Goal: Transaction & Acquisition: Purchase product/service

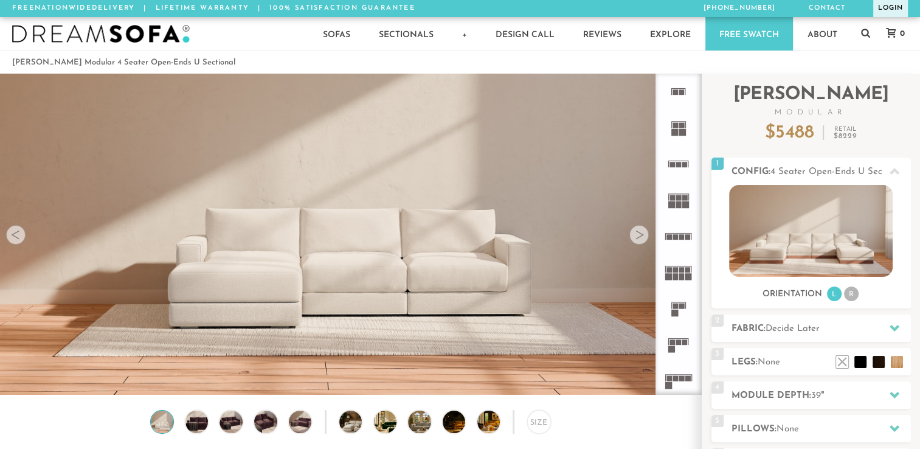
click at [883, 10] on link "Login" at bounding box center [890, 8] width 35 height 17
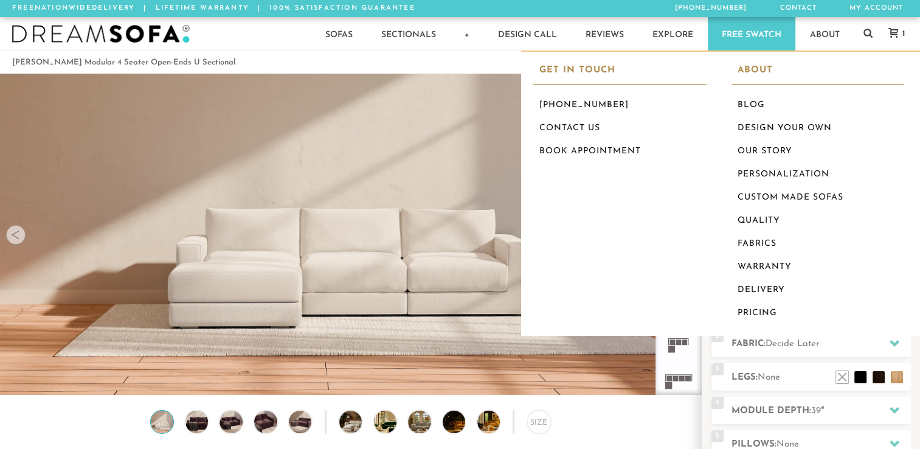
click at [904, 30] on span "1" at bounding box center [902, 34] width 5 height 8
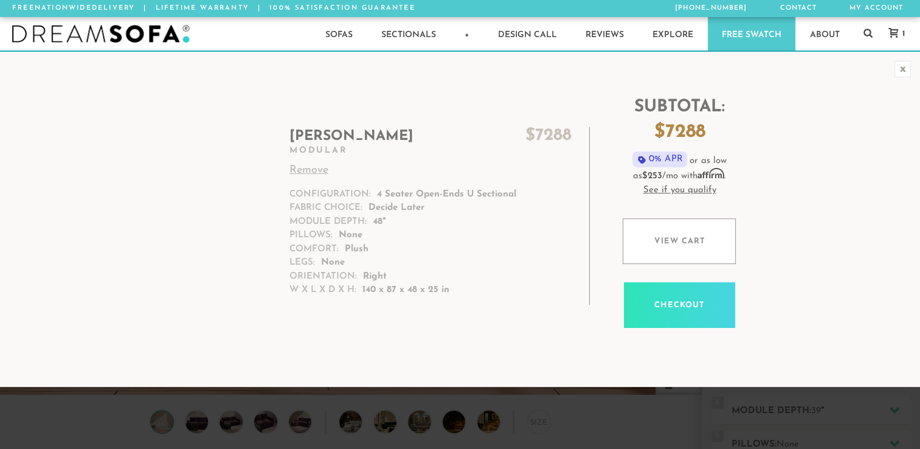
click at [311, 167] on link "Remove" at bounding box center [430, 170] width 282 height 16
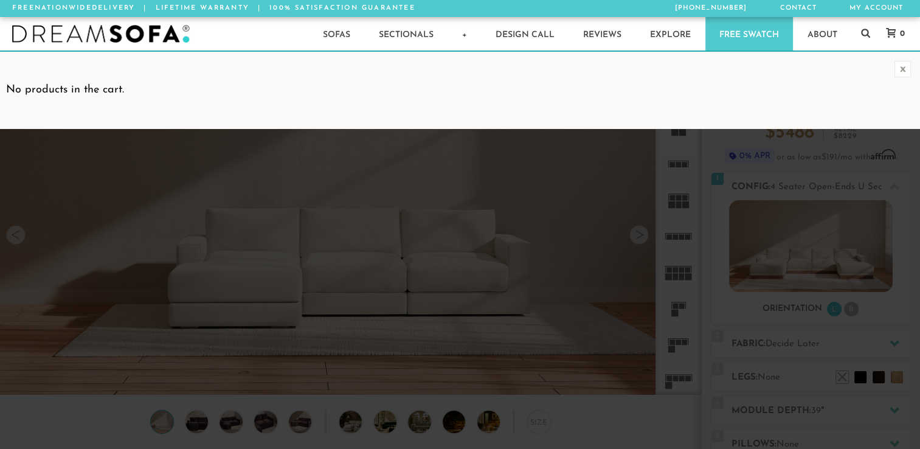
click at [905, 63] on div "x" at bounding box center [903, 69] width 16 height 16
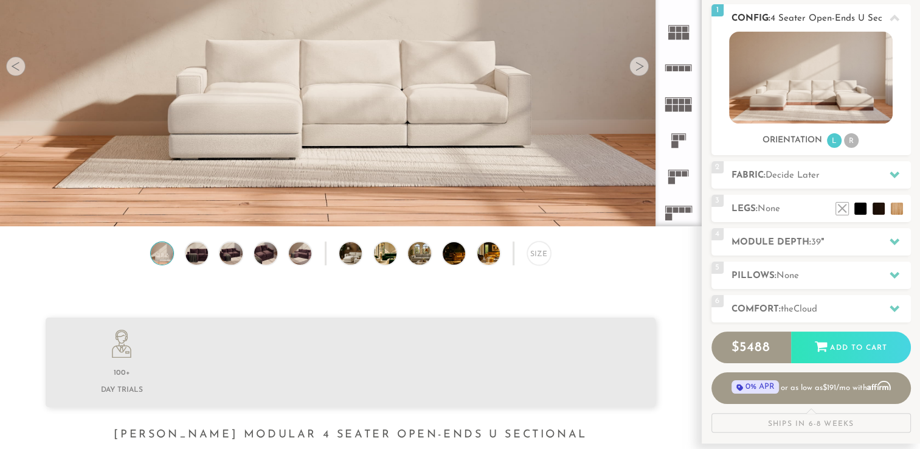
scroll to position [169, 0]
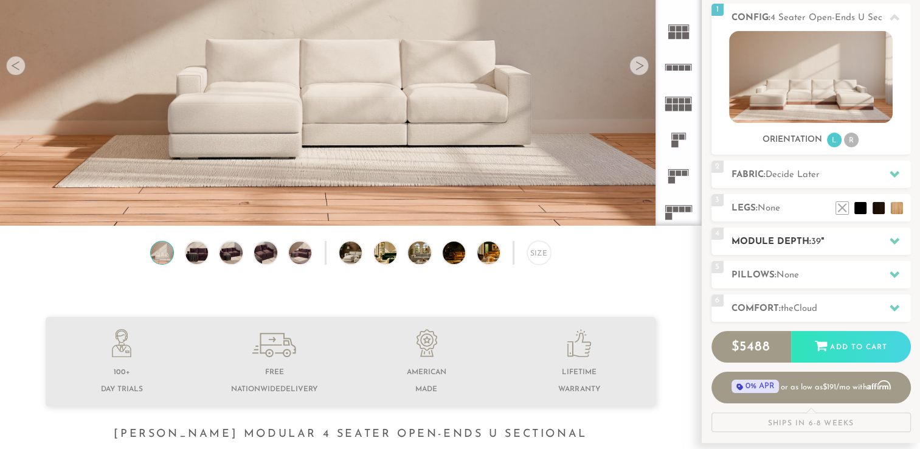
click at [800, 246] on h2 "Module Depth: 39 "" at bounding box center [821, 242] width 179 height 14
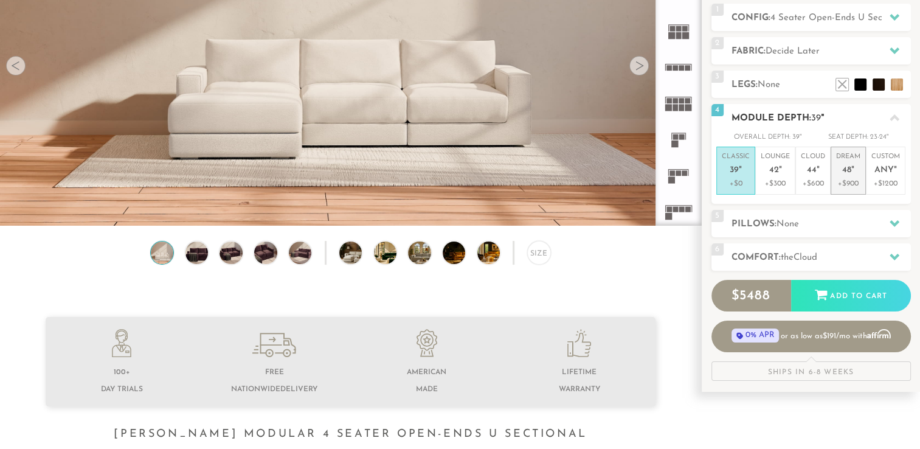
click at [851, 174] on em """ at bounding box center [852, 170] width 3 height 10
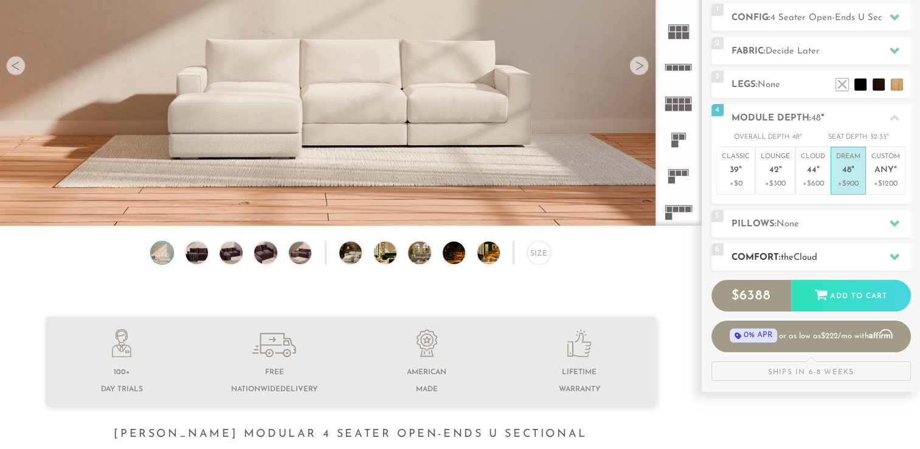
click at [817, 257] on span "Cloud" at bounding box center [806, 257] width 24 height 9
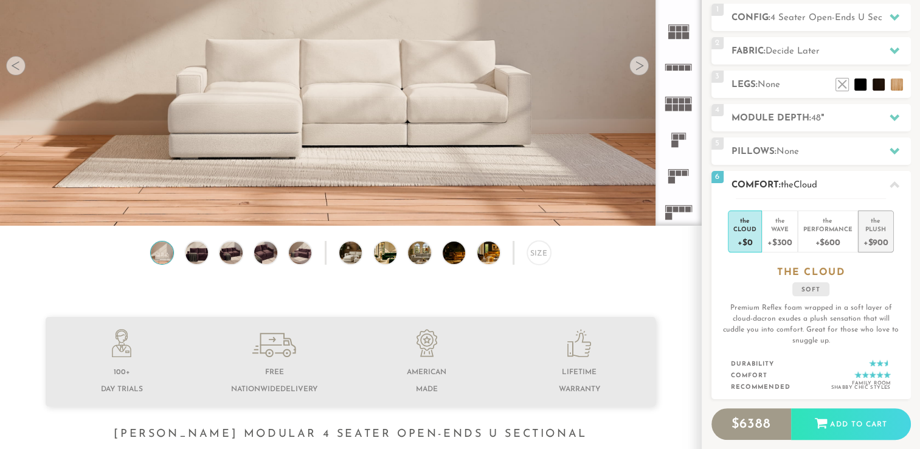
click at [873, 231] on div "Plush" at bounding box center [876, 228] width 25 height 9
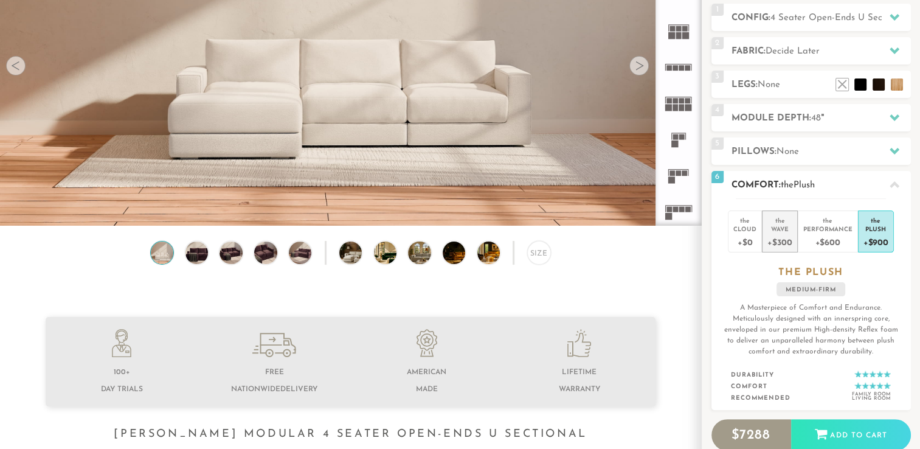
click at [781, 232] on div "Wave" at bounding box center [780, 228] width 24 height 9
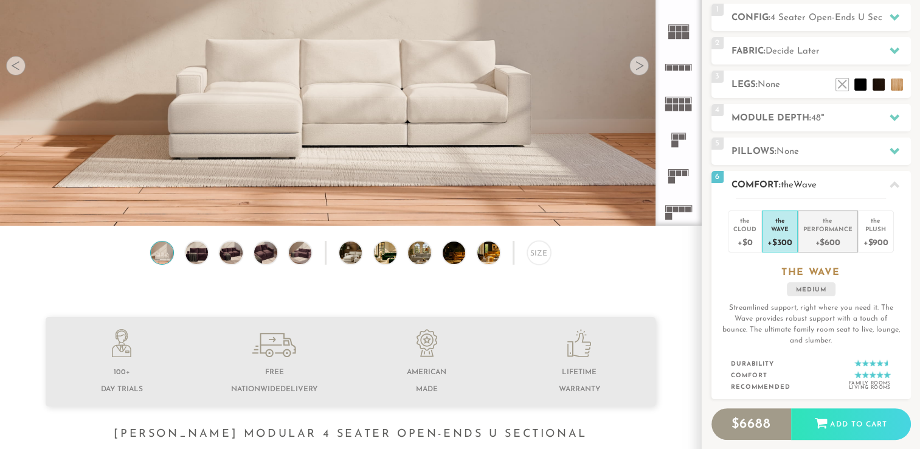
click at [820, 228] on div "Performance" at bounding box center [827, 228] width 49 height 9
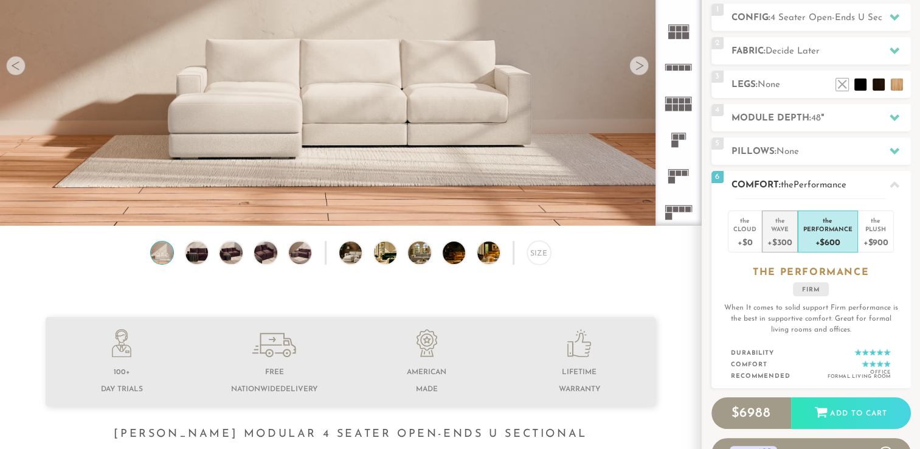
click at [781, 227] on div "Wave" at bounding box center [780, 228] width 24 height 9
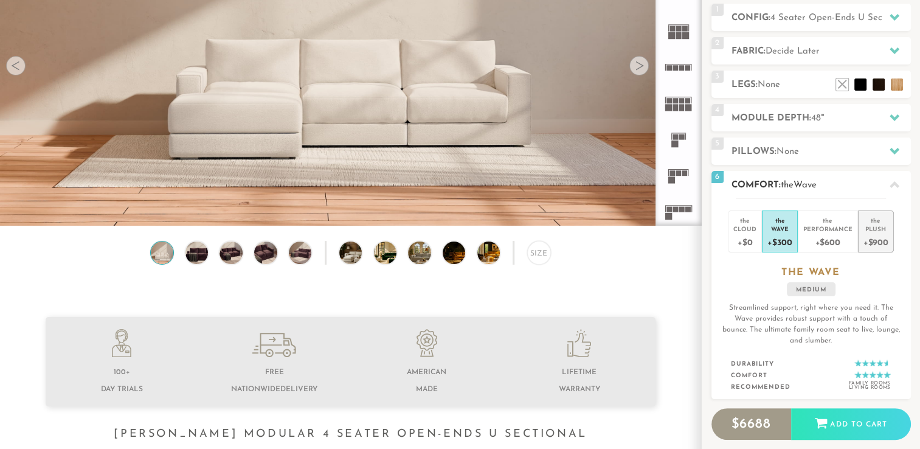
click at [875, 237] on div "+$900" at bounding box center [876, 242] width 25 height 18
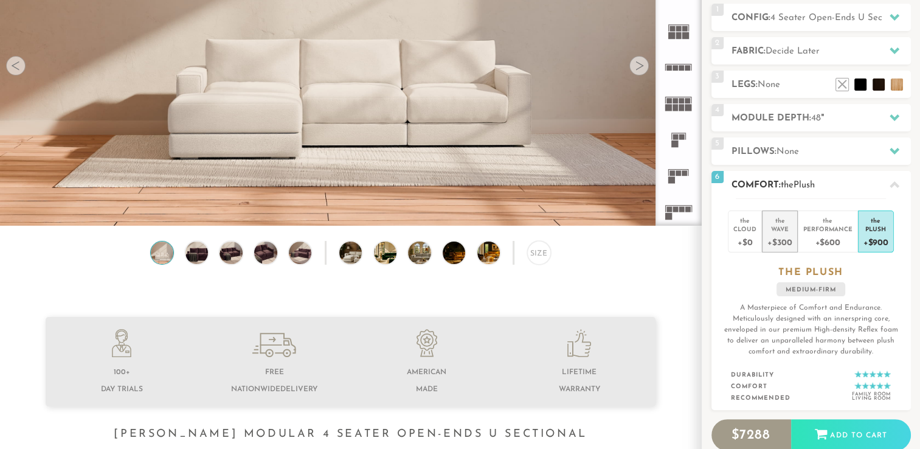
click at [782, 237] on div "+$300" at bounding box center [780, 242] width 24 height 18
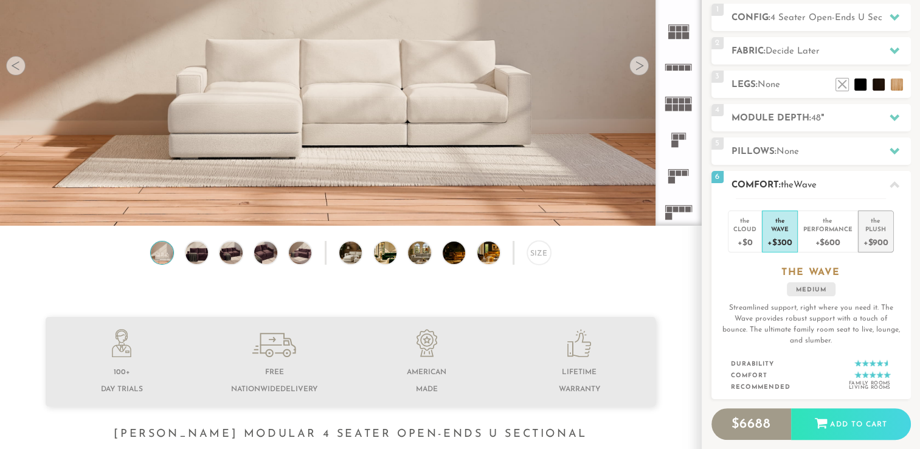
click at [873, 228] on div "Plush" at bounding box center [876, 228] width 25 height 9
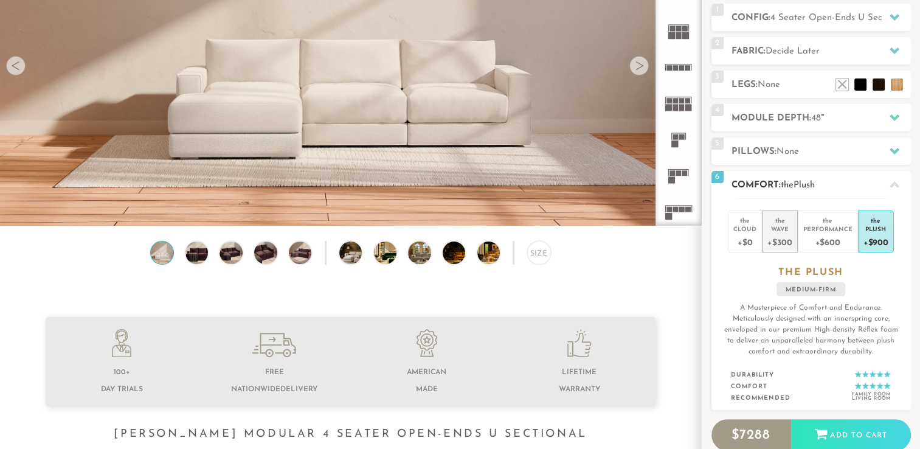
click at [769, 230] on div "Wave" at bounding box center [780, 228] width 24 height 9
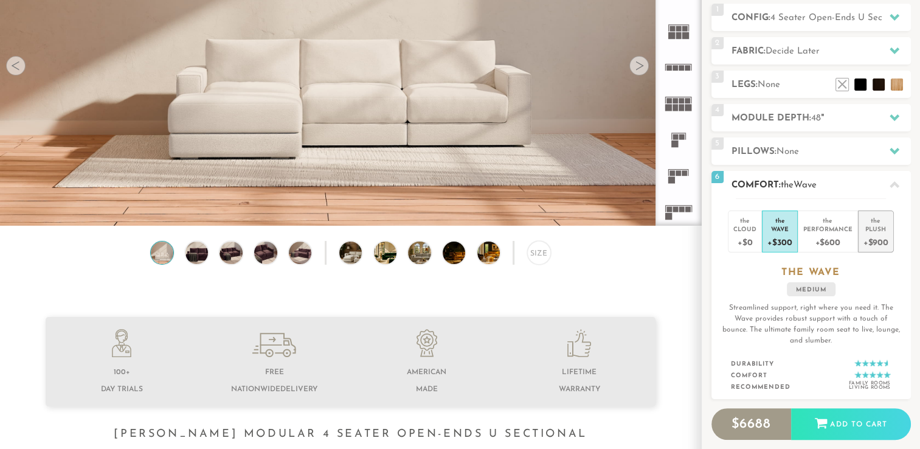
click at [869, 215] on div "the" at bounding box center [876, 218] width 25 height 12
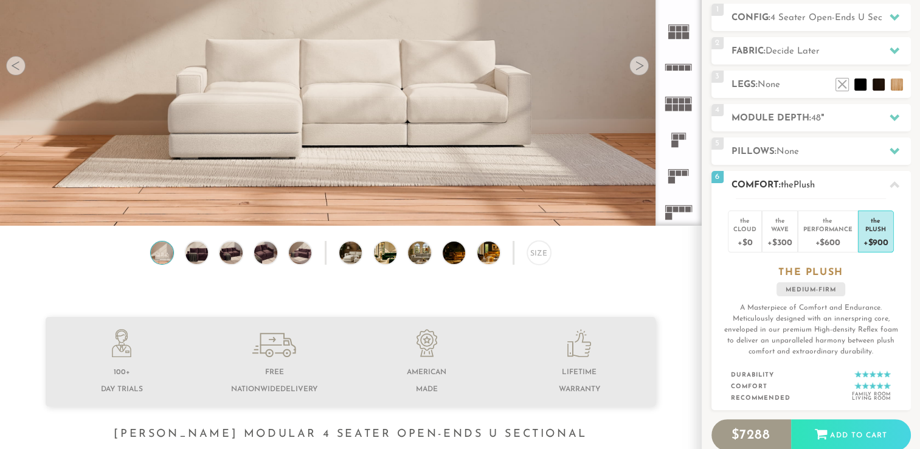
scroll to position [330, 0]
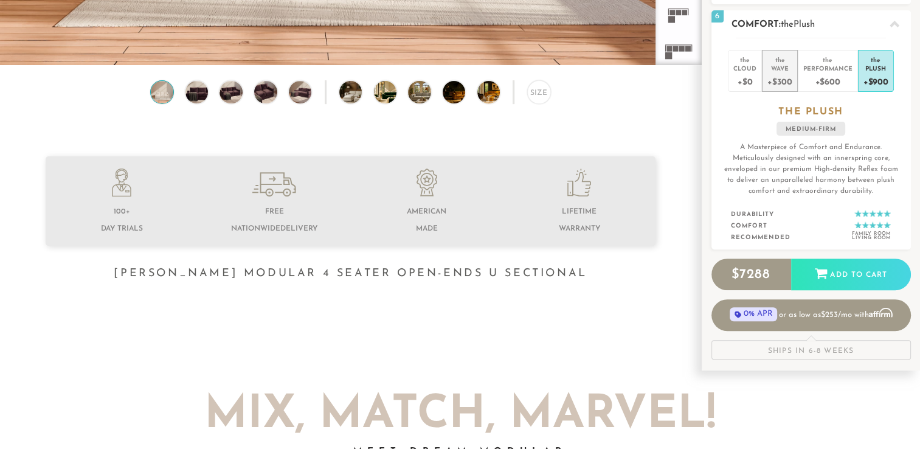
click at [781, 68] on div "Wave" at bounding box center [780, 68] width 24 height 9
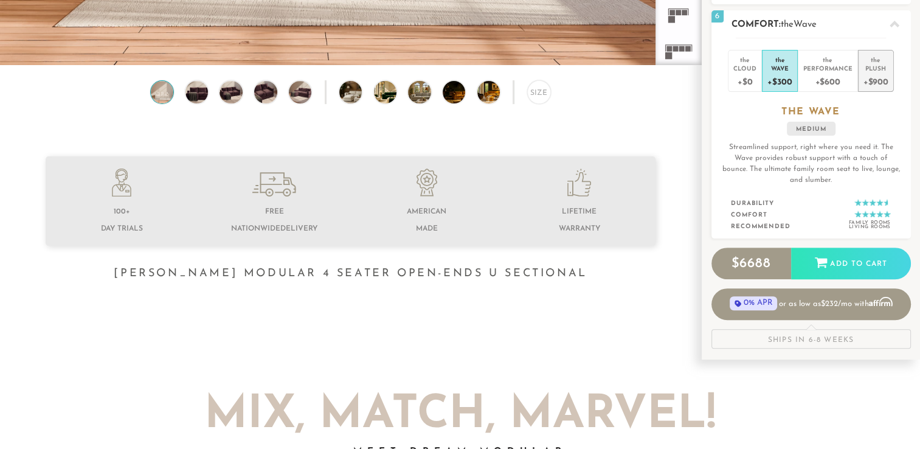
click at [876, 73] on div "+$900" at bounding box center [876, 81] width 25 height 18
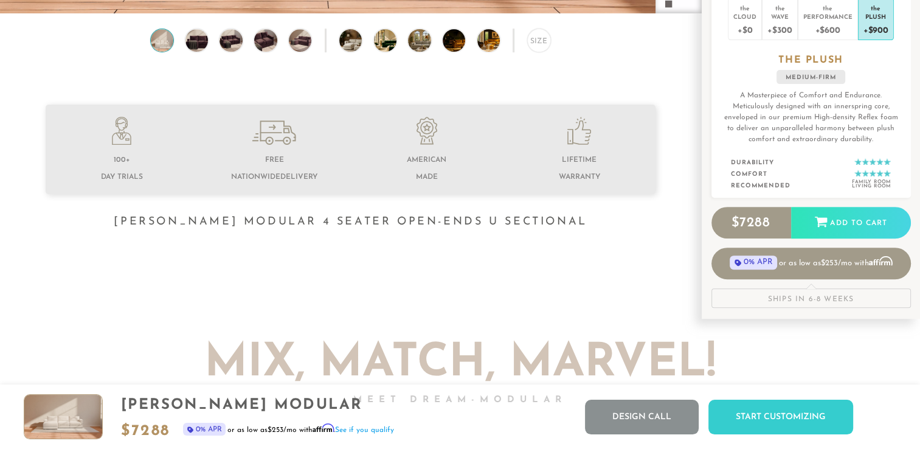
scroll to position [380, 0]
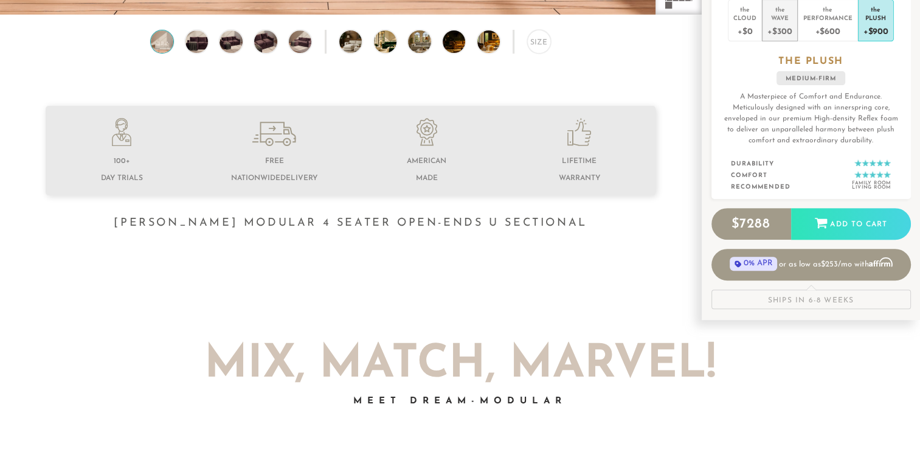
click at [786, 24] on div "+$300" at bounding box center [780, 31] width 24 height 18
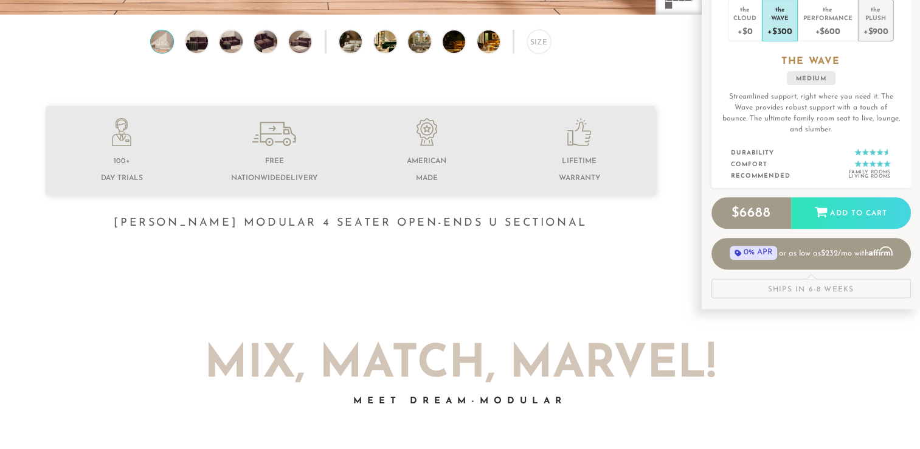
click at [869, 26] on div "+$900" at bounding box center [876, 31] width 25 height 18
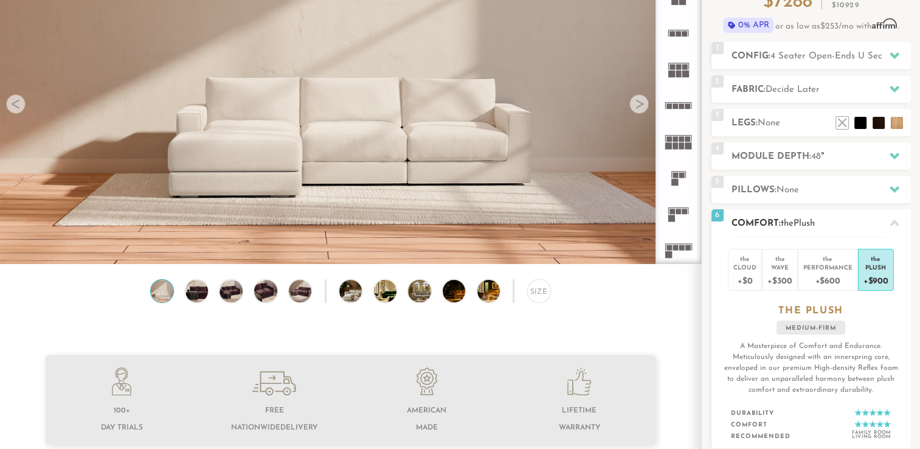
scroll to position [0, 0]
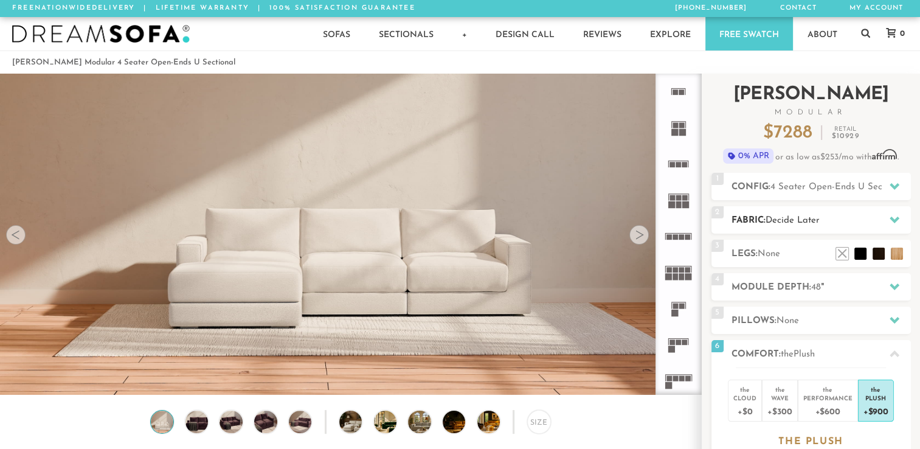
click at [832, 220] on h2 "Fabric: Decide Later" at bounding box center [821, 220] width 179 height 14
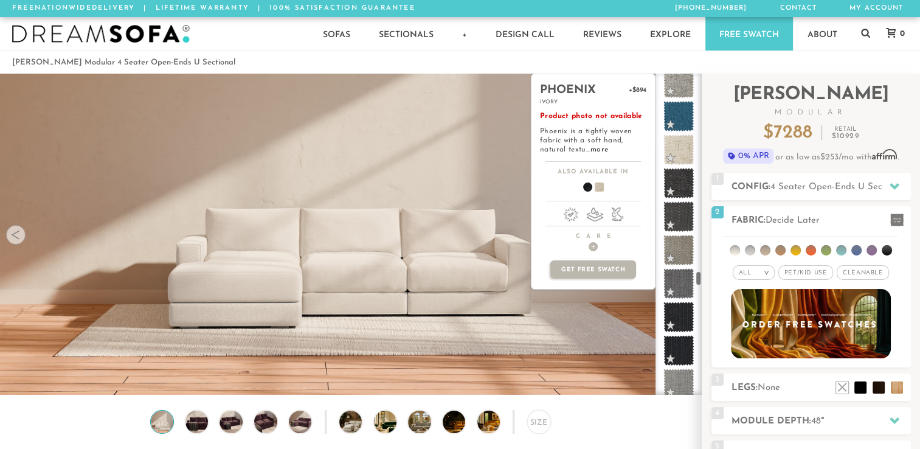
scroll to position [4496, 0]
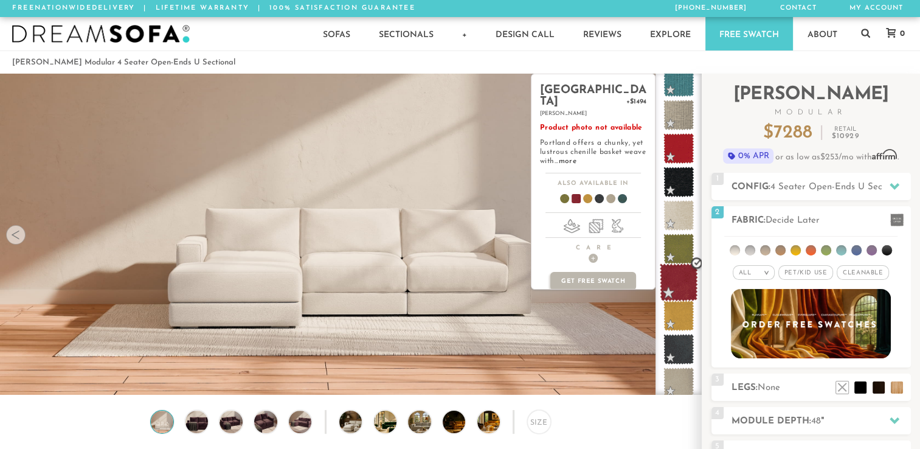
click at [679, 285] on span at bounding box center [679, 282] width 38 height 38
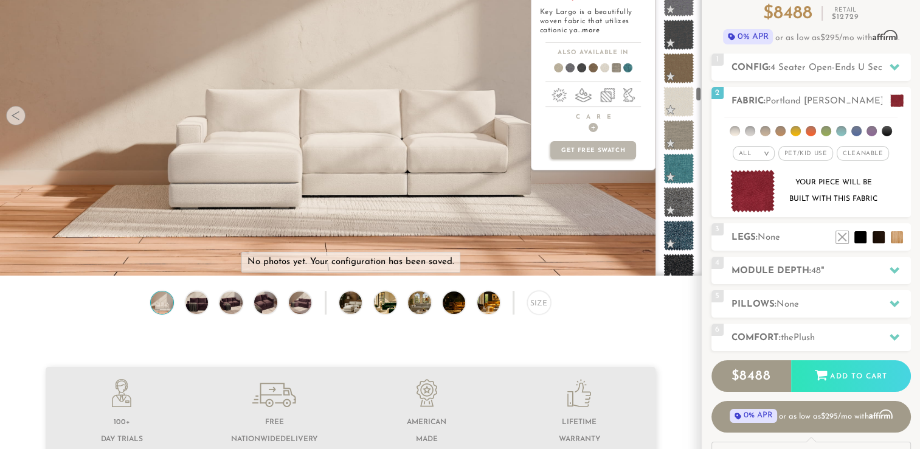
scroll to position [2983, 0]
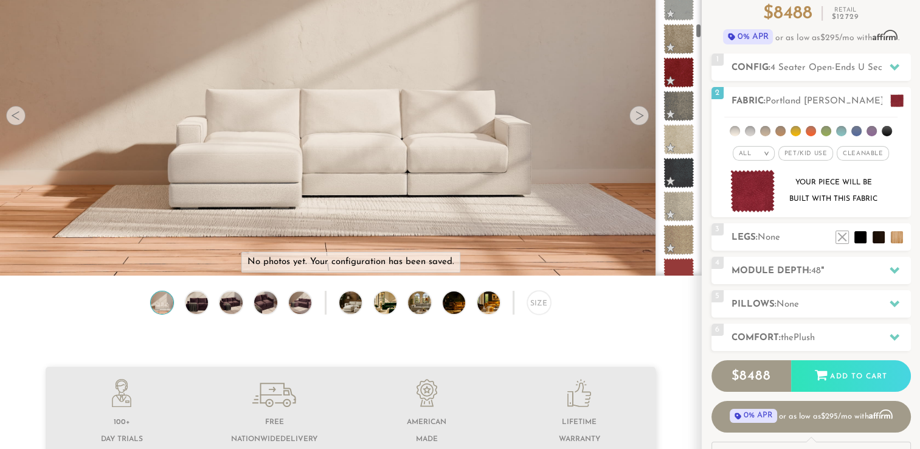
click at [684, 109] on span at bounding box center [679, 106] width 30 height 30
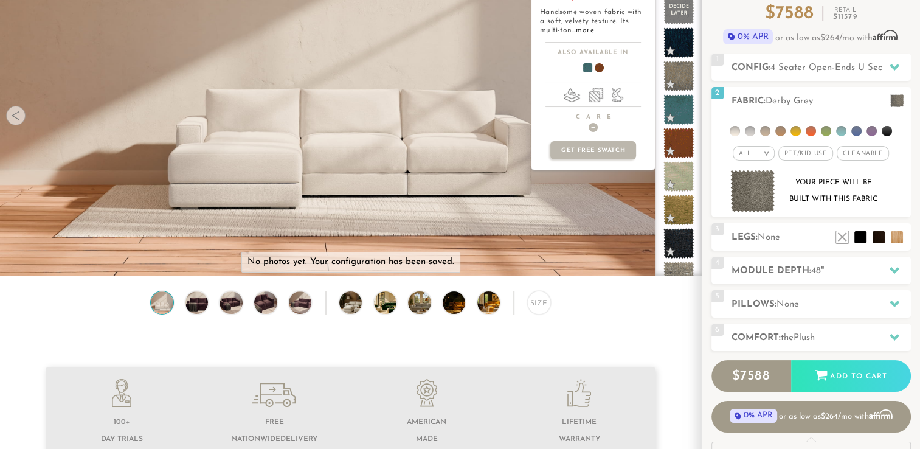
scroll to position [0, 0]
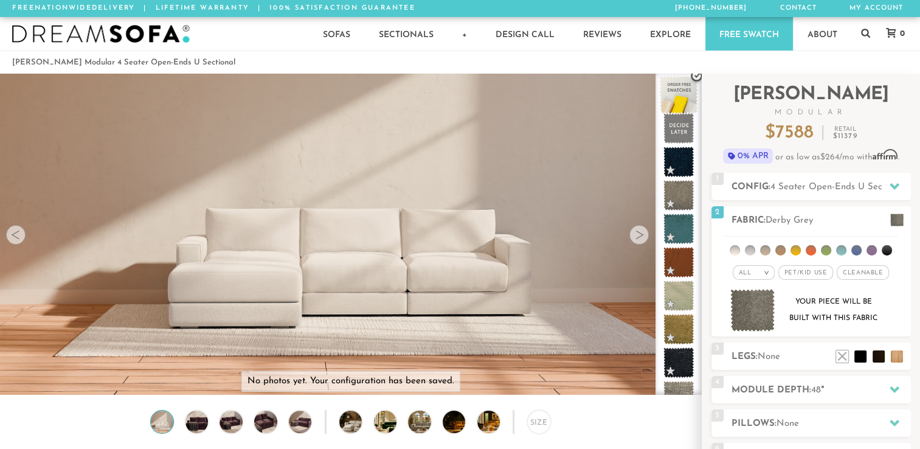
click at [682, 102] on span at bounding box center [679, 95] width 38 height 38
click at [676, 127] on span at bounding box center [679, 128] width 38 height 38
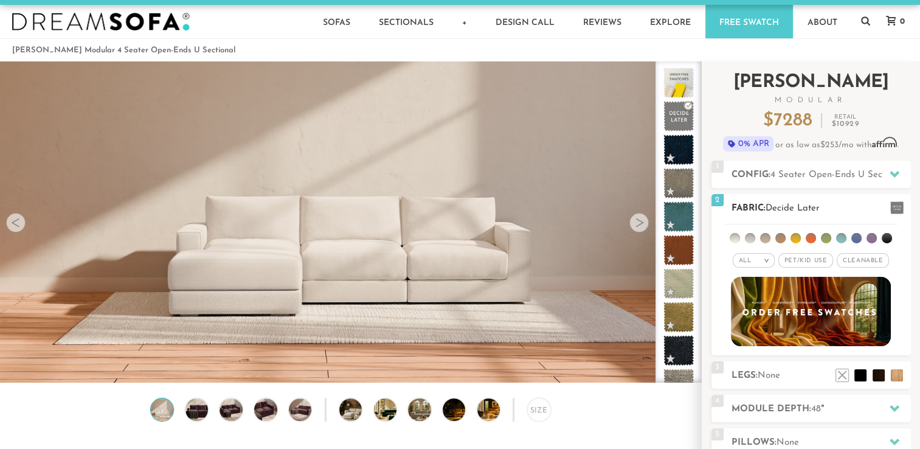
scroll to position [179, 0]
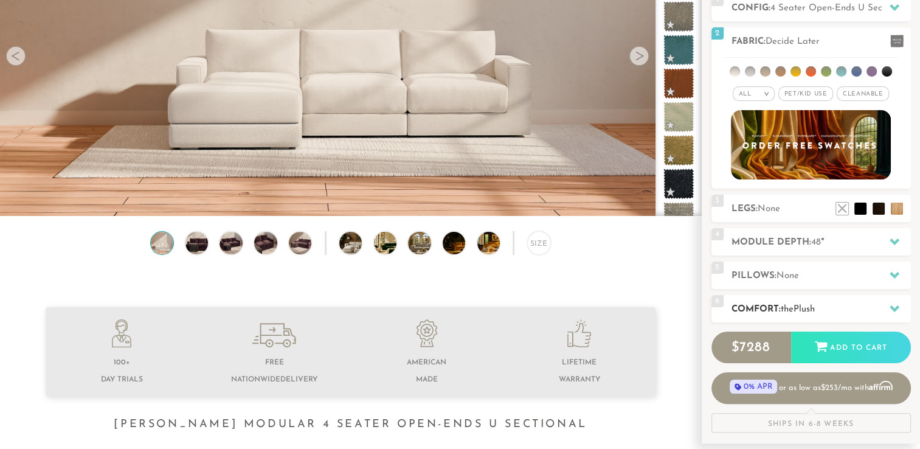
click at [814, 313] on span "Plush" at bounding box center [804, 309] width 21 height 9
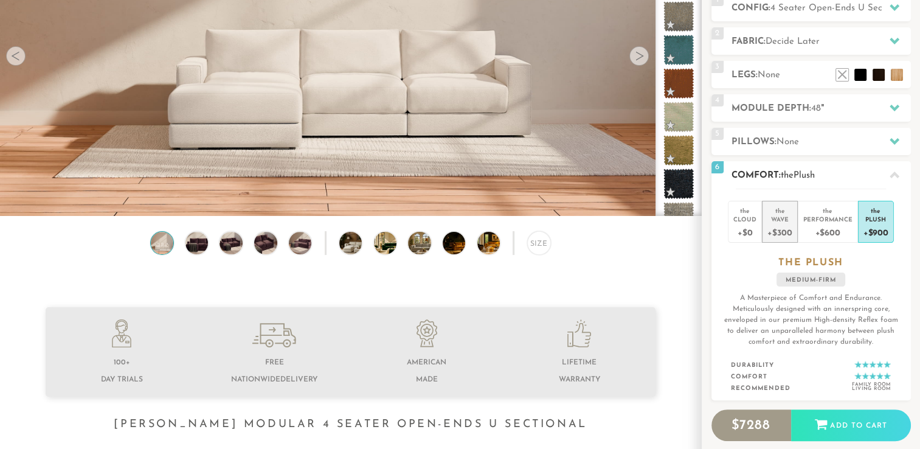
click at [775, 225] on div "+$300" at bounding box center [780, 232] width 24 height 18
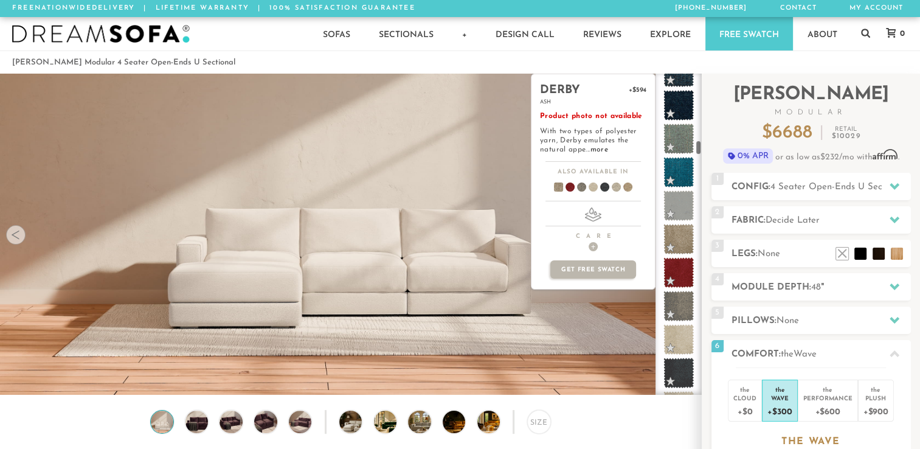
scroll to position [1526, 0]
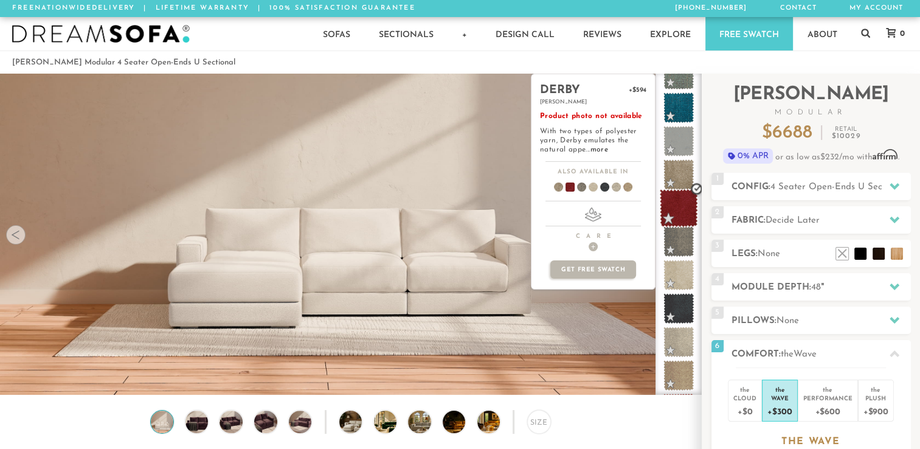
click at [678, 208] on span at bounding box center [679, 208] width 38 height 38
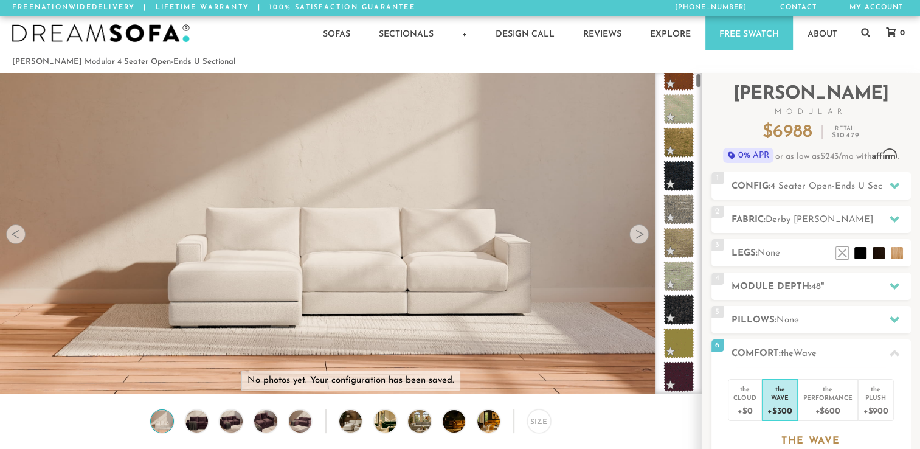
scroll to position [0, 0]
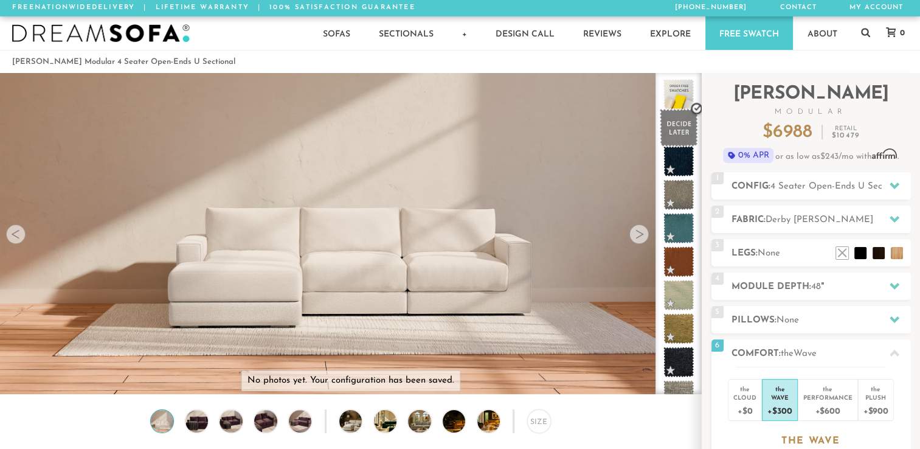
click at [679, 136] on span at bounding box center [679, 128] width 38 height 38
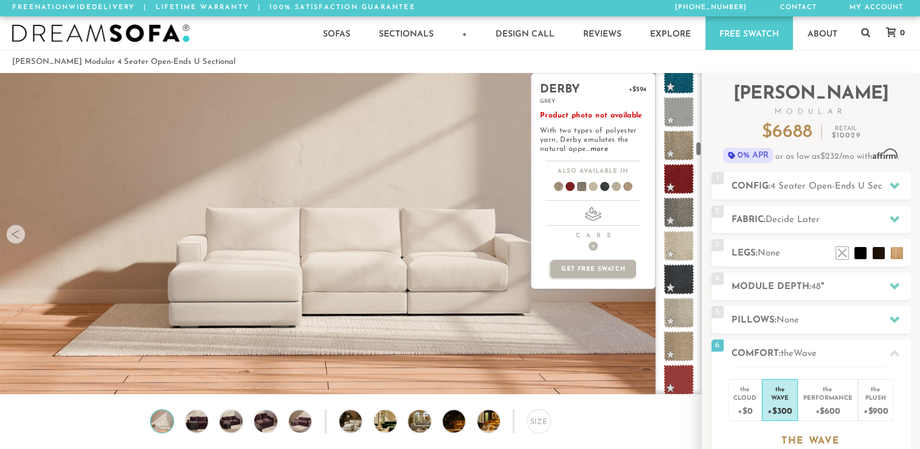
scroll to position [1555, 0]
click at [677, 182] on span at bounding box center [679, 179] width 38 height 38
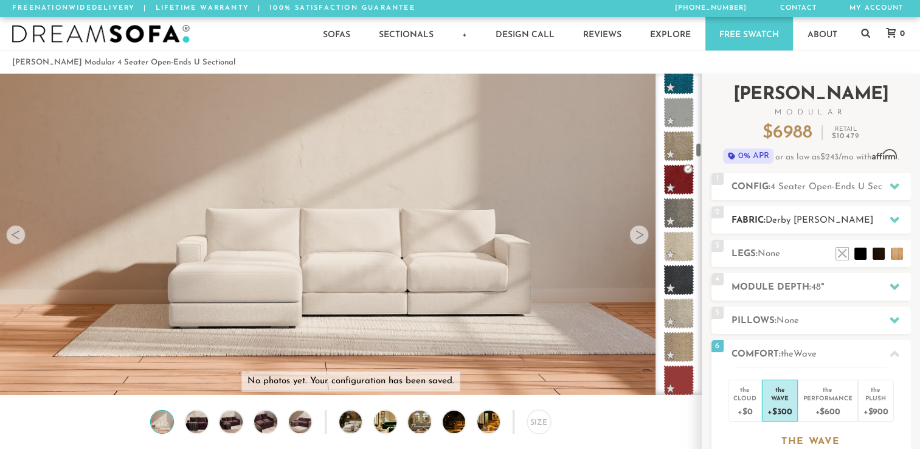
scroll to position [122, 0]
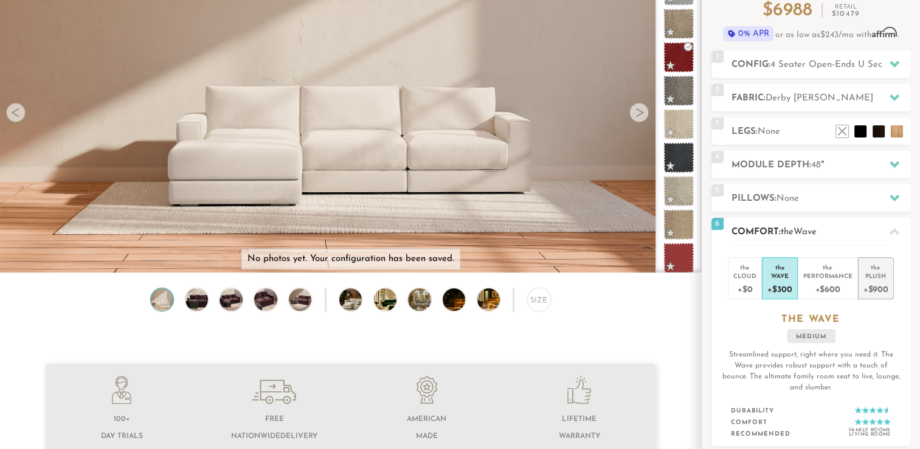
click at [881, 266] on div "the" at bounding box center [876, 265] width 25 height 12
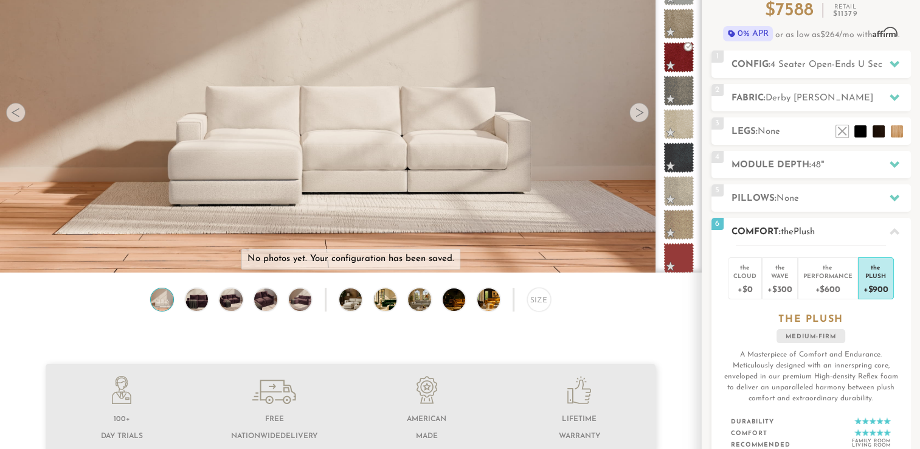
scroll to position [0, 0]
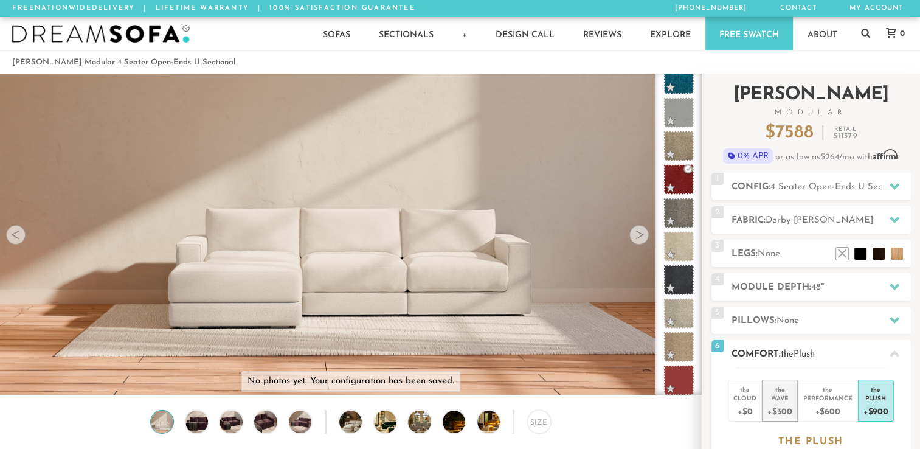
click at [781, 397] on div "Wave" at bounding box center [780, 397] width 24 height 9
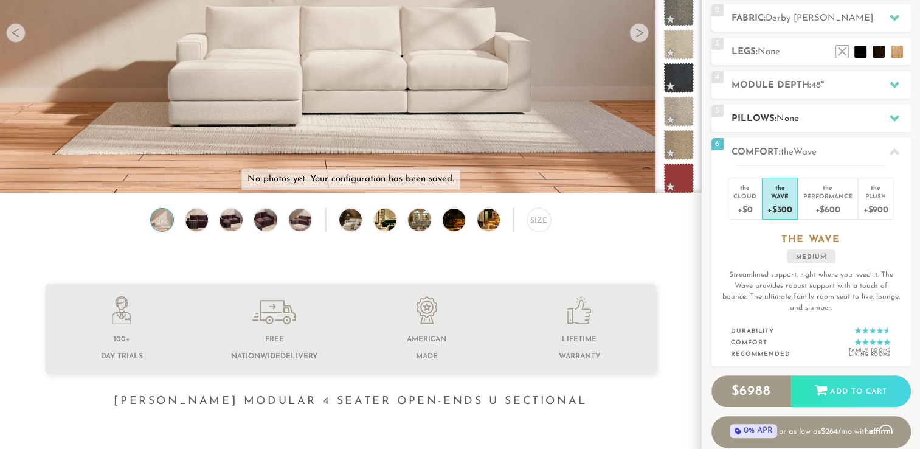
scroll to position [201, 0]
click at [873, 196] on div "Plush" at bounding box center [876, 196] width 25 height 9
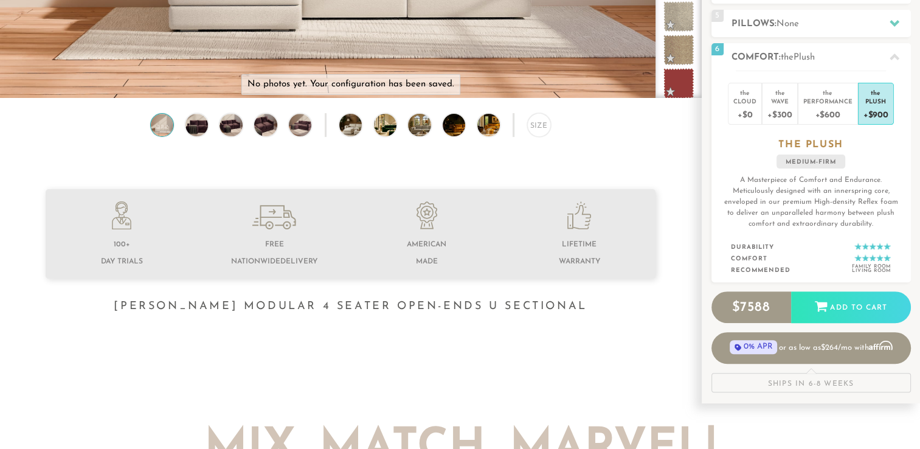
scroll to position [297, 0]
click at [834, 307] on div "Add to Cart" at bounding box center [851, 306] width 120 height 33
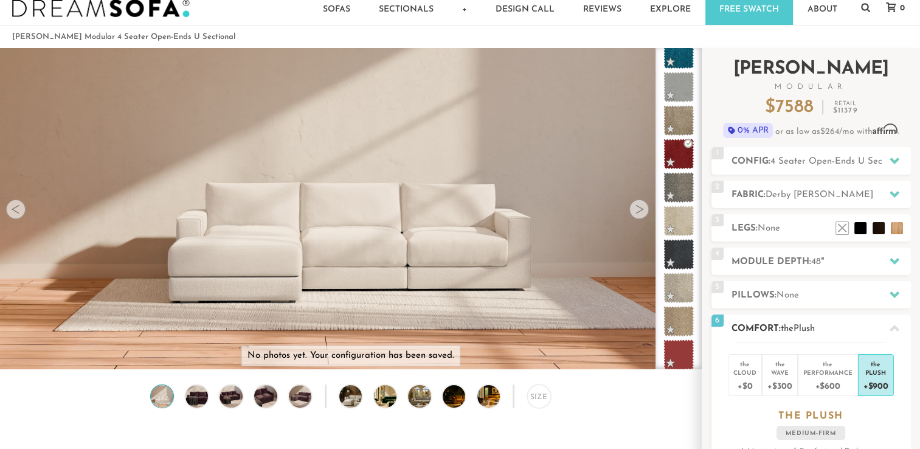
scroll to position [0, 0]
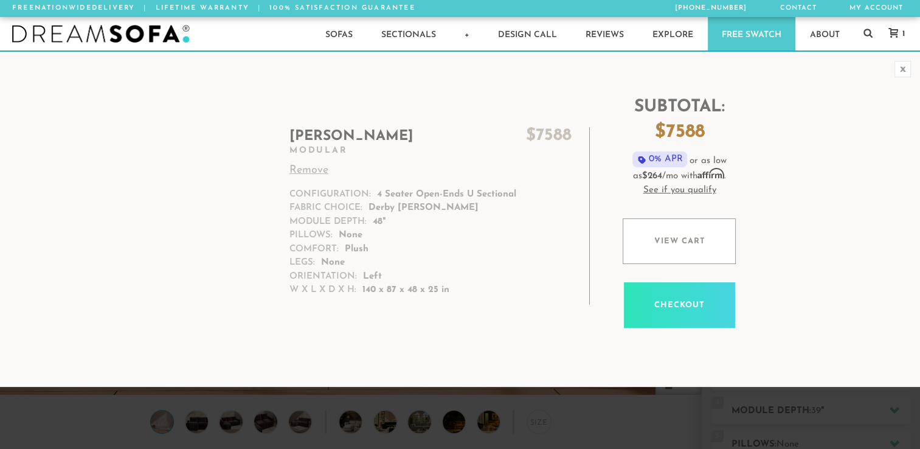
click at [326, 168] on link "Remove" at bounding box center [430, 170] width 282 height 16
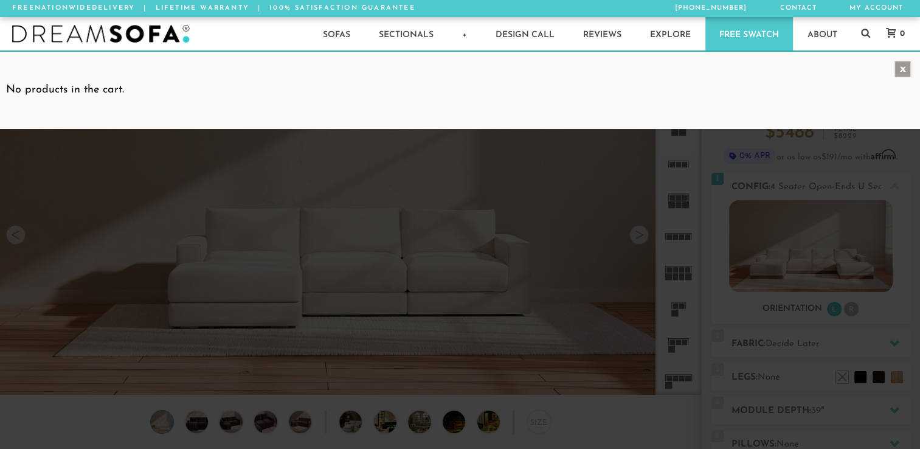
click at [901, 67] on div "x" at bounding box center [903, 69] width 16 height 16
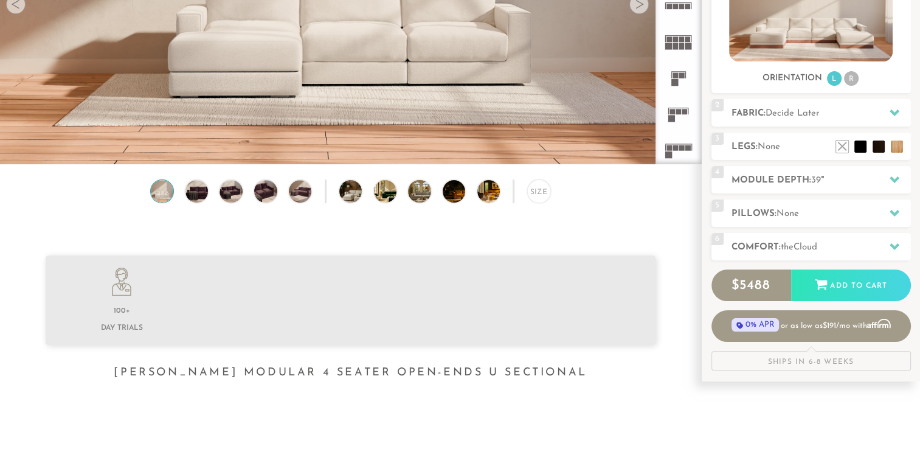
scroll to position [242, 0]
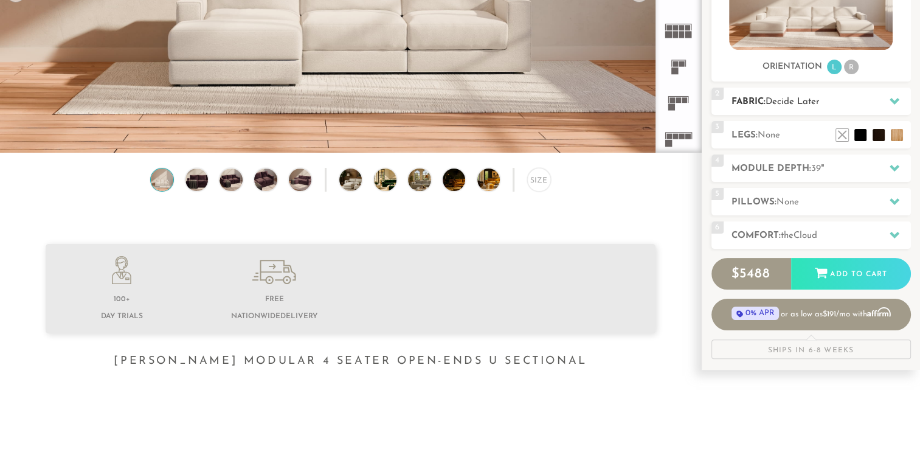
click at [802, 94] on div "2 Fabric: Decide Later" at bounding box center [811, 101] width 199 height 27
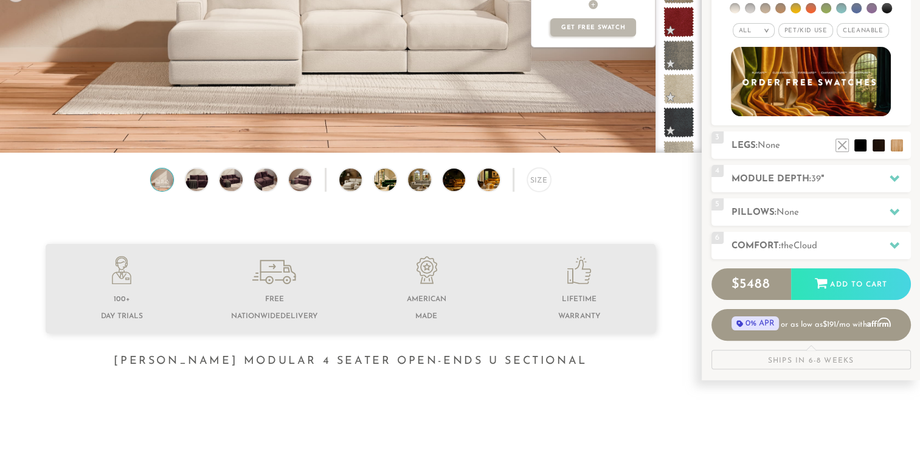
scroll to position [1471, 0]
click at [682, 32] on span at bounding box center [679, 21] width 38 height 38
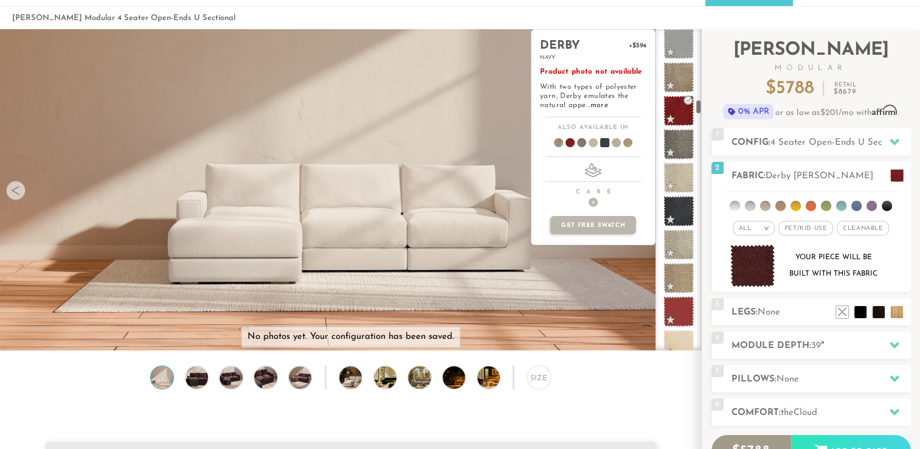
scroll to position [1584, 0]
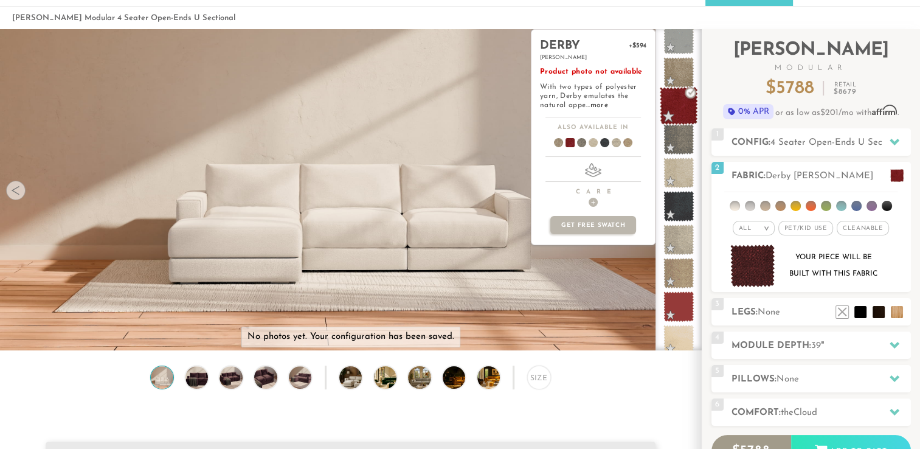
click at [678, 111] on span at bounding box center [679, 106] width 38 height 38
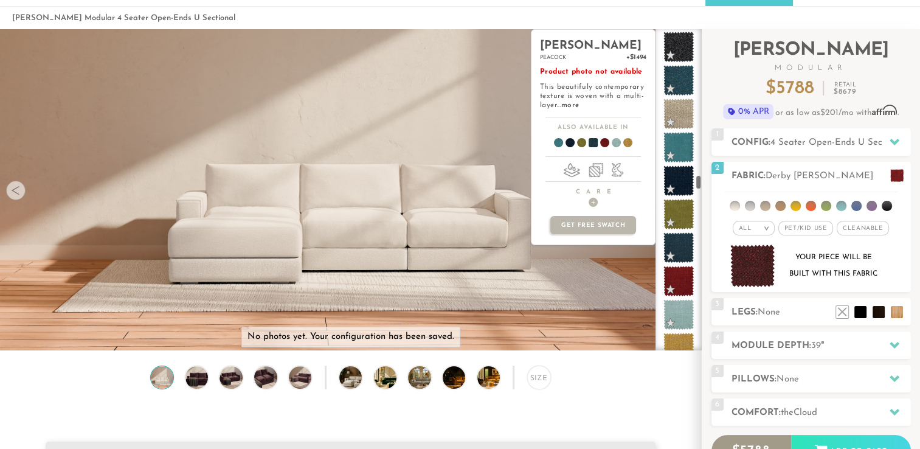
scroll to position [3294, 0]
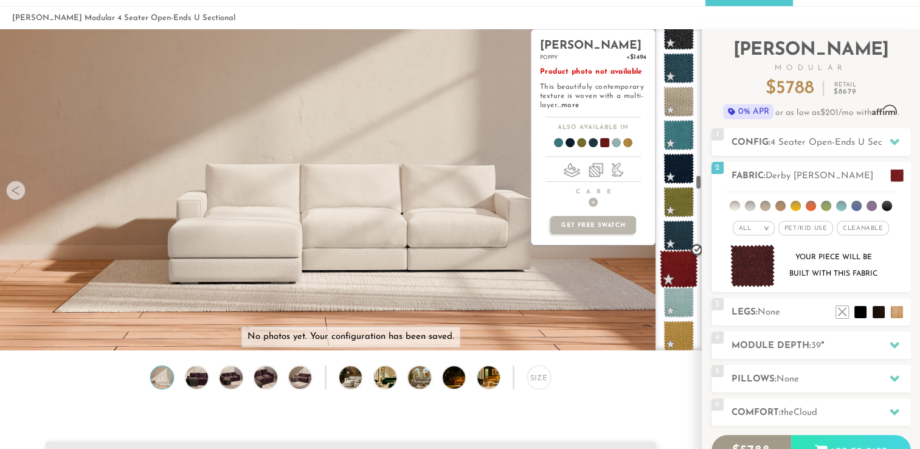
click at [682, 262] on span at bounding box center [679, 269] width 38 height 38
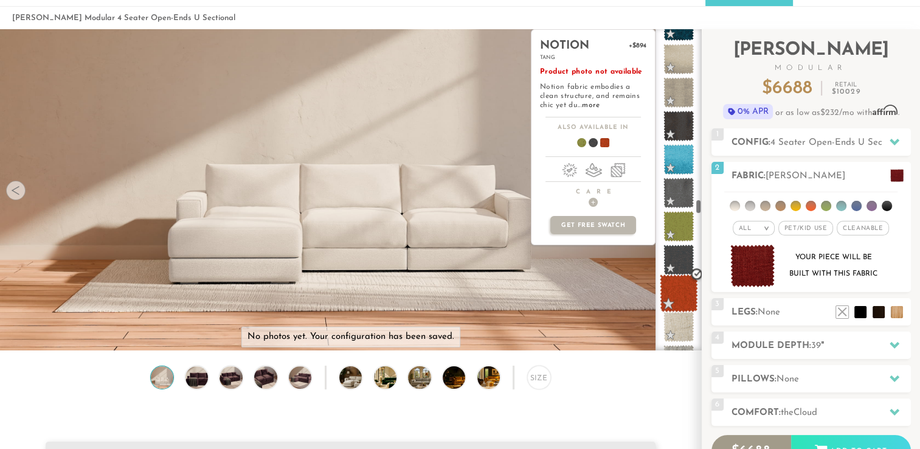
scroll to position [3838, 0]
click at [684, 224] on span at bounding box center [679, 226] width 38 height 38
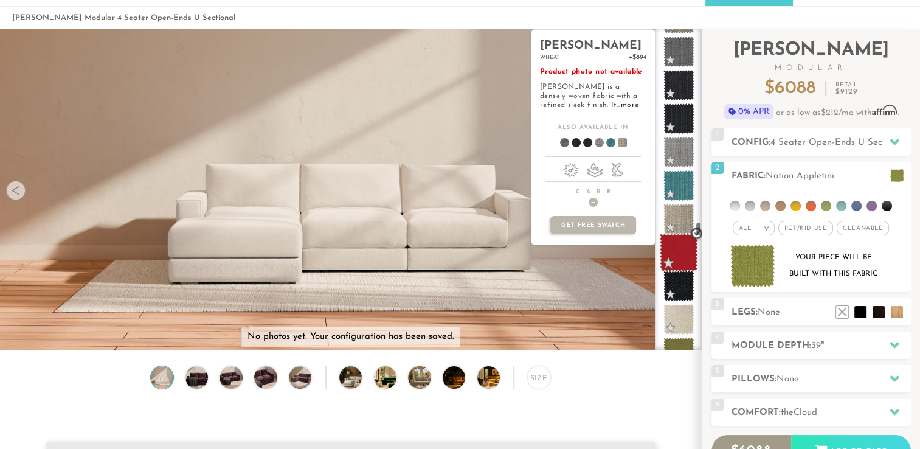
scroll to position [4347, 0]
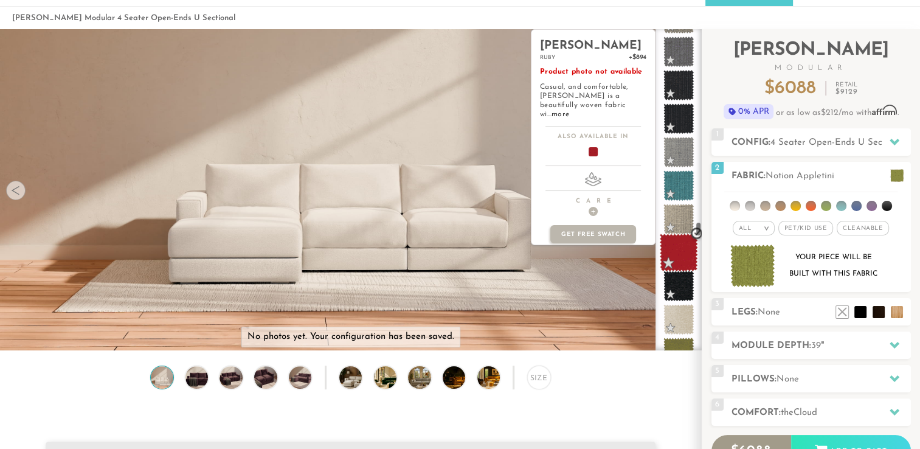
click at [676, 249] on span at bounding box center [679, 253] width 38 height 38
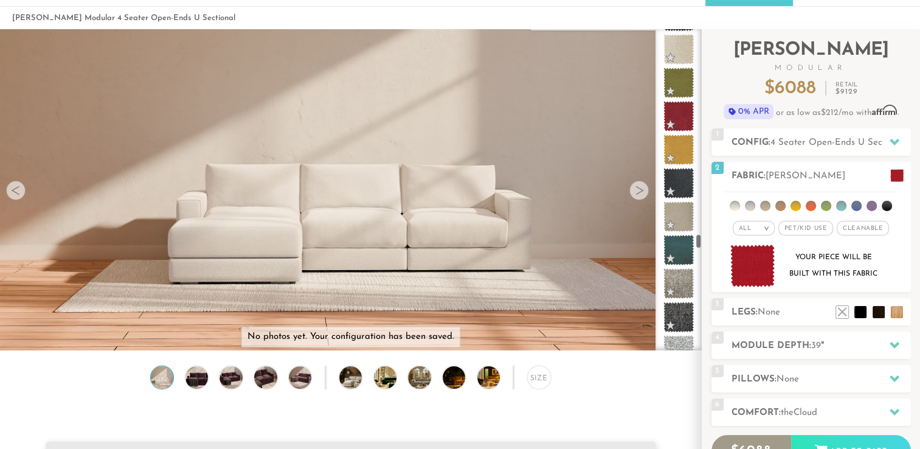
scroll to position [4636, 0]
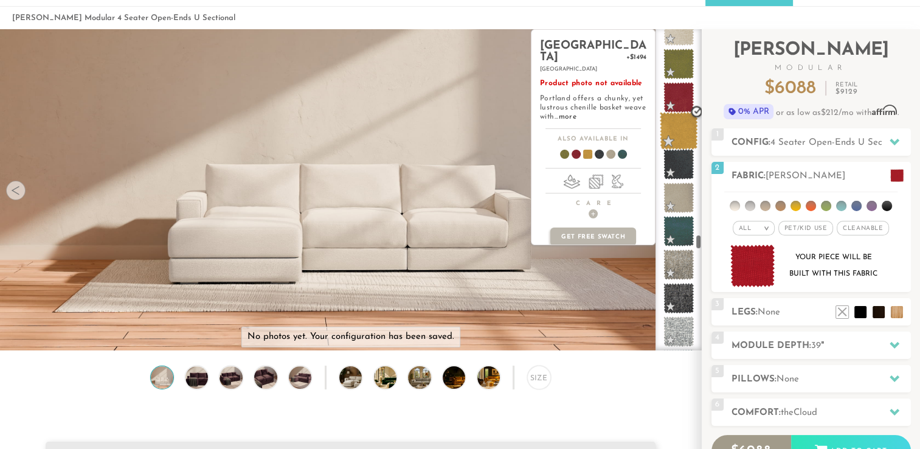
click at [674, 142] on span at bounding box center [679, 131] width 38 height 38
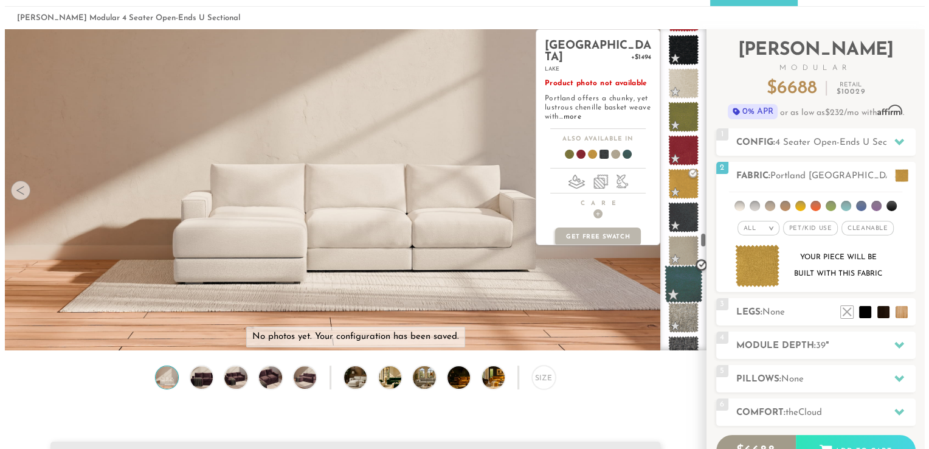
scroll to position [4600, 0]
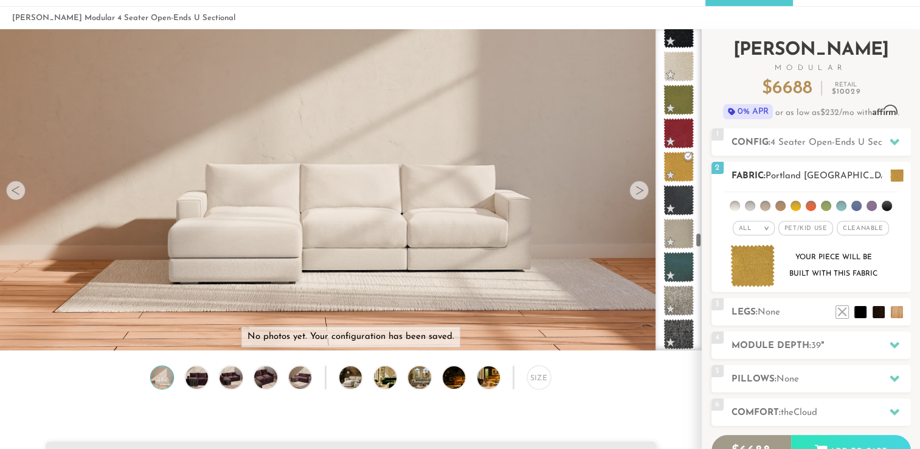
click at [747, 258] on img at bounding box center [752, 265] width 45 height 43
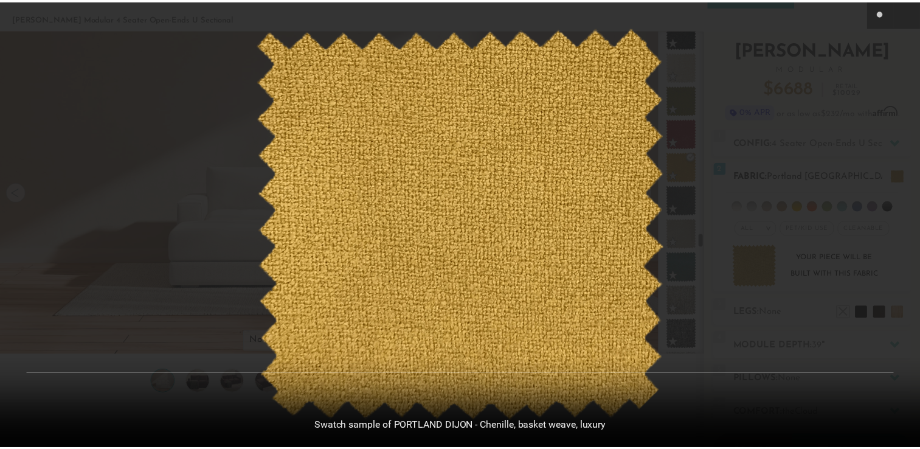
scroll to position [13531, 920]
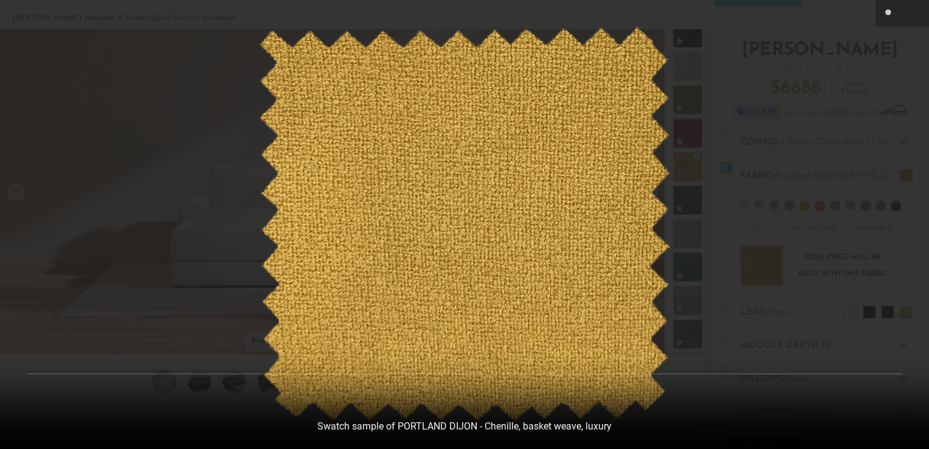
click at [760, 147] on div at bounding box center [464, 224] width 929 height 449
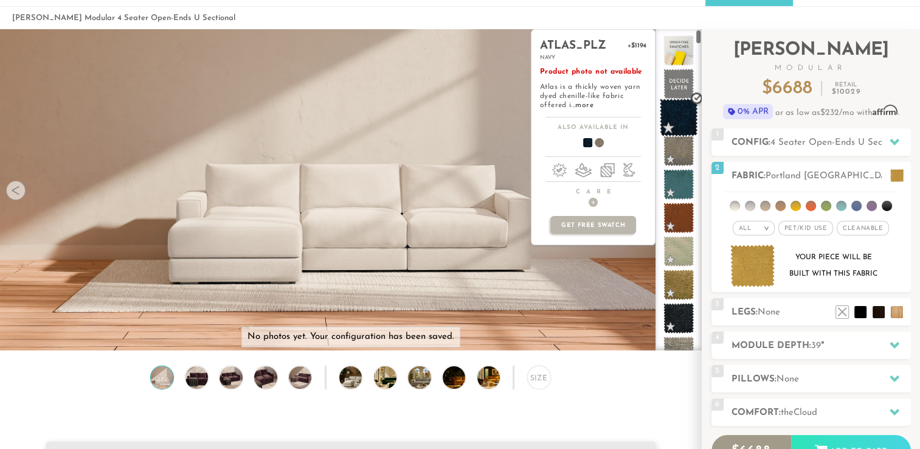
scroll to position [0, 0]
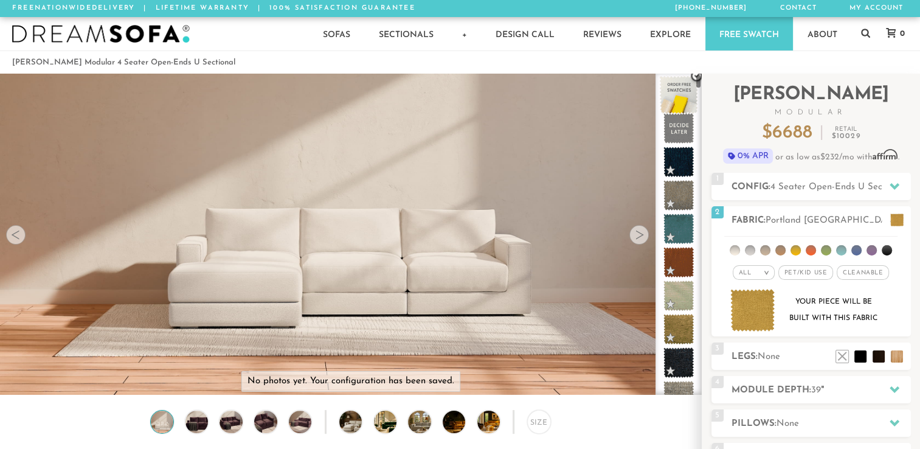
click at [669, 91] on span at bounding box center [679, 95] width 38 height 38
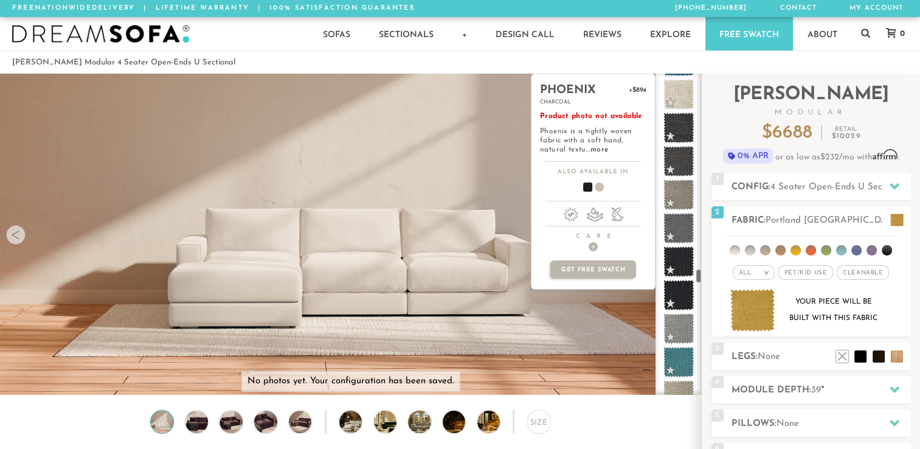
scroll to position [4409, 0]
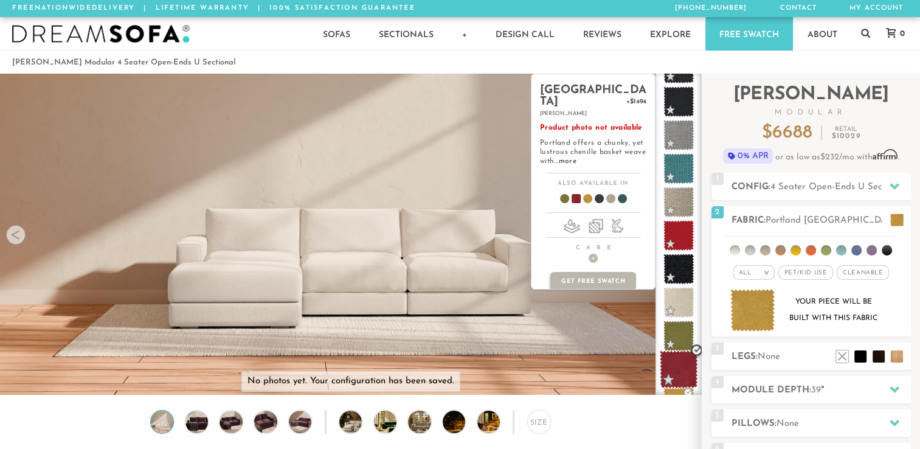
click at [677, 362] on span at bounding box center [679, 369] width 38 height 38
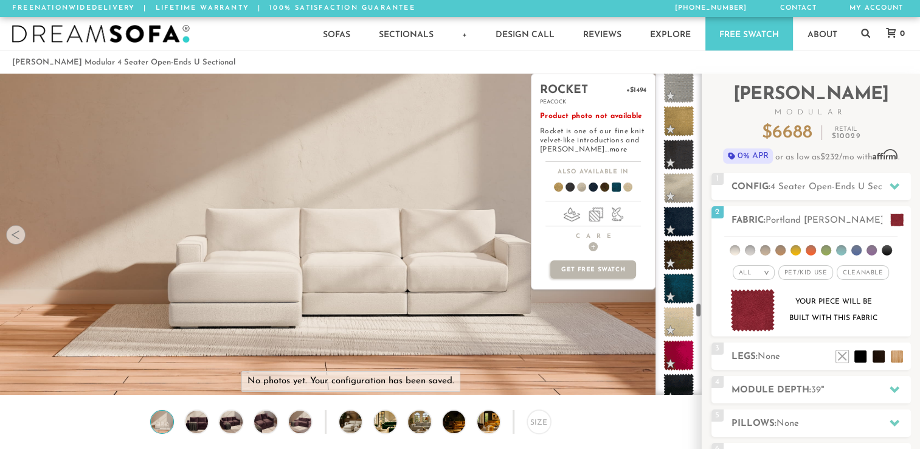
scroll to position [5181, 0]
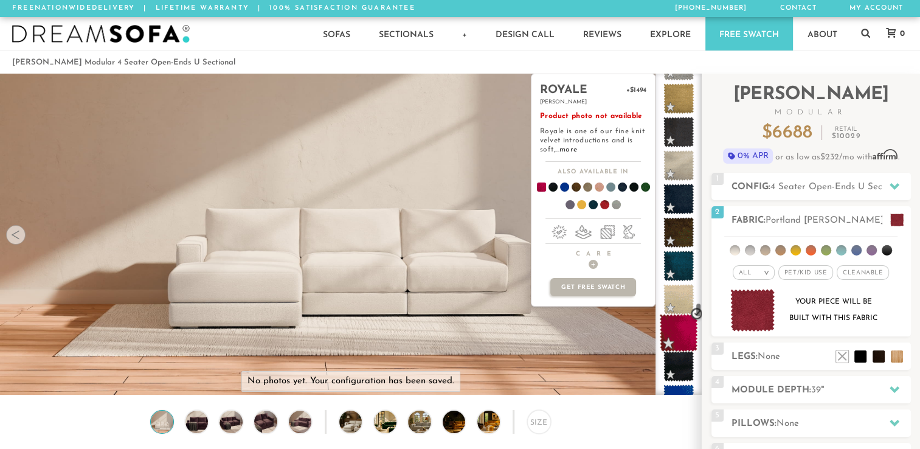
click at [682, 330] on span at bounding box center [679, 333] width 38 height 38
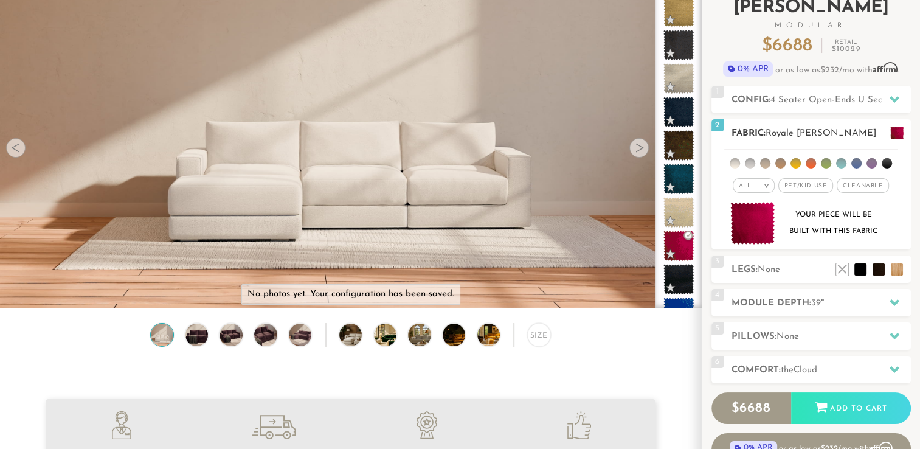
scroll to position [131, 0]
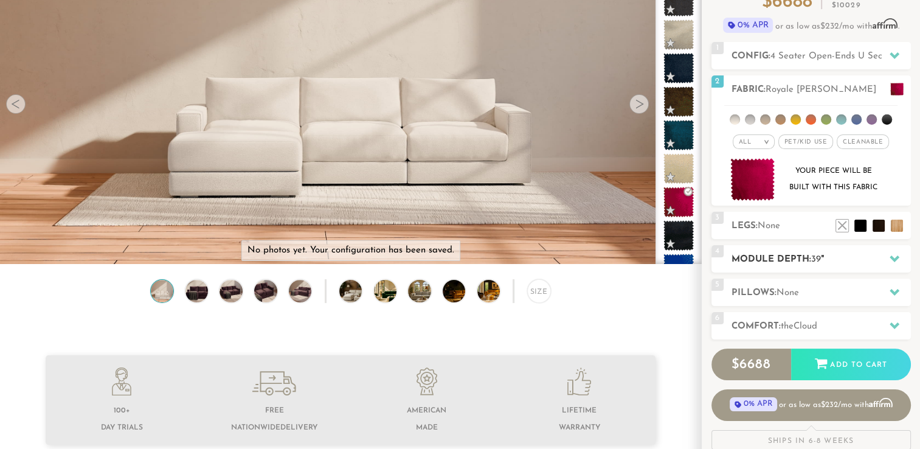
click at [868, 262] on h2 "Module Depth: 39 "" at bounding box center [821, 259] width 179 height 14
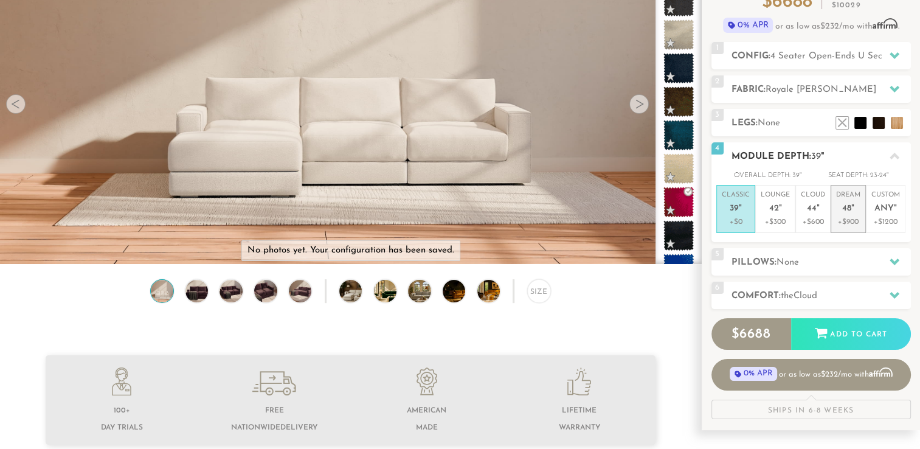
click at [853, 209] on em """ at bounding box center [852, 209] width 3 height 10
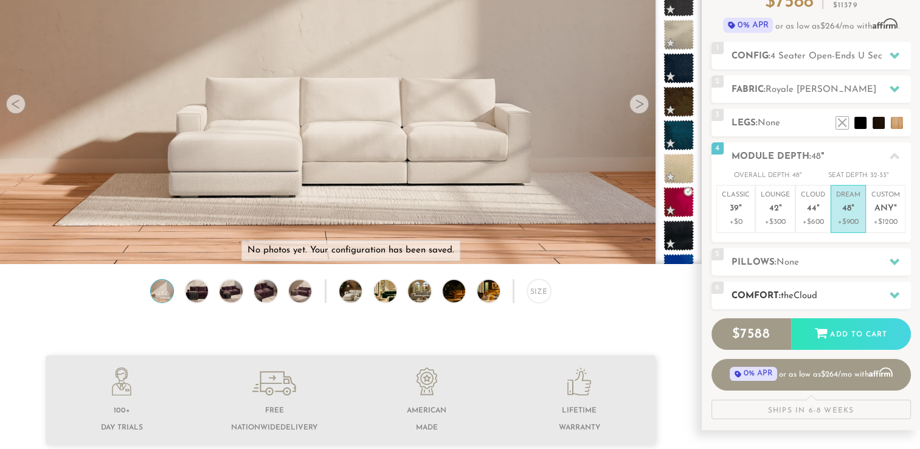
click at [817, 293] on span "Cloud" at bounding box center [806, 295] width 24 height 9
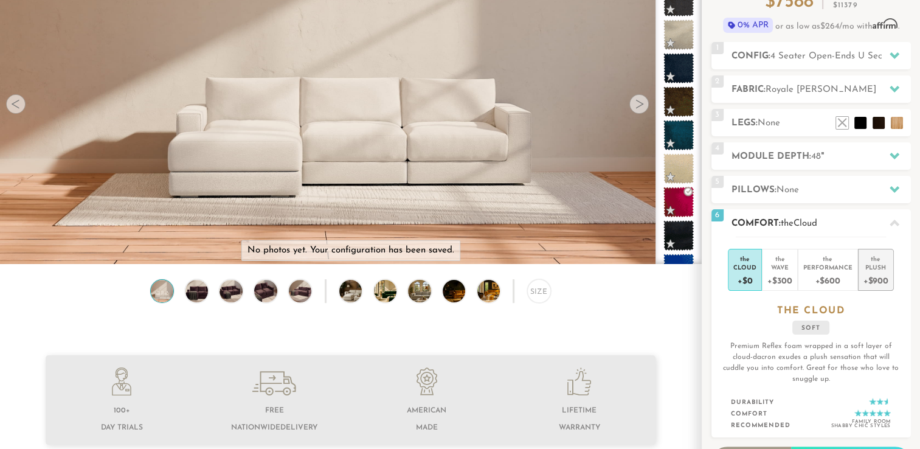
click at [865, 271] on div "+$900" at bounding box center [876, 280] width 25 height 18
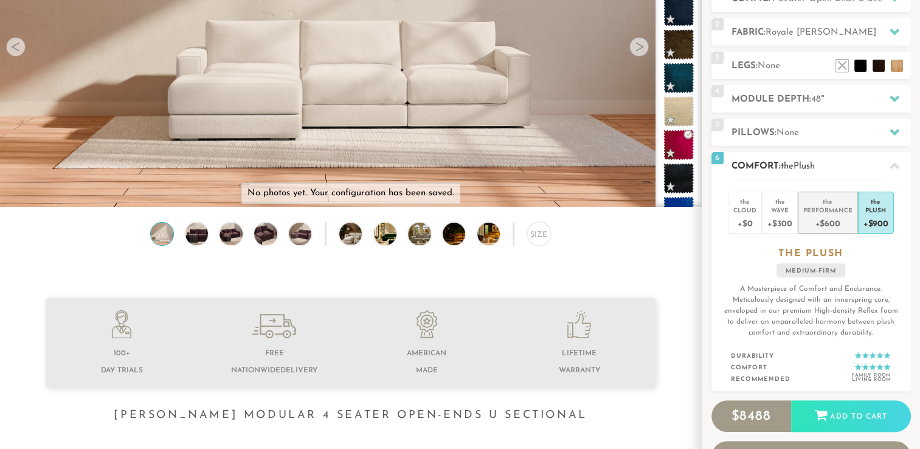
scroll to position [192, 0]
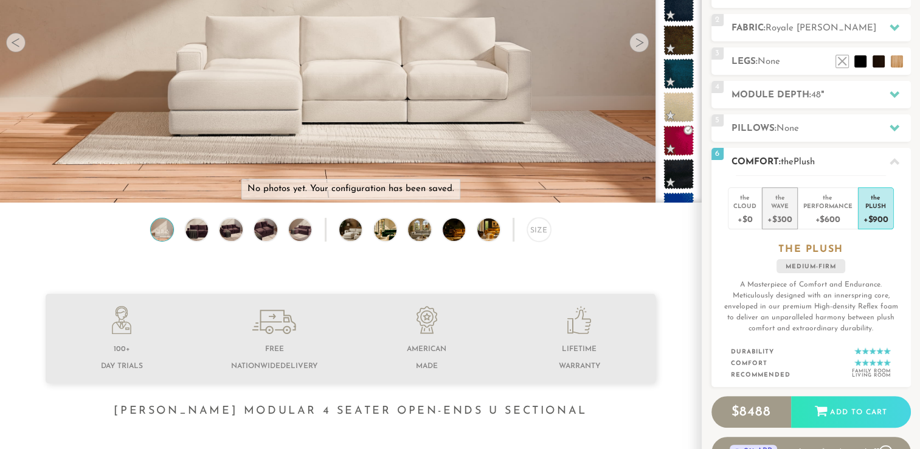
click at [785, 207] on div "Wave" at bounding box center [780, 205] width 24 height 9
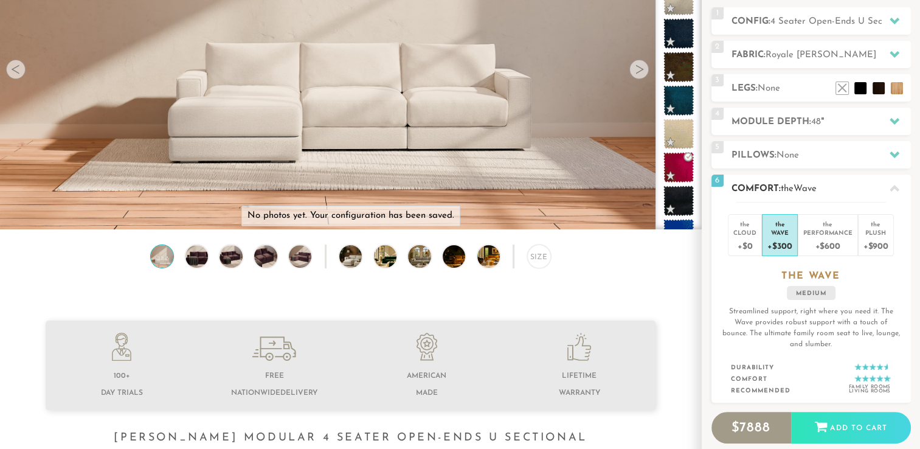
scroll to position [180, 0]
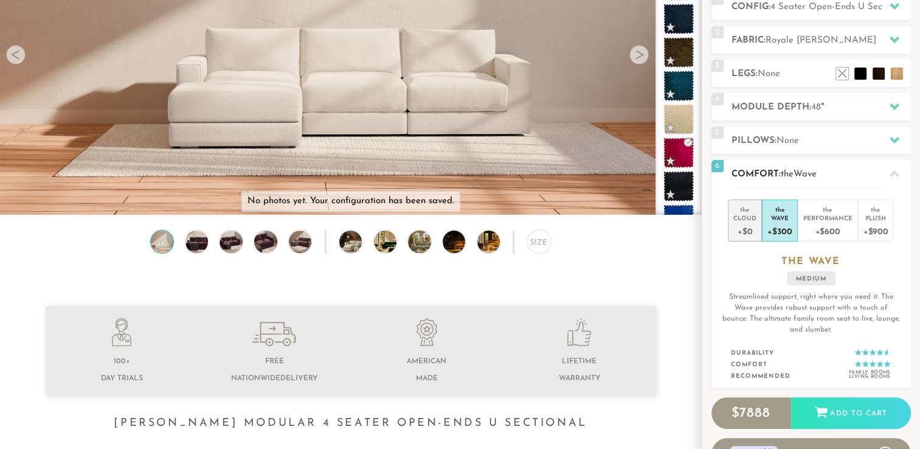
click at [747, 215] on div "Cloud" at bounding box center [744, 217] width 23 height 9
click at [784, 213] on div "Wave" at bounding box center [780, 217] width 24 height 9
click at [884, 203] on div "the" at bounding box center [876, 207] width 25 height 12
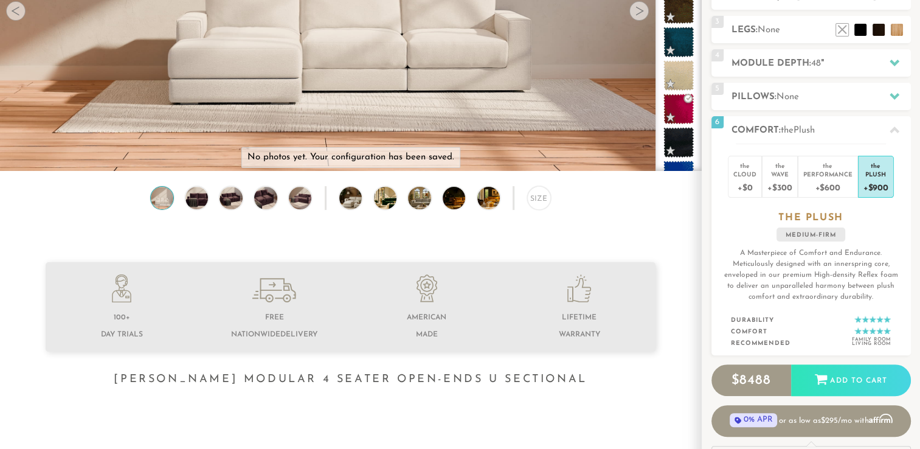
scroll to position [0, 0]
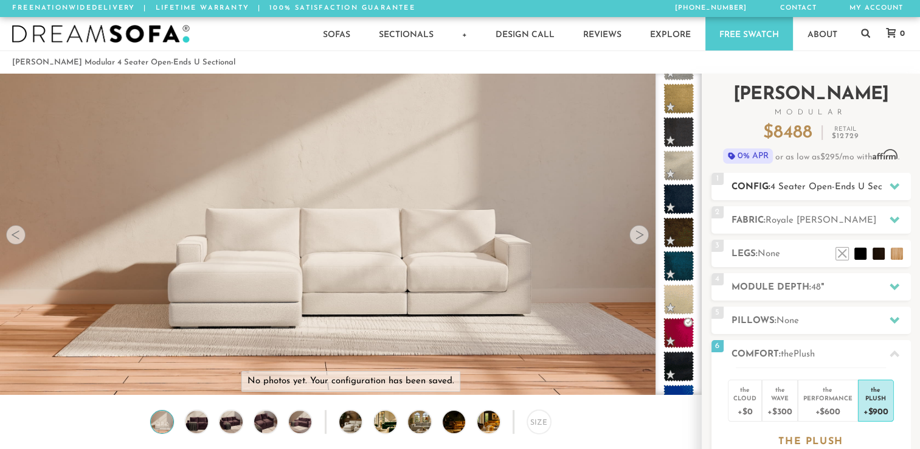
click at [862, 190] on span "4 Seater Open-Ends U Sectional" at bounding box center [838, 186] width 135 height 9
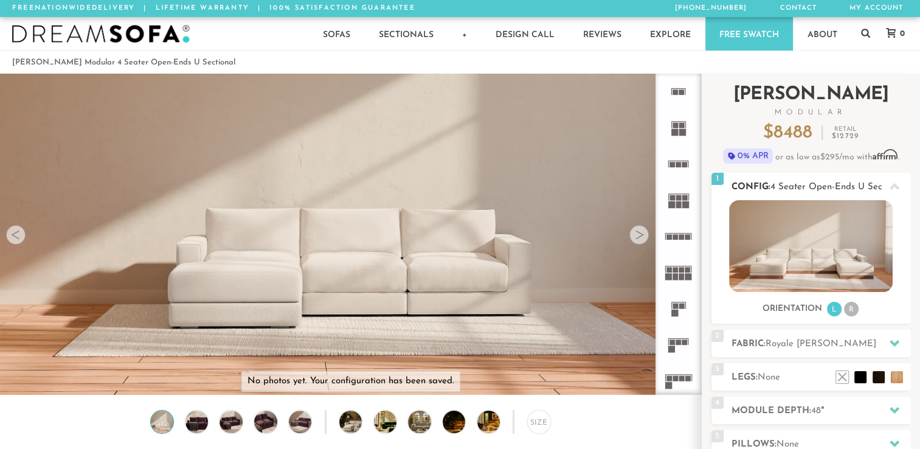
click at [867, 182] on span "4 Seater Open-Ends U Sectional" at bounding box center [838, 186] width 135 height 9
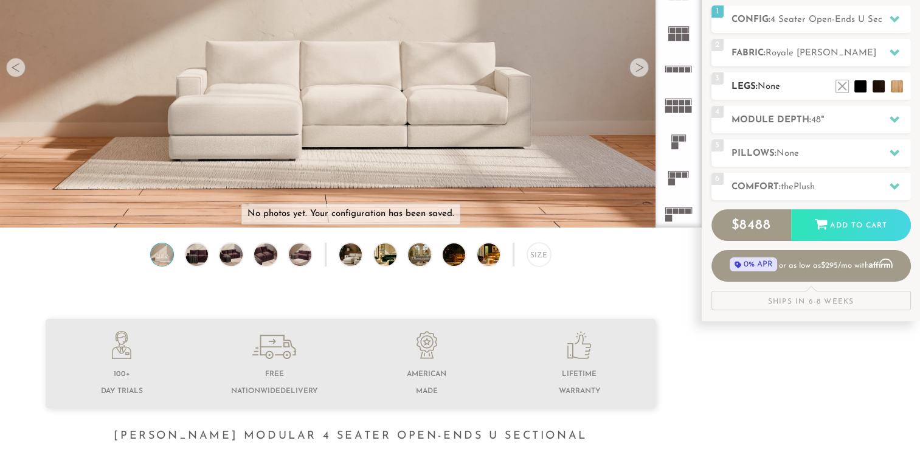
scroll to position [170, 0]
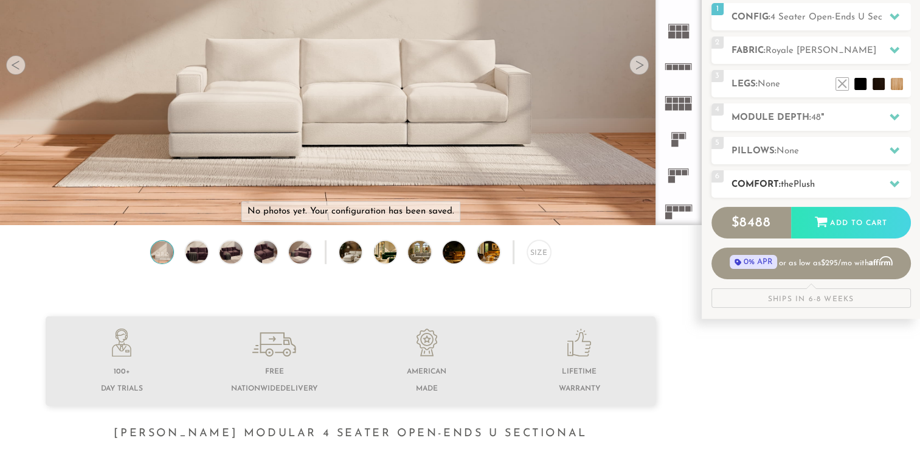
click at [794, 182] on span "the" at bounding box center [787, 184] width 13 height 9
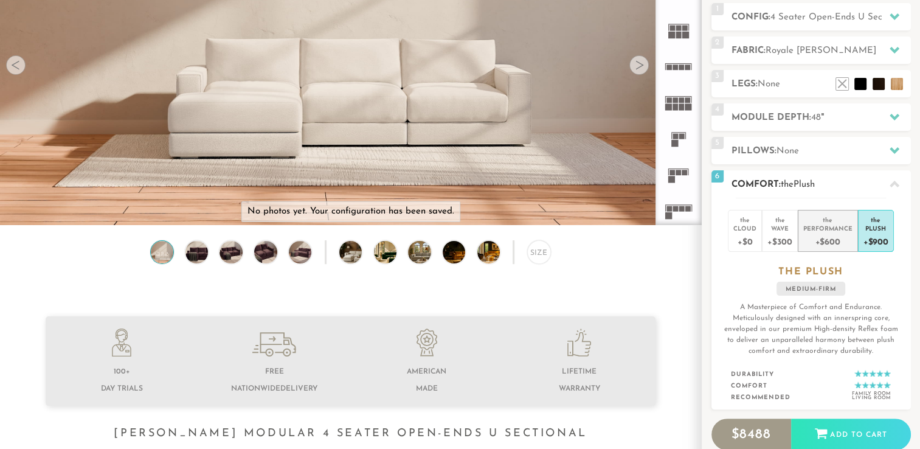
click at [817, 224] on div "Performance" at bounding box center [827, 228] width 49 height 9
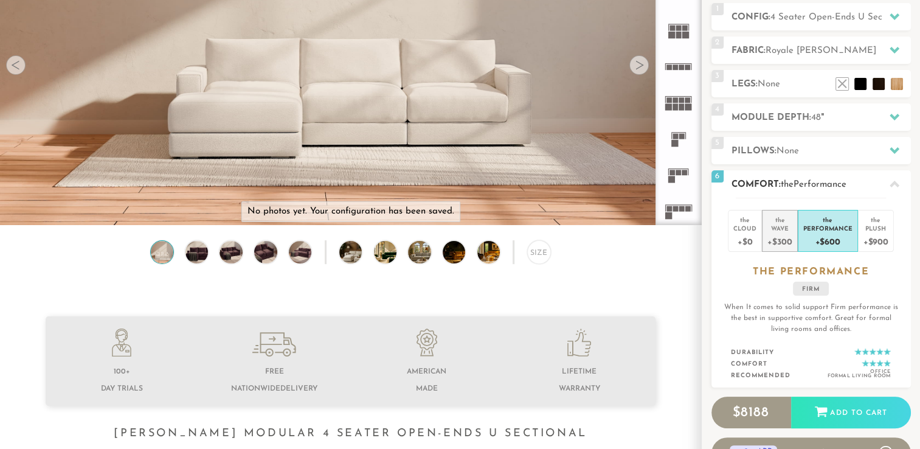
click at [774, 224] on div "Wave" at bounding box center [780, 228] width 24 height 9
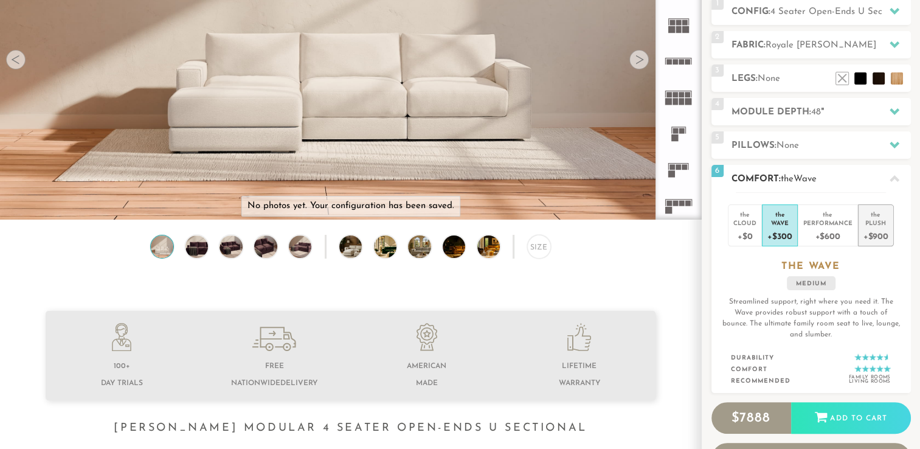
scroll to position [175, 0]
click at [870, 220] on div "Plush" at bounding box center [876, 223] width 25 height 9
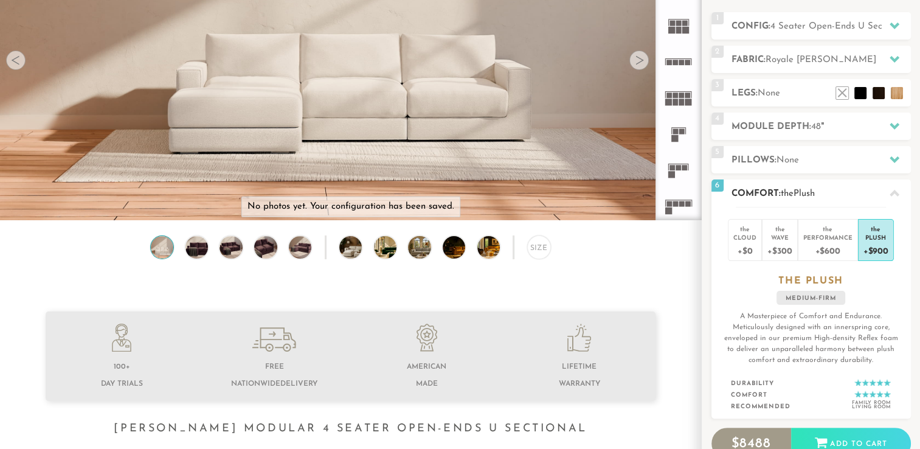
scroll to position [0, 0]
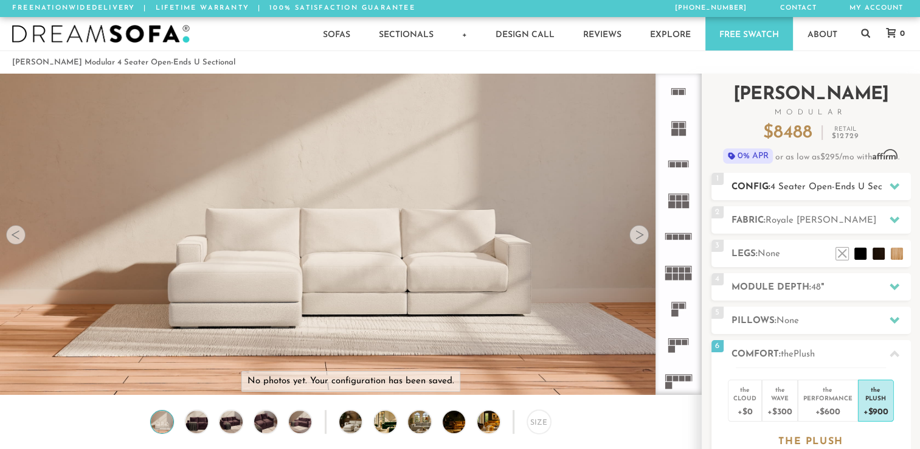
click at [845, 190] on span "4 Seater Open-Ends U Sectional" at bounding box center [838, 186] width 135 height 9
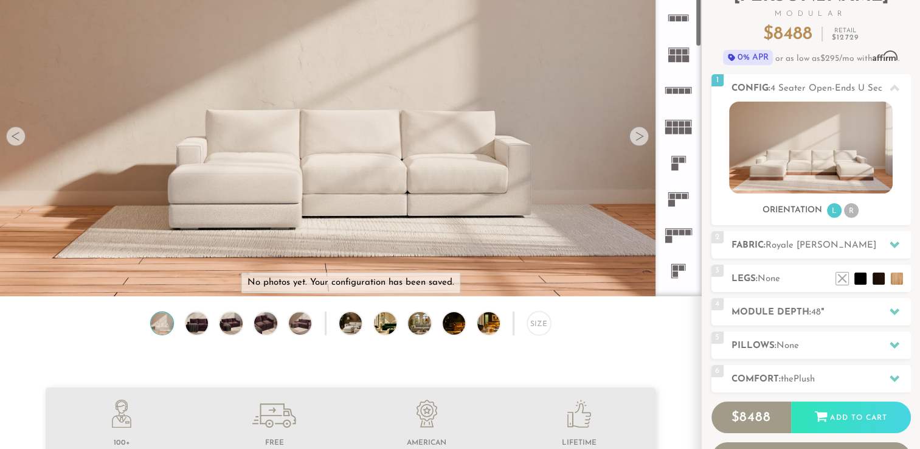
scroll to position [74, 0]
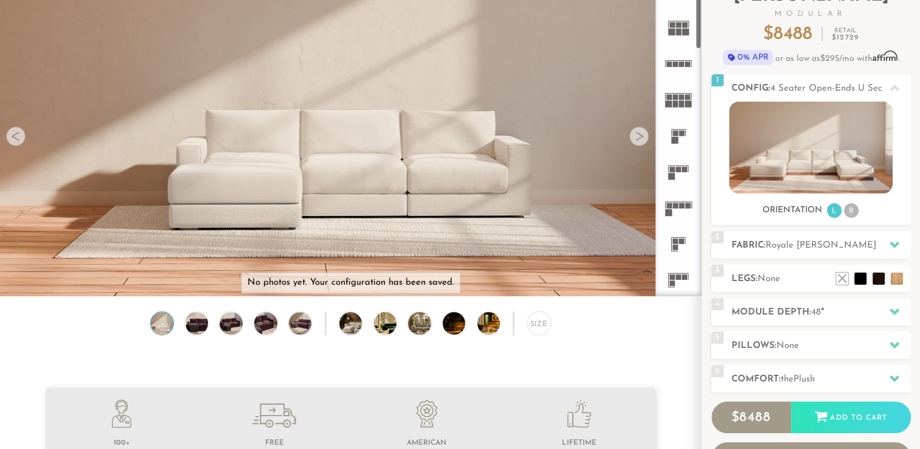
click at [674, 94] on rect at bounding box center [675, 96] width 5 height 5
click at [681, 206] on rect at bounding box center [681, 205] width 5 height 5
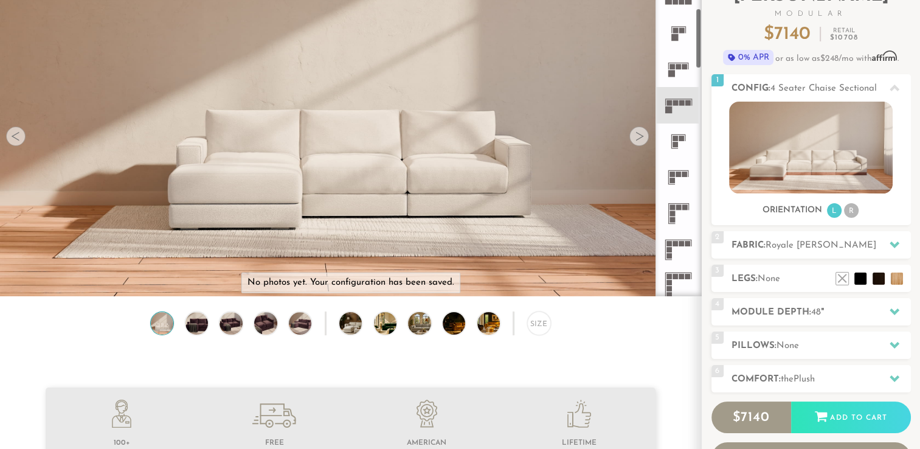
scroll to position [178, 0]
click at [670, 174] on rect at bounding box center [672, 173] width 5 height 5
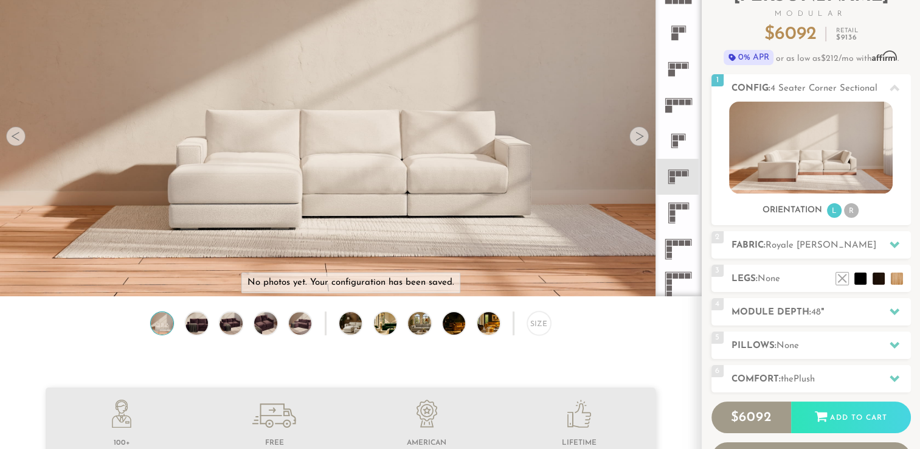
click at [676, 208] on icon at bounding box center [678, 213] width 36 height 36
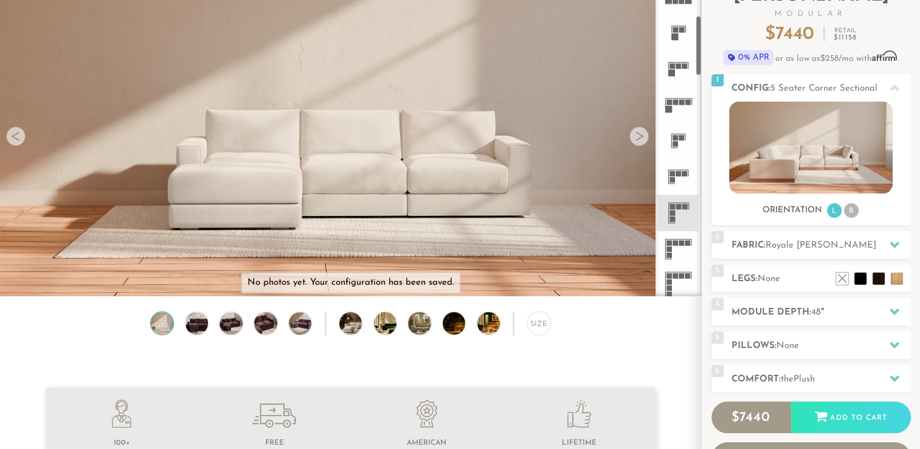
scroll to position [222, 0]
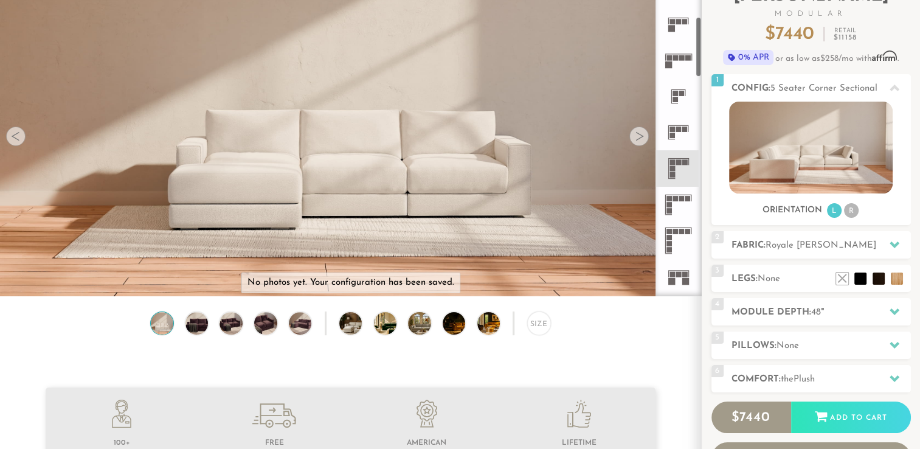
click at [676, 223] on icon at bounding box center [678, 241] width 36 height 36
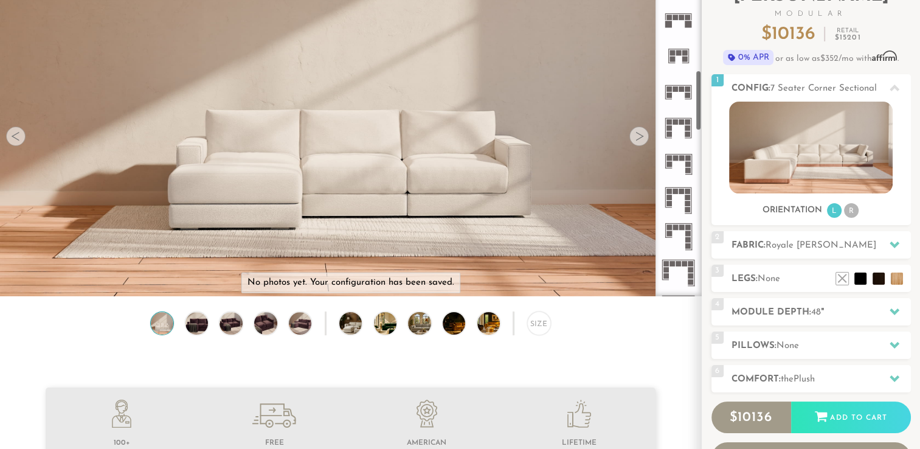
scroll to position [521, 0]
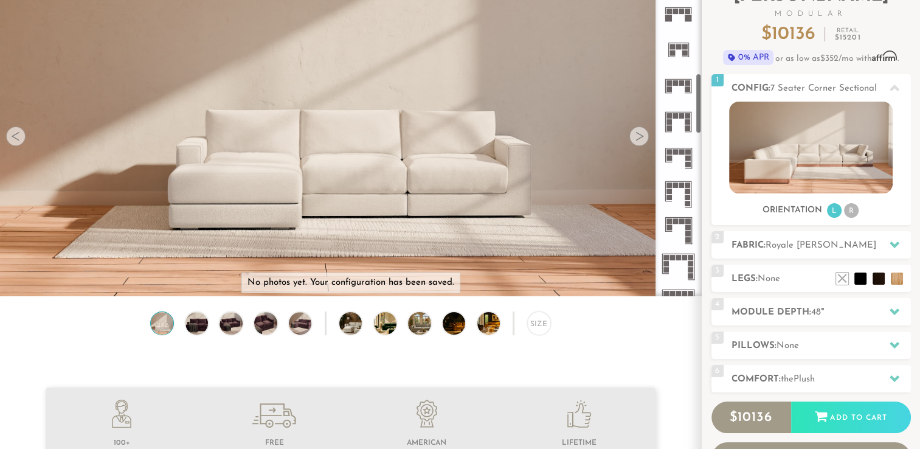
click at [677, 146] on icon at bounding box center [678, 158] width 36 height 36
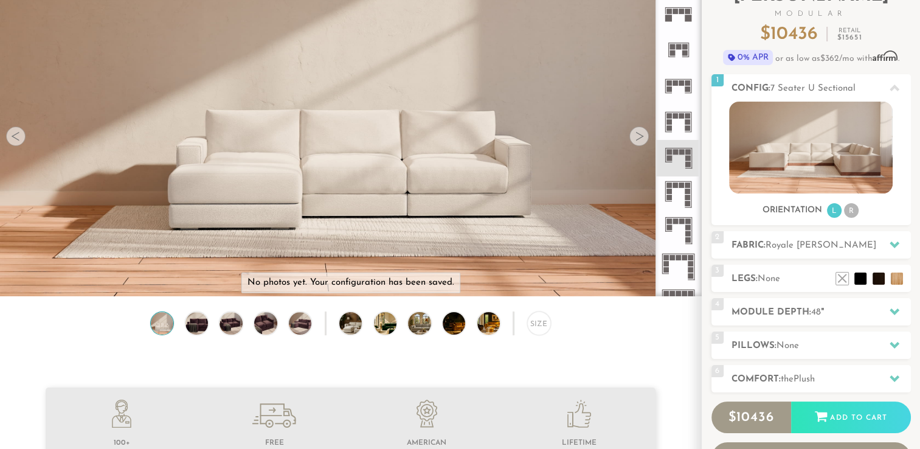
click at [686, 118] on icon at bounding box center [678, 122] width 36 height 36
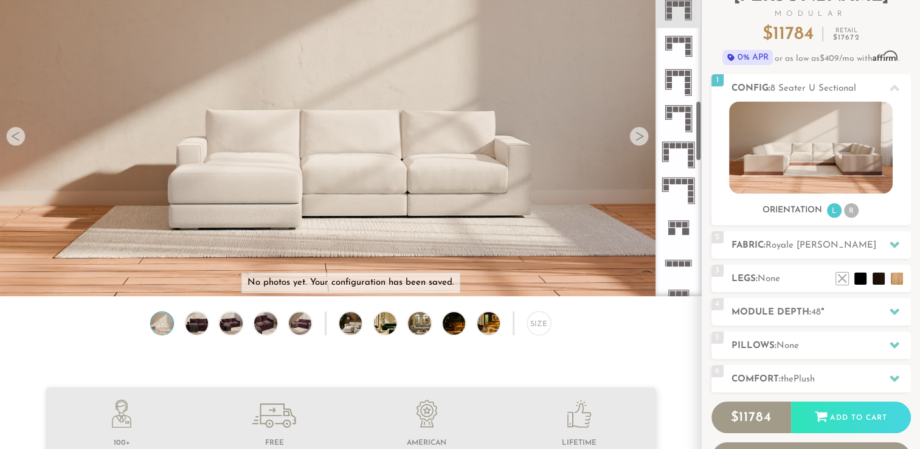
scroll to position [704, 0]
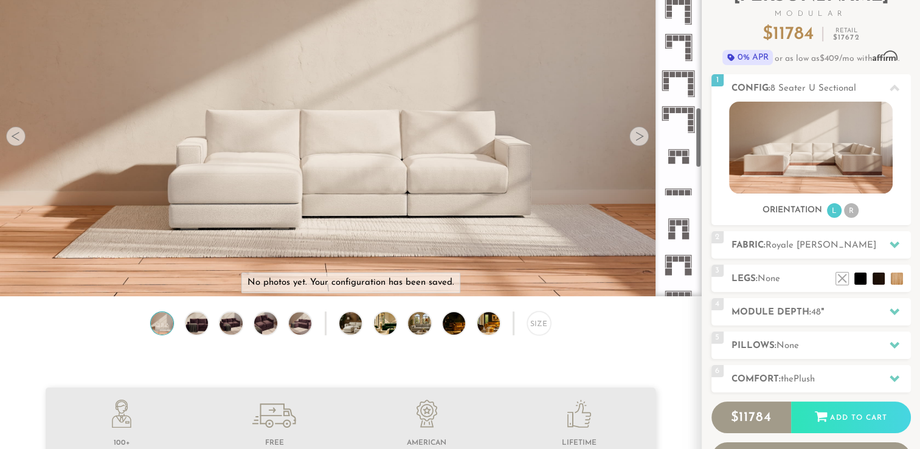
click at [669, 147] on icon at bounding box center [678, 155] width 36 height 36
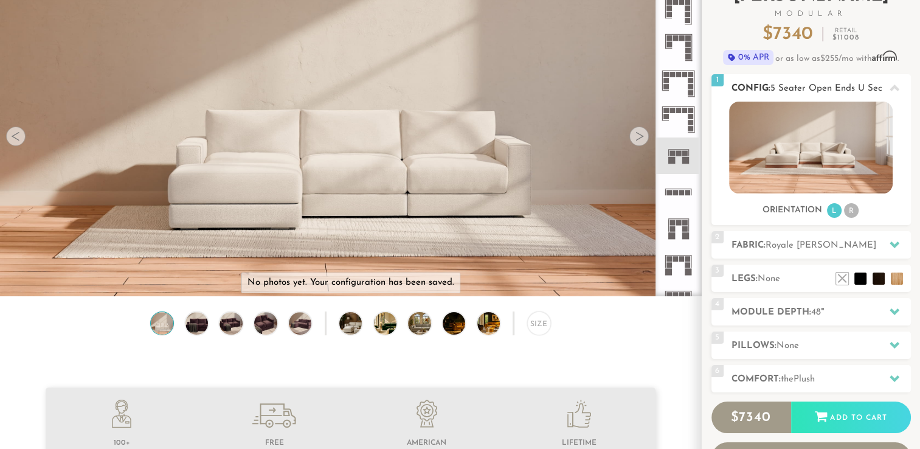
click at [785, 148] on img at bounding box center [811, 148] width 164 height 92
click at [819, 158] on img at bounding box center [811, 148] width 164 height 92
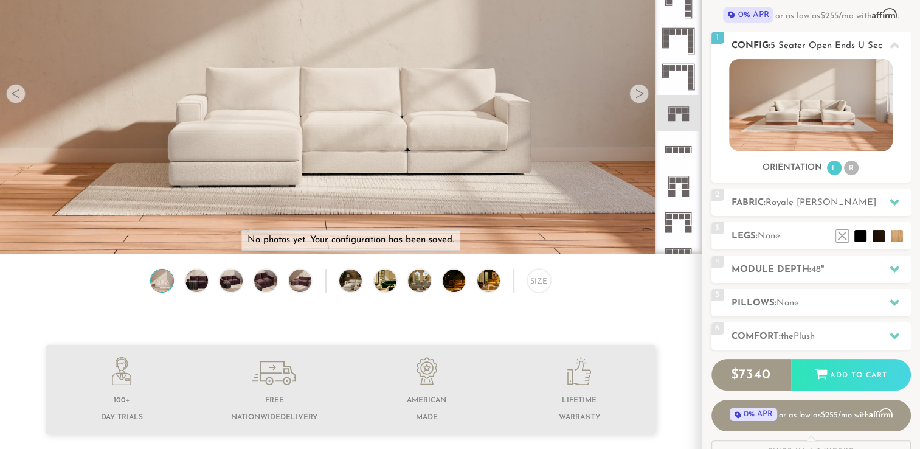
scroll to position [142, 0]
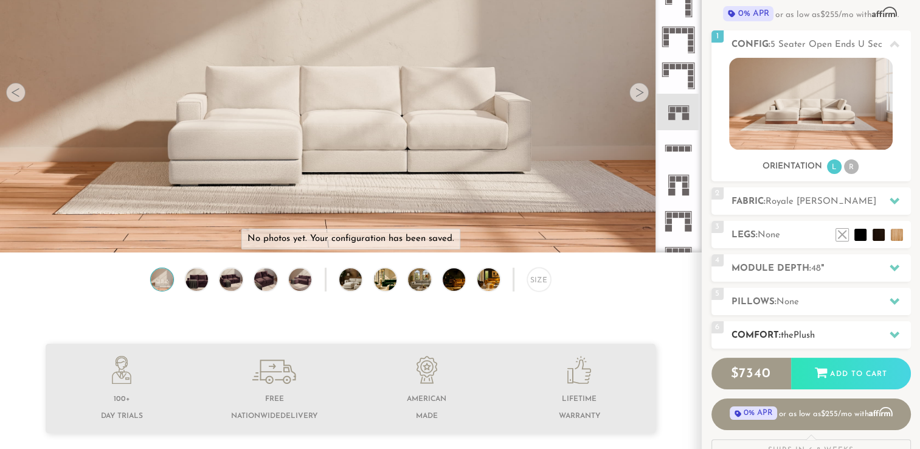
click at [810, 341] on h2 "Comfort: the Plush" at bounding box center [821, 335] width 179 height 14
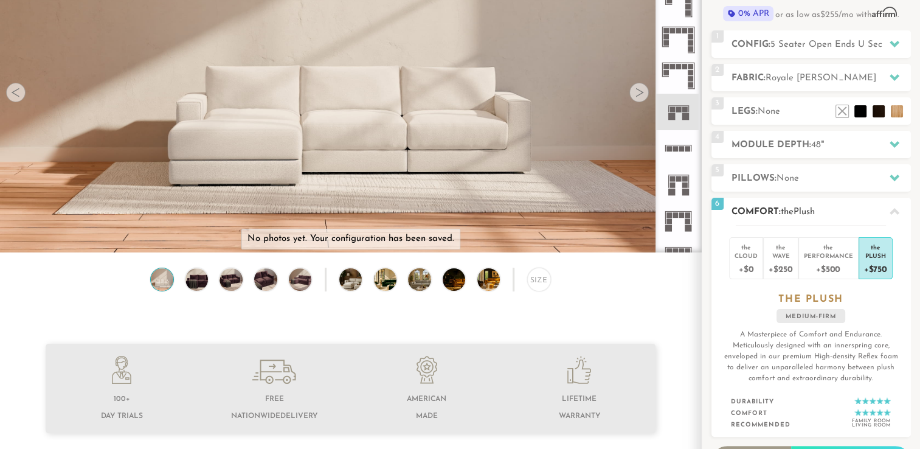
click at [873, 259] on div "Plush" at bounding box center [875, 255] width 23 height 9
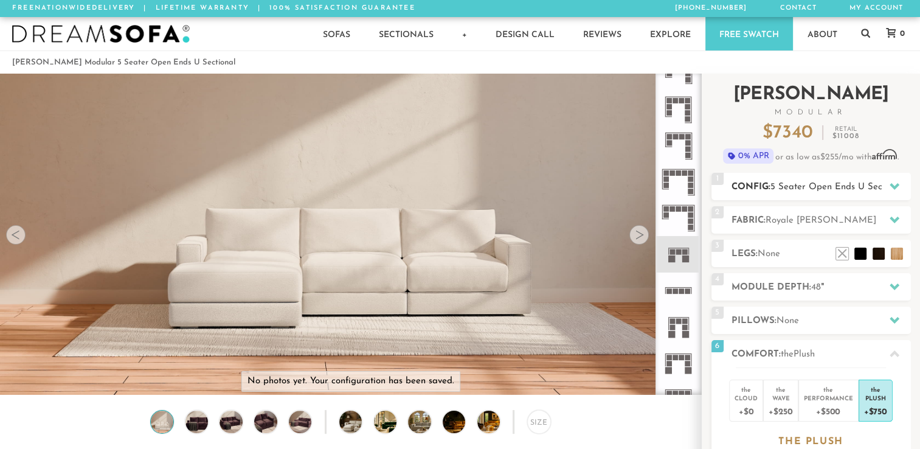
click at [806, 193] on h2 "Config: 5 Seater Open Ends U Sectional" at bounding box center [821, 187] width 179 height 14
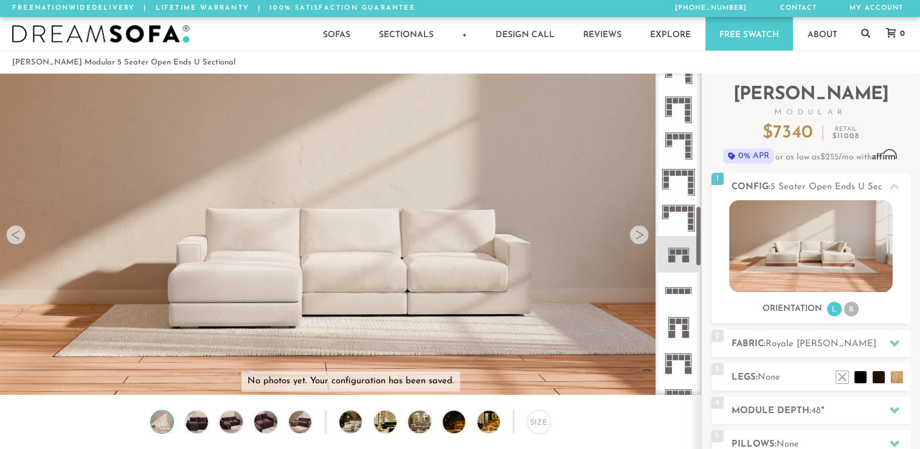
click at [679, 328] on icon at bounding box center [678, 326] width 36 height 36
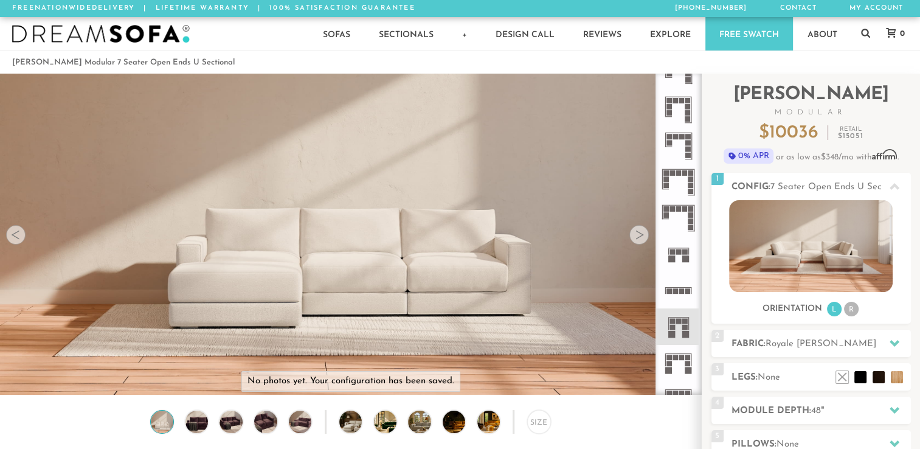
click at [674, 361] on icon at bounding box center [678, 363] width 36 height 36
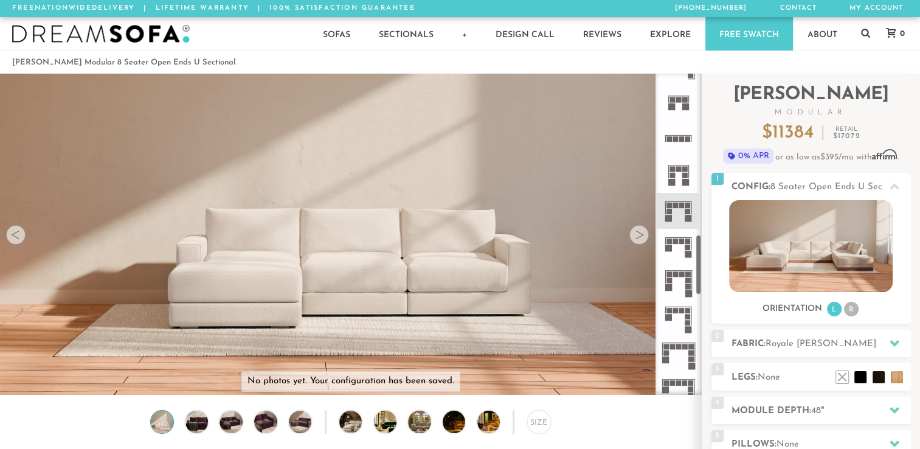
scroll to position [854, 0]
click at [678, 244] on rect at bounding box center [675, 242] width 5 height 5
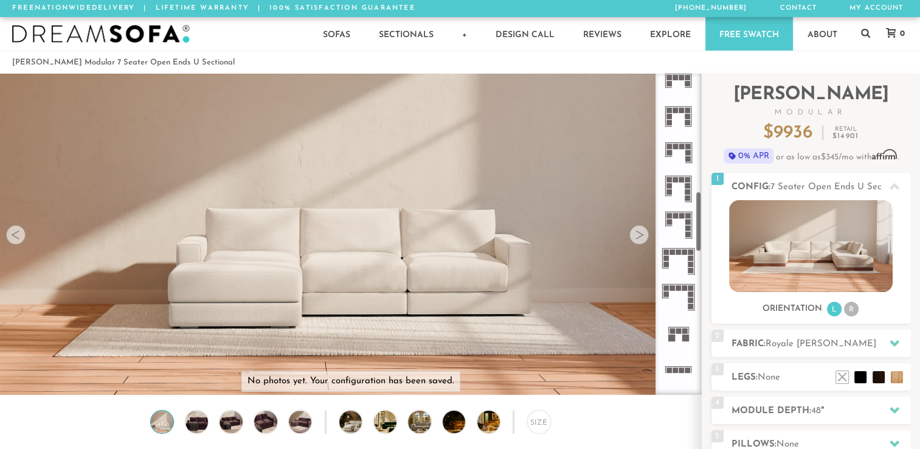
scroll to position [623, 0]
click at [678, 331] on rect at bounding box center [678, 332] width 5 height 5
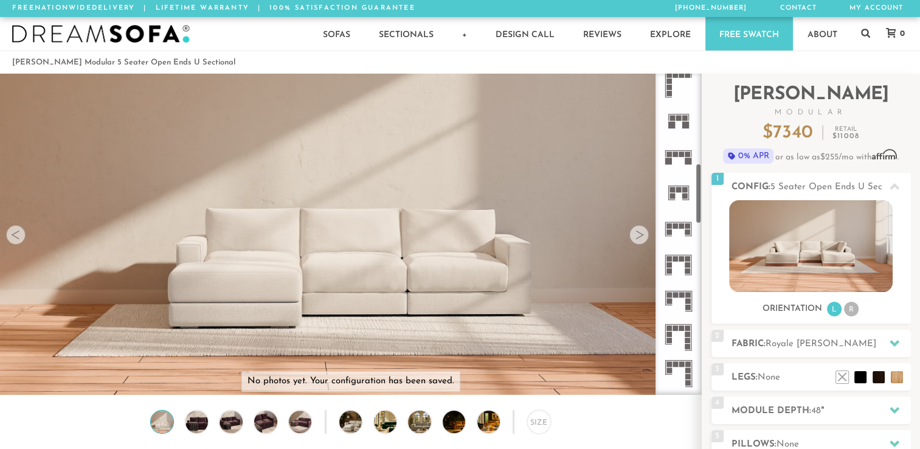
scroll to position [477, 0]
click at [679, 232] on icon at bounding box center [678, 229] width 36 height 36
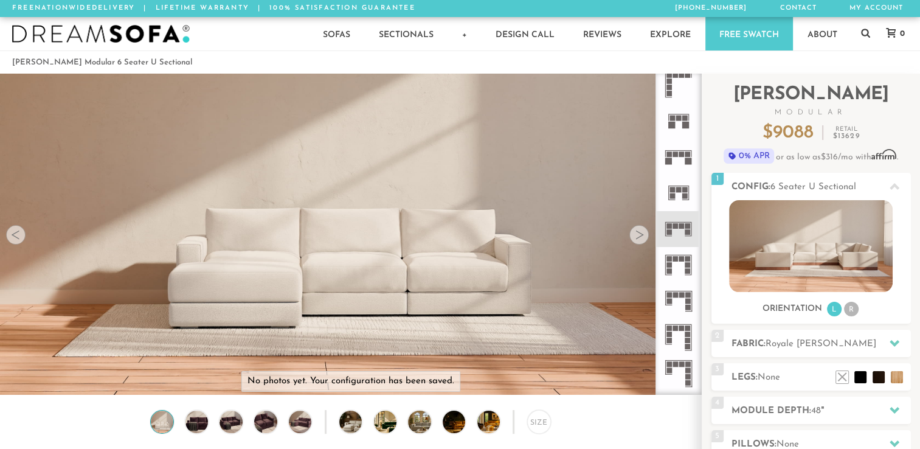
click at [681, 190] on rect at bounding box center [678, 189] width 5 height 5
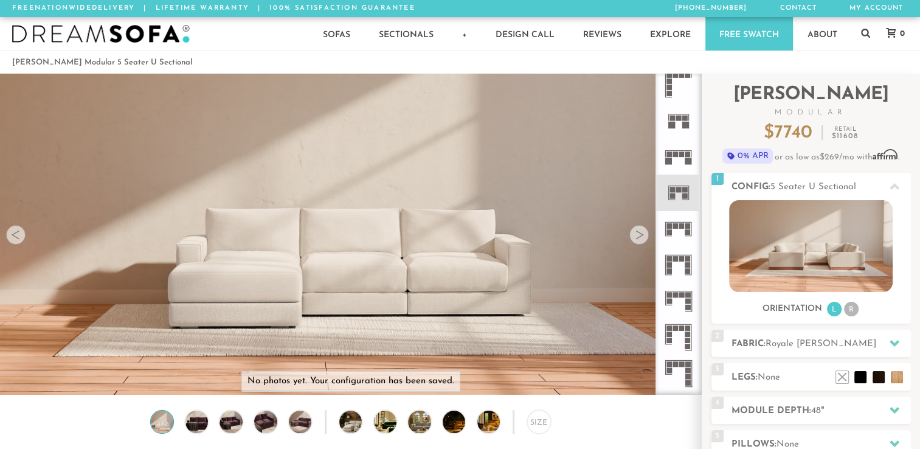
click at [677, 147] on icon at bounding box center [678, 157] width 36 height 36
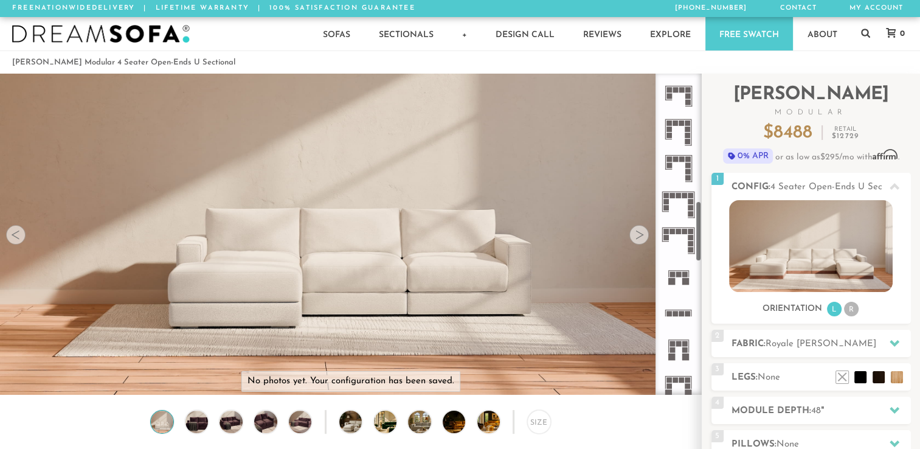
scroll to position [684, 0]
click at [678, 342] on rect at bounding box center [678, 340] width 5 height 5
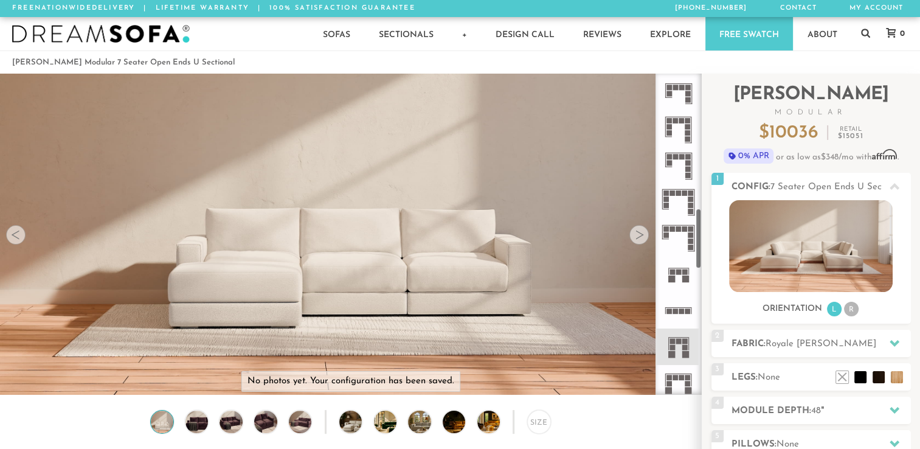
scroll to position [744, 0]
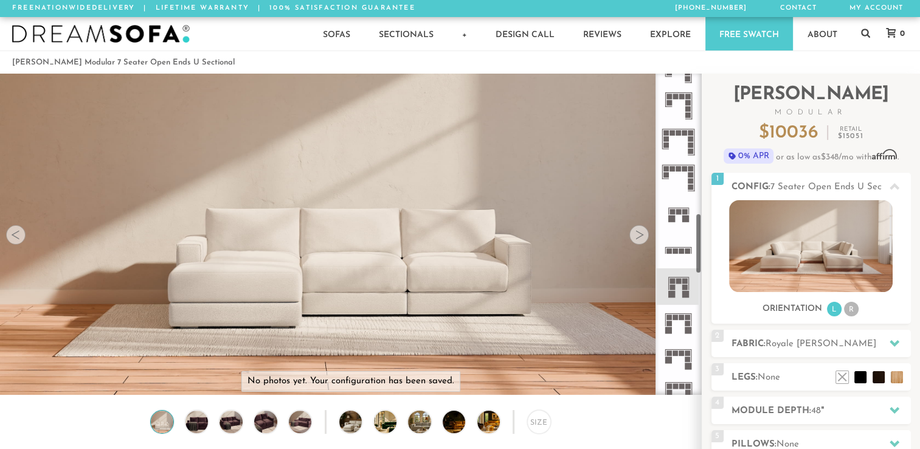
click at [673, 322] on icon at bounding box center [678, 323] width 36 height 36
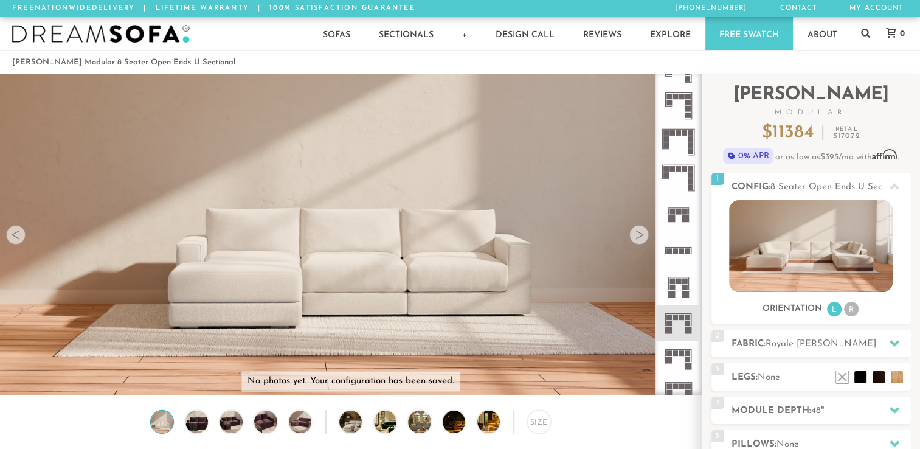
click at [682, 215] on icon at bounding box center [678, 214] width 36 height 36
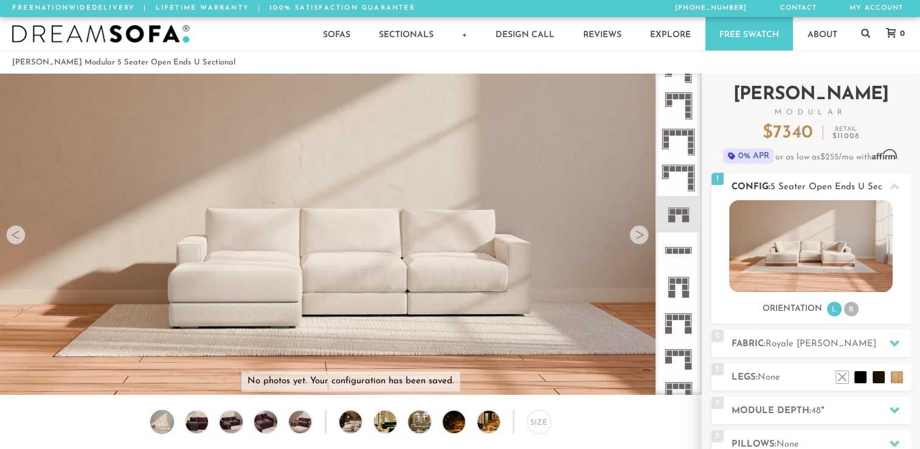
click at [817, 247] on img at bounding box center [811, 246] width 164 height 92
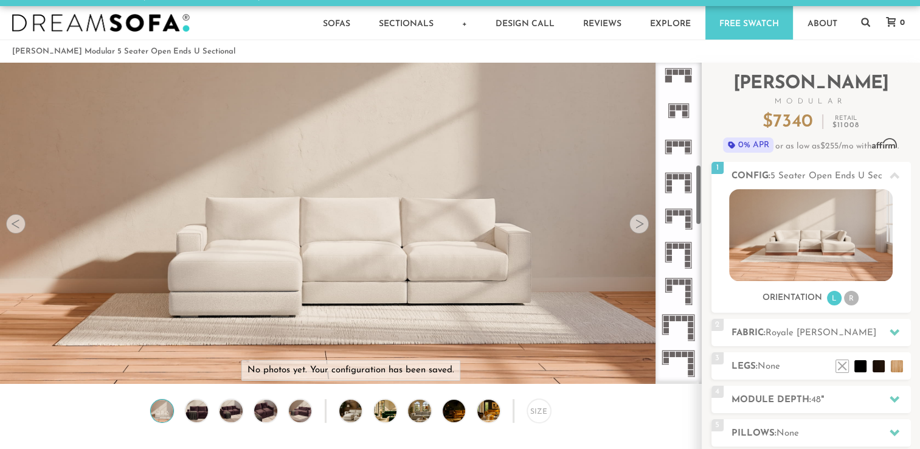
scroll to position [541, 0]
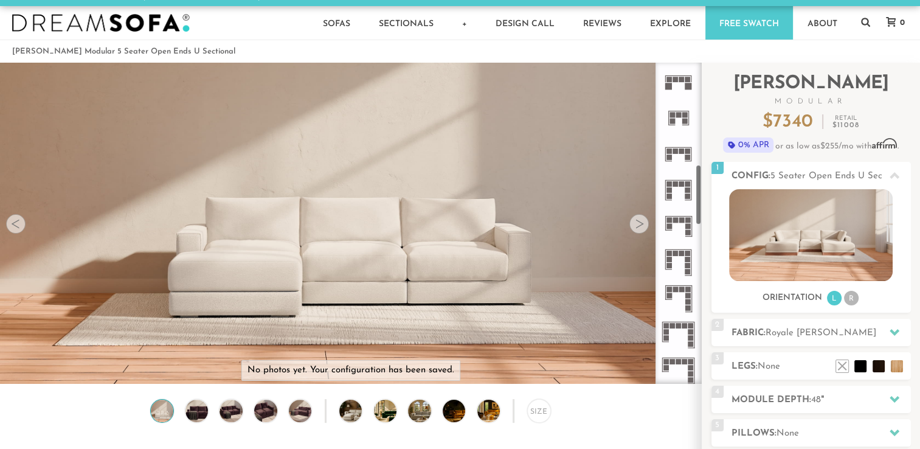
click at [669, 255] on rect at bounding box center [669, 253] width 5 height 5
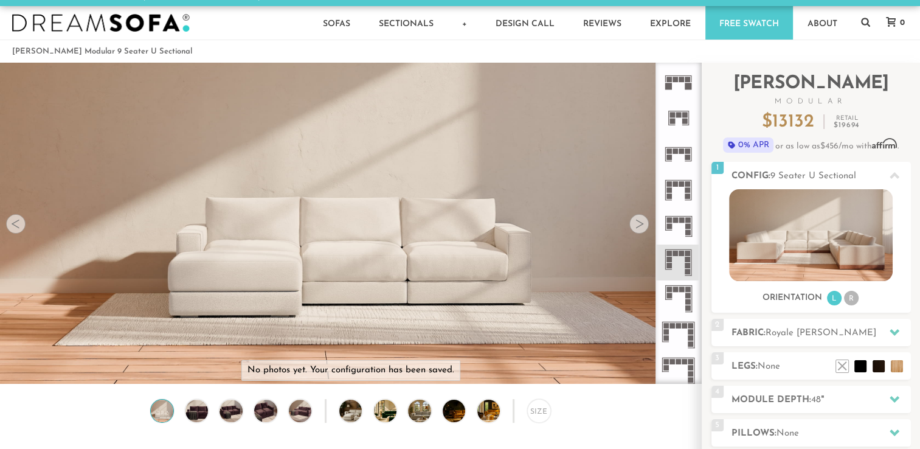
click at [674, 218] on rect at bounding box center [675, 220] width 5 height 5
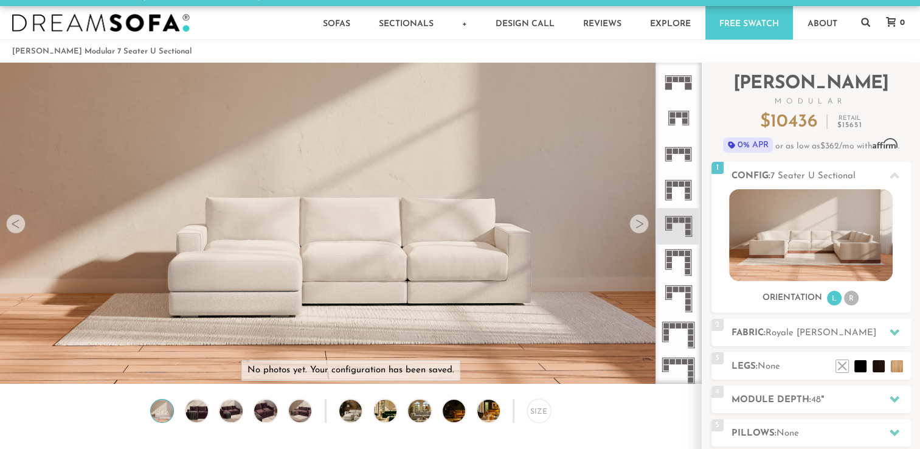
click at [678, 185] on rect at bounding box center [675, 183] width 5 height 5
click at [676, 138] on icon at bounding box center [678, 154] width 36 height 36
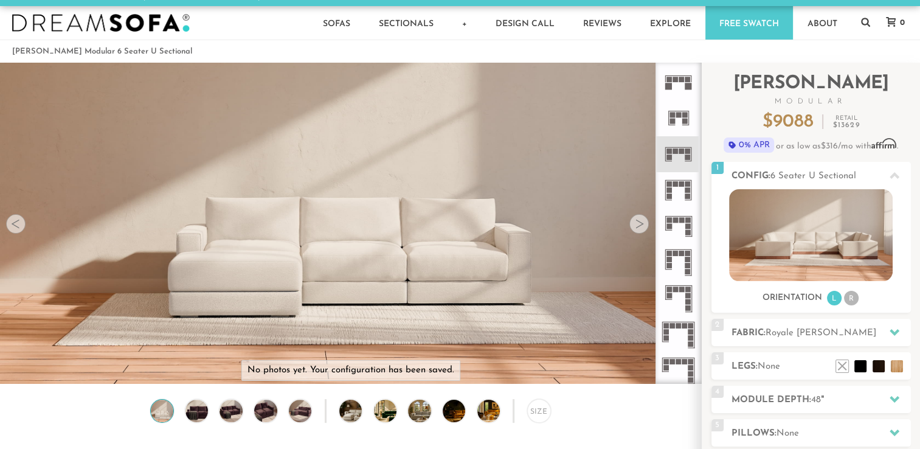
click at [682, 116] on rect at bounding box center [684, 114] width 5 height 5
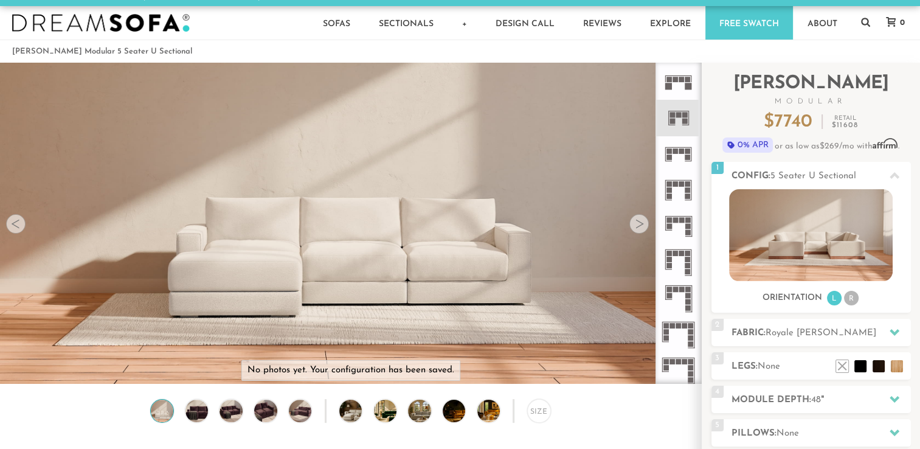
click at [685, 77] on icon at bounding box center [678, 82] width 36 height 36
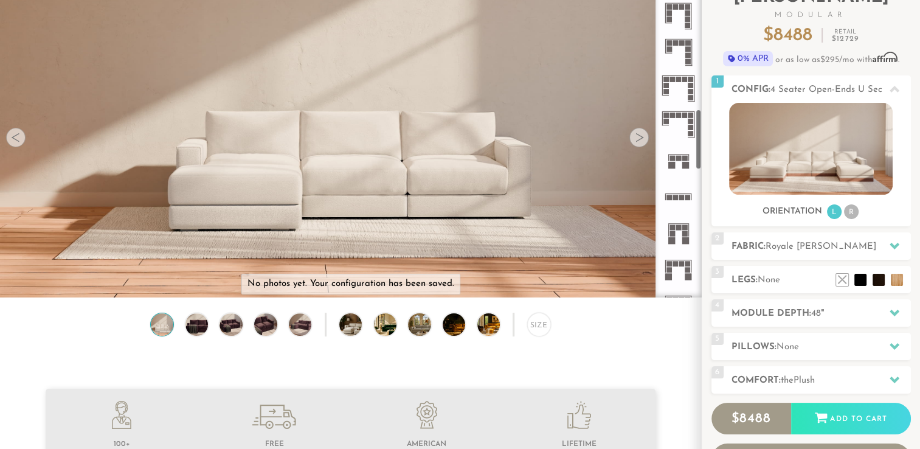
scroll to position [729, 0]
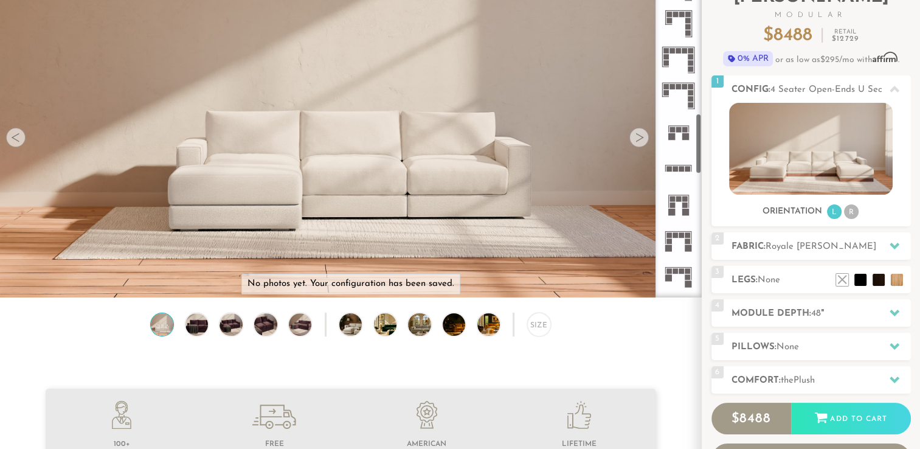
click at [671, 203] on rect at bounding box center [672, 205] width 5 height 5
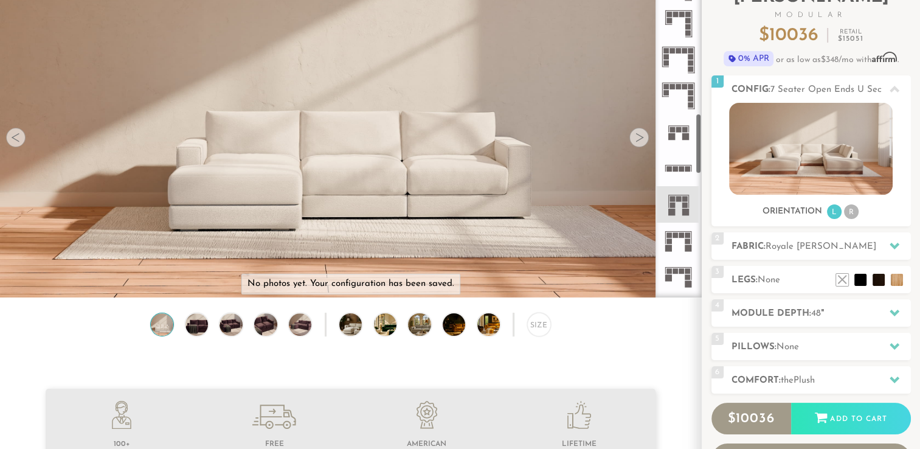
click at [680, 238] on icon at bounding box center [678, 241] width 36 height 36
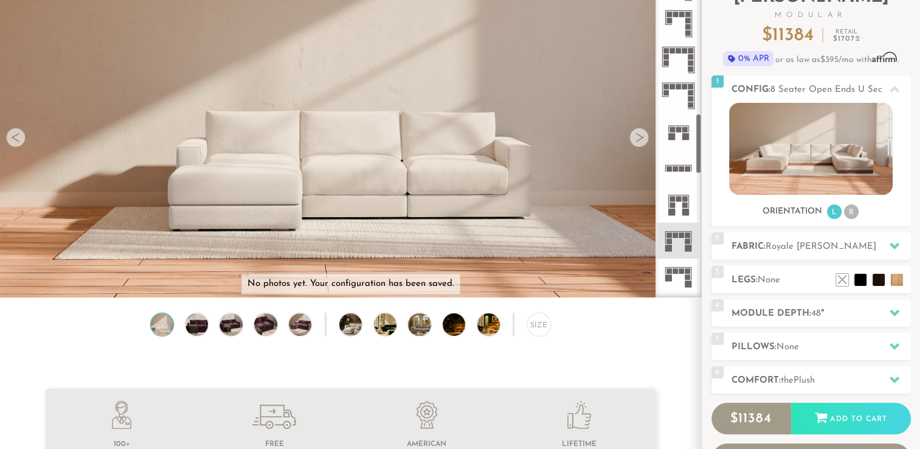
click at [671, 266] on icon at bounding box center [678, 276] width 36 height 36
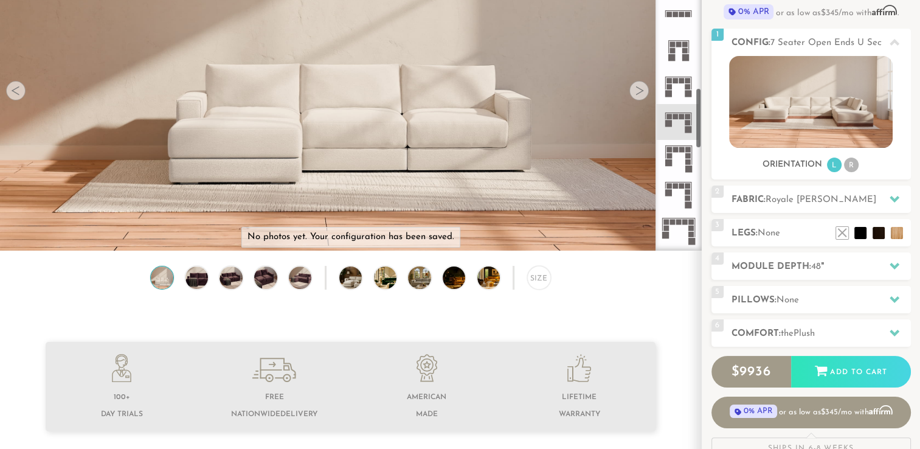
scroll to position [848, 0]
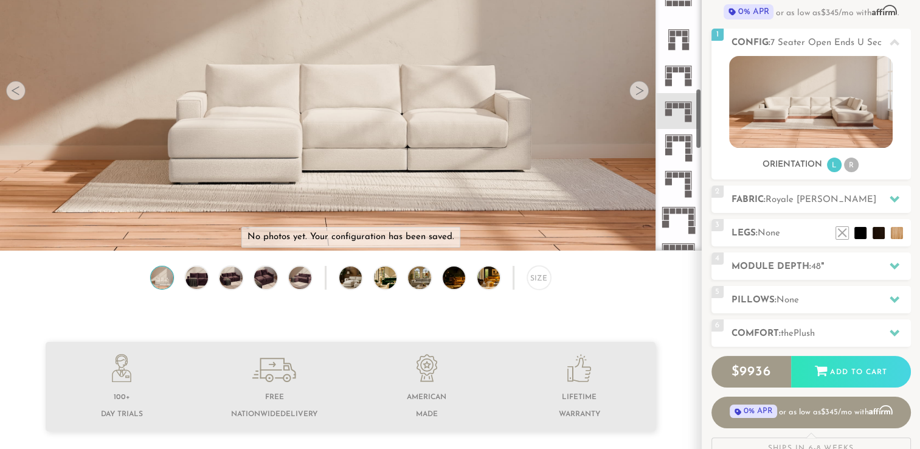
click at [674, 136] on rect at bounding box center [675, 138] width 5 height 5
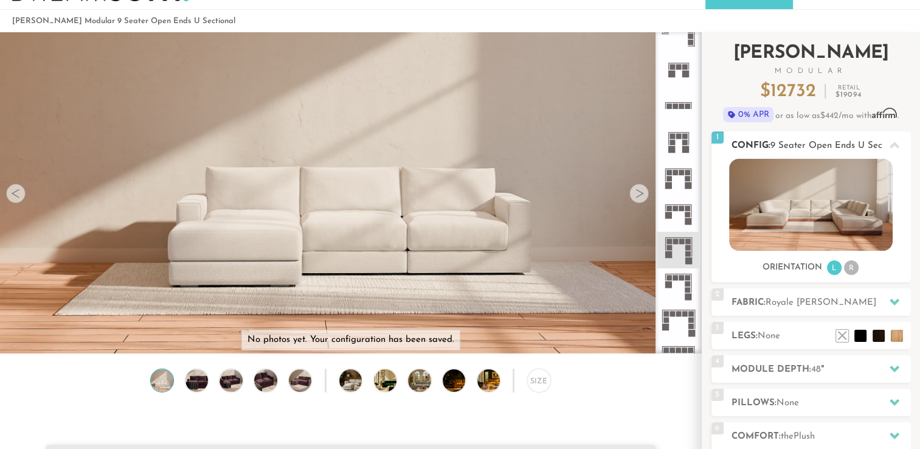
scroll to position [30, 0]
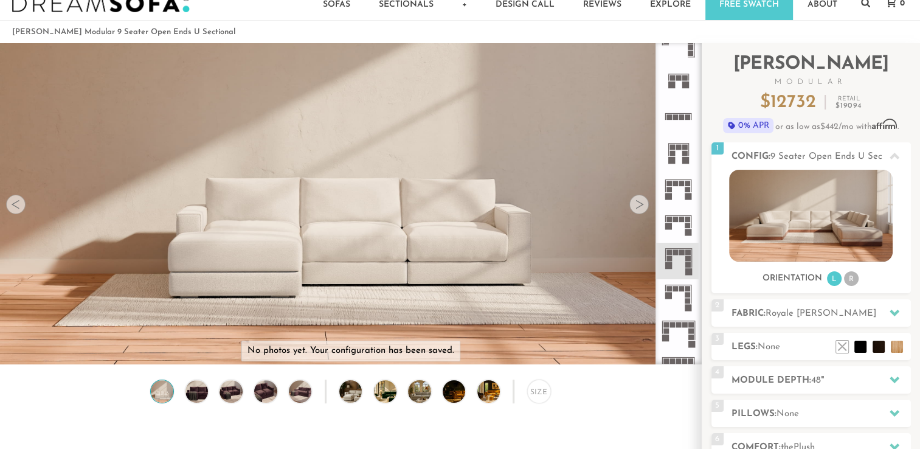
click at [686, 293] on rect at bounding box center [687, 294] width 5 height 5
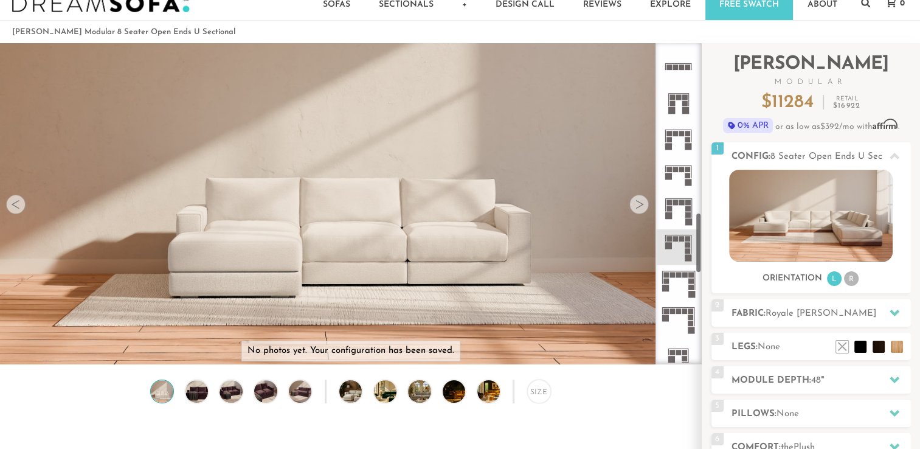
scroll to position [901, 0]
click at [688, 279] on icon at bounding box center [678, 280] width 36 height 36
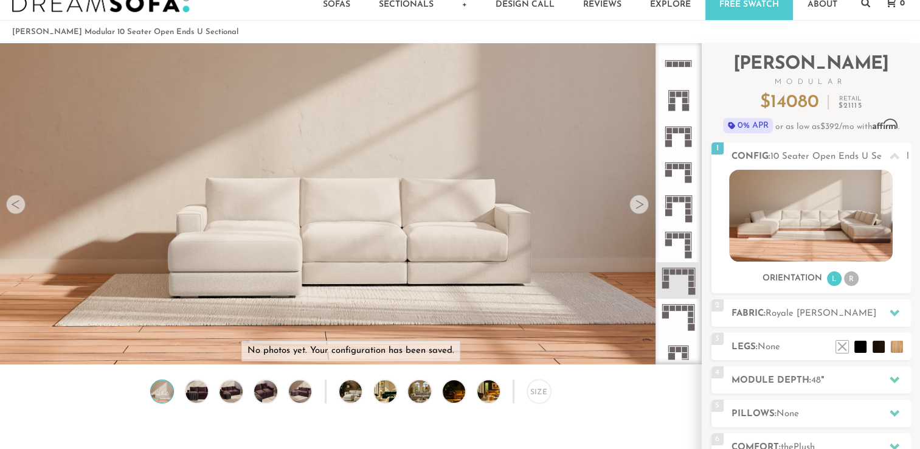
click at [678, 341] on icon at bounding box center [678, 353] width 36 height 36
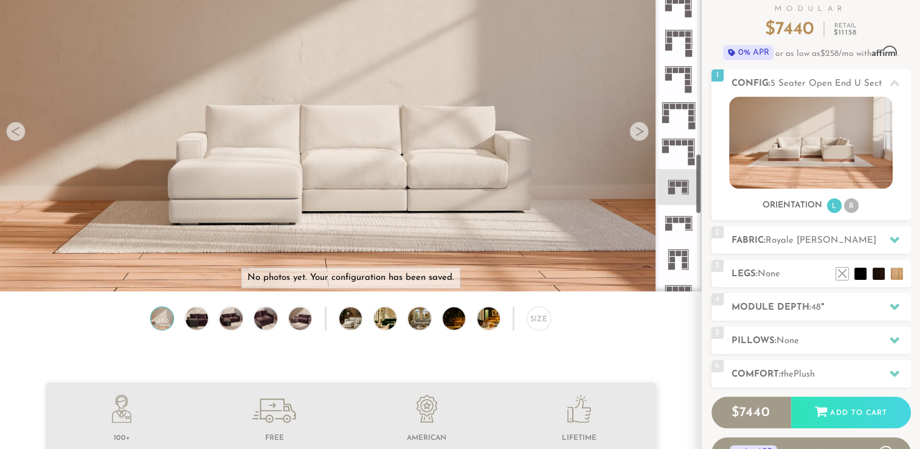
scroll to position [1007, 0]
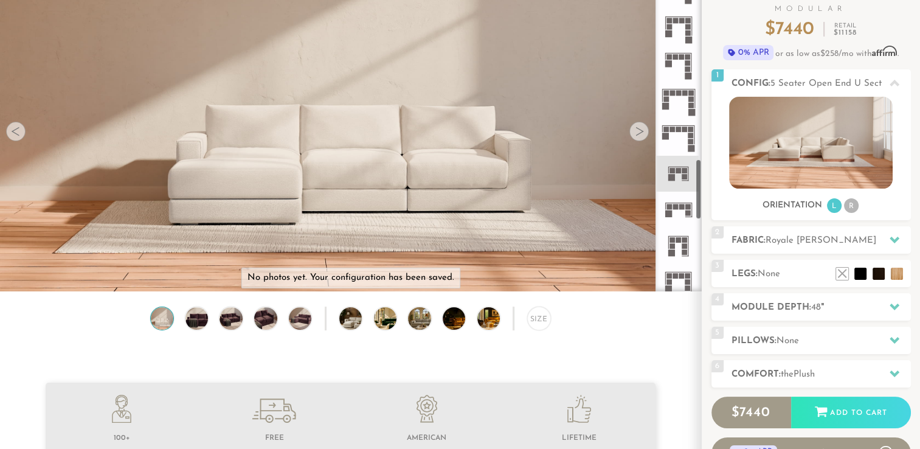
click at [679, 208] on rect at bounding box center [681, 206] width 5 height 5
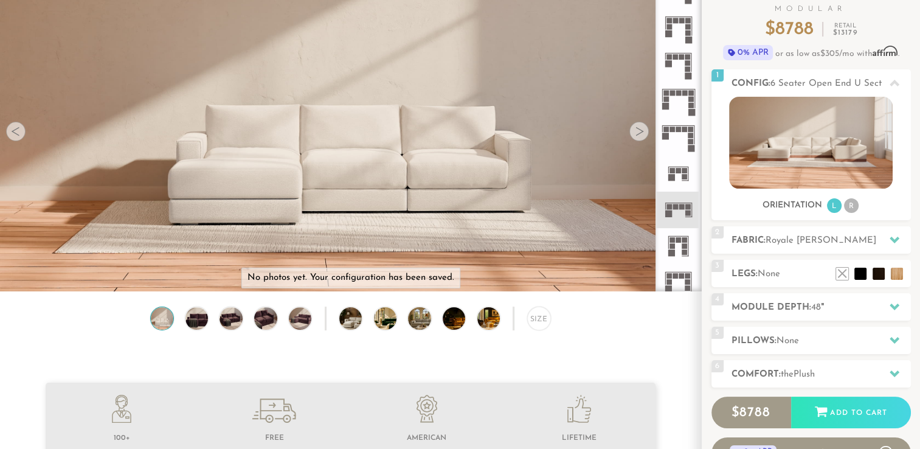
click at [676, 240] on rect at bounding box center [678, 239] width 5 height 5
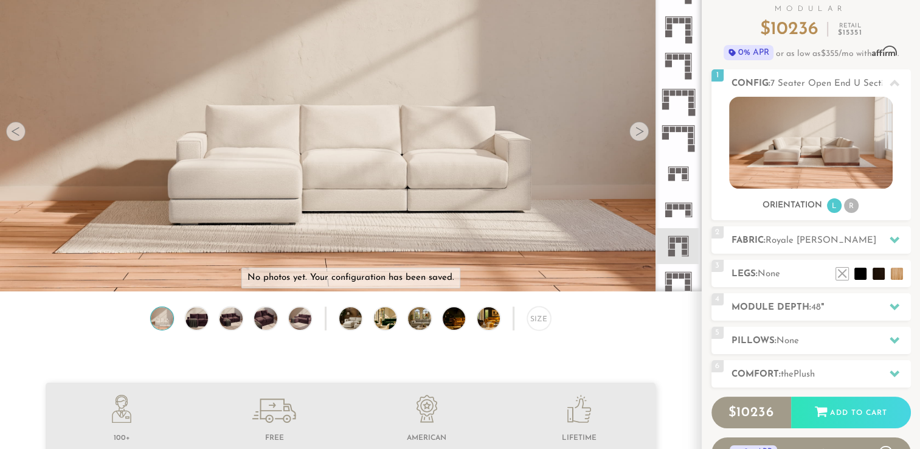
click at [673, 277] on rect at bounding box center [675, 275] width 5 height 5
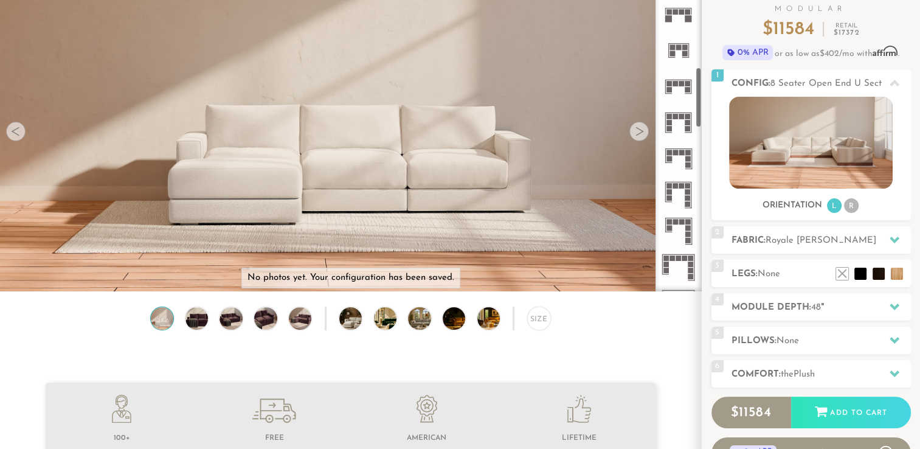
scroll to position [515, 0]
click at [672, 77] on icon at bounding box center [678, 87] width 36 height 36
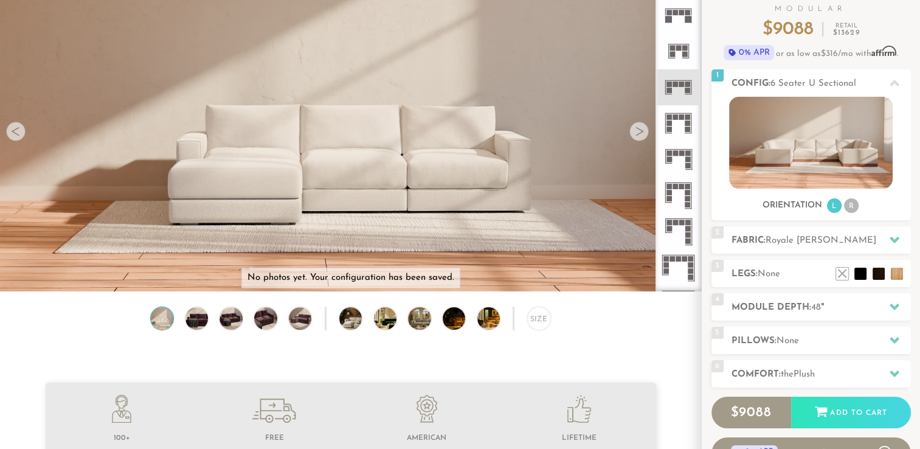
click at [676, 45] on rect at bounding box center [678, 47] width 5 height 5
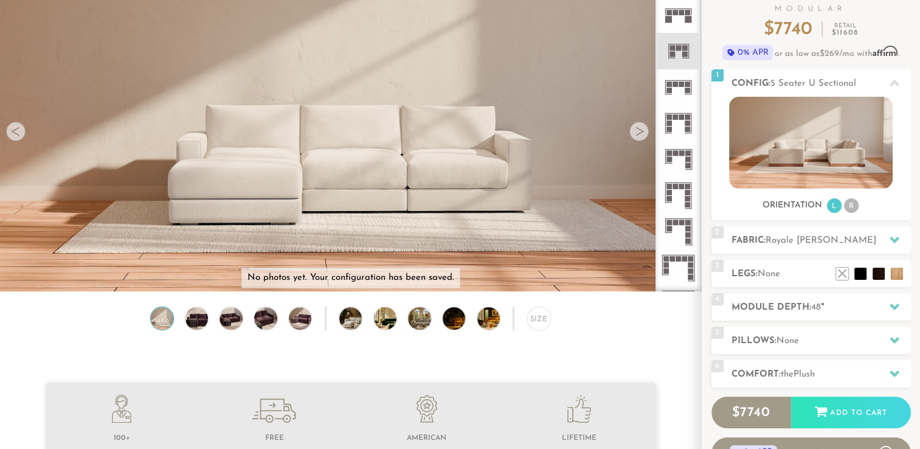
click at [682, 11] on rect at bounding box center [681, 12] width 5 height 5
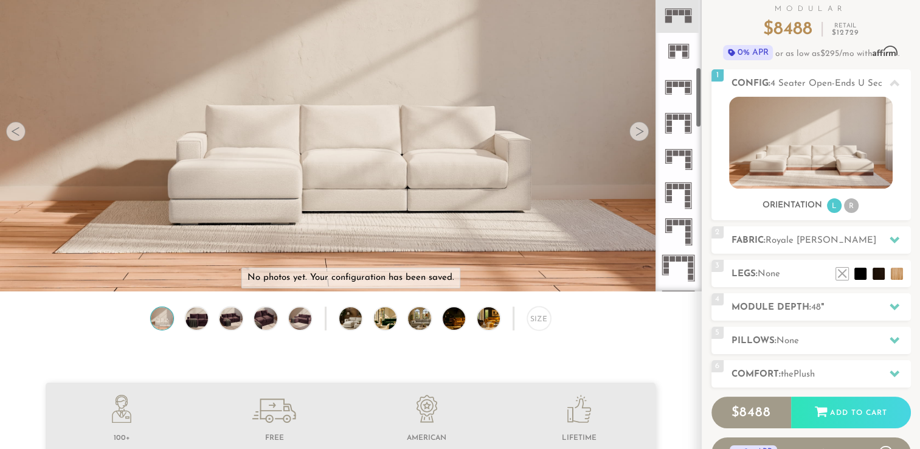
click at [676, 94] on icon at bounding box center [678, 87] width 36 height 36
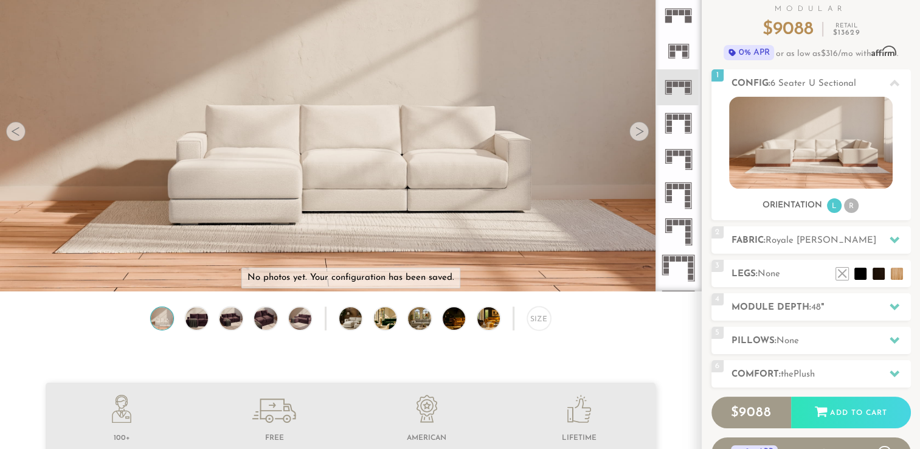
click at [678, 52] on icon at bounding box center [678, 51] width 36 height 36
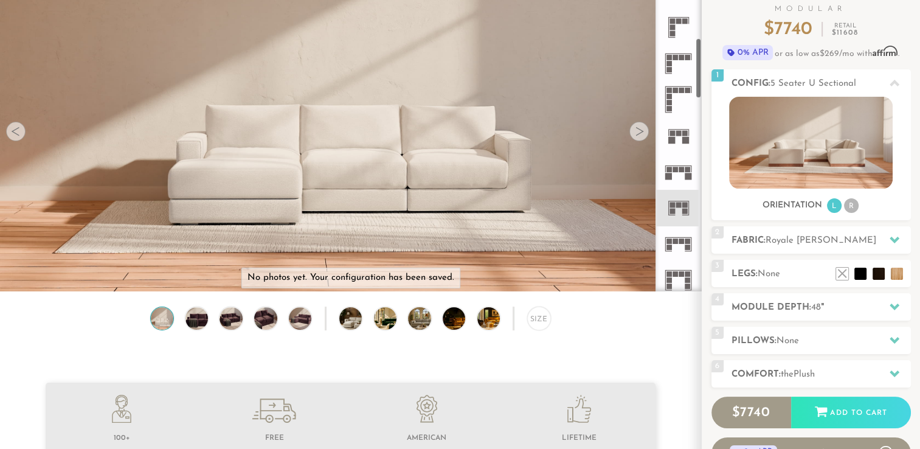
scroll to position [358, 0]
click at [674, 133] on rect at bounding box center [672, 133] width 5 height 5
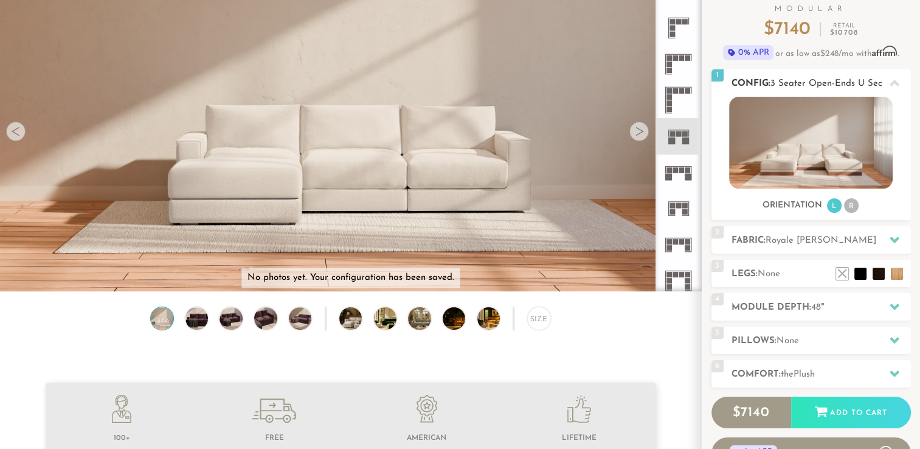
scroll to position [260, 0]
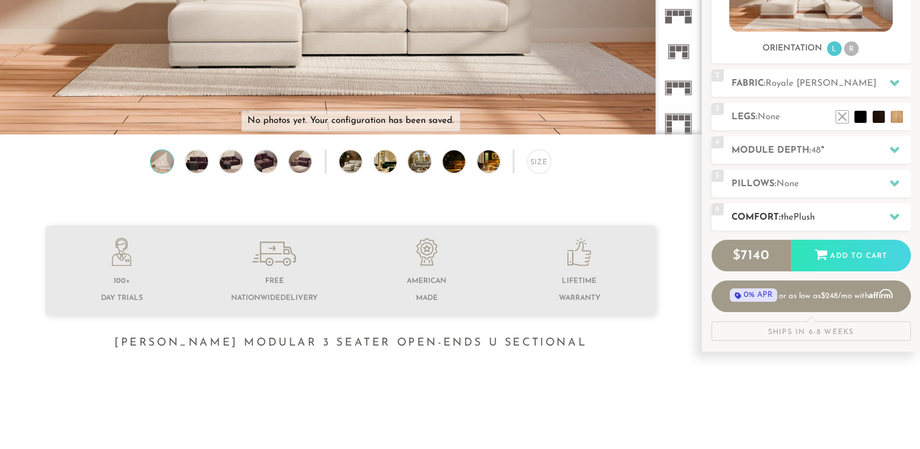
click at [815, 206] on div "6 Comfort: the Plush medium firm" at bounding box center [811, 216] width 199 height 27
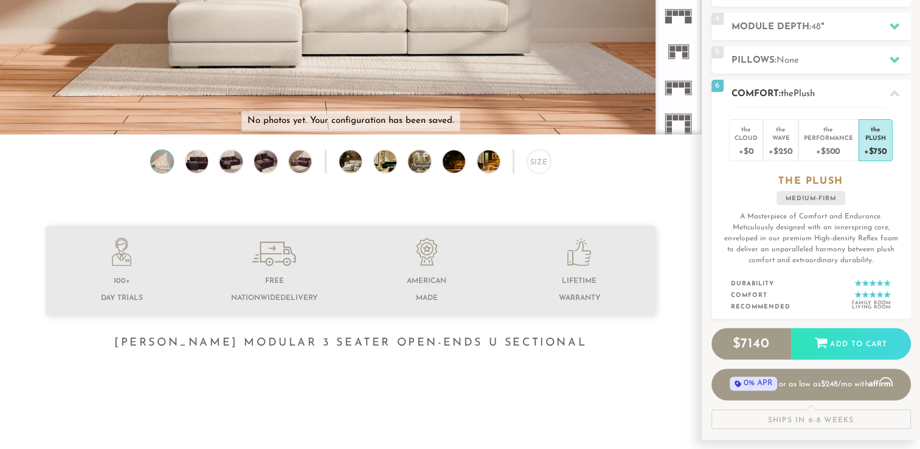
click at [871, 198] on div "the Cloud +$0 the Wave +$250 the Performance +$500 the Plush +$750 the PLUSH me…" at bounding box center [811, 213] width 199 height 212
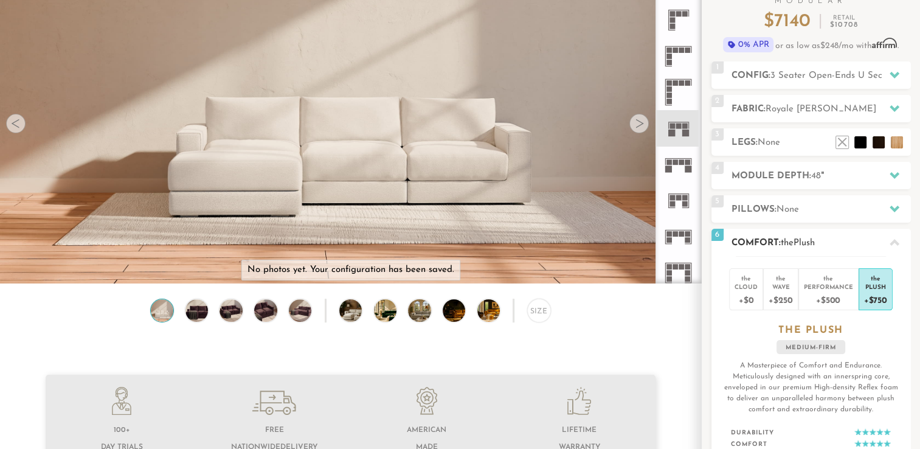
scroll to position [0, 0]
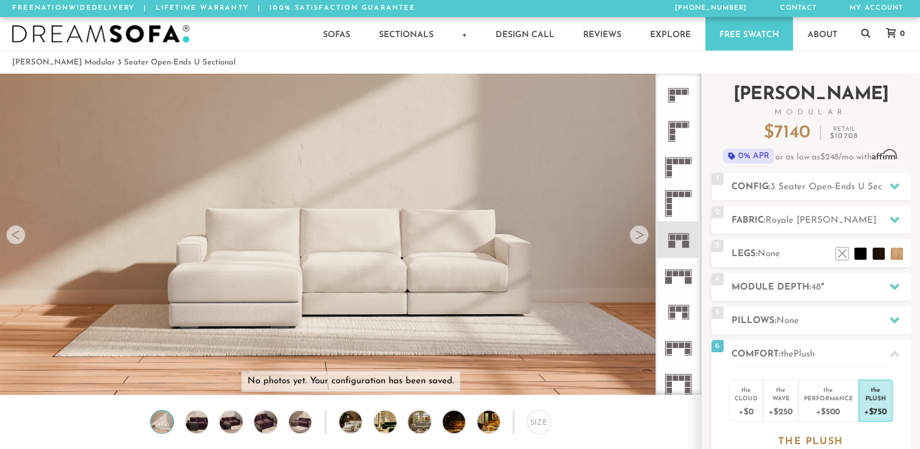
click at [890, 142] on div "$ 7140 Retail $ 10708" at bounding box center [811, 133] width 199 height 18
click at [847, 184] on span "3 Seater Open-Ends U Sectional" at bounding box center [838, 186] width 135 height 9
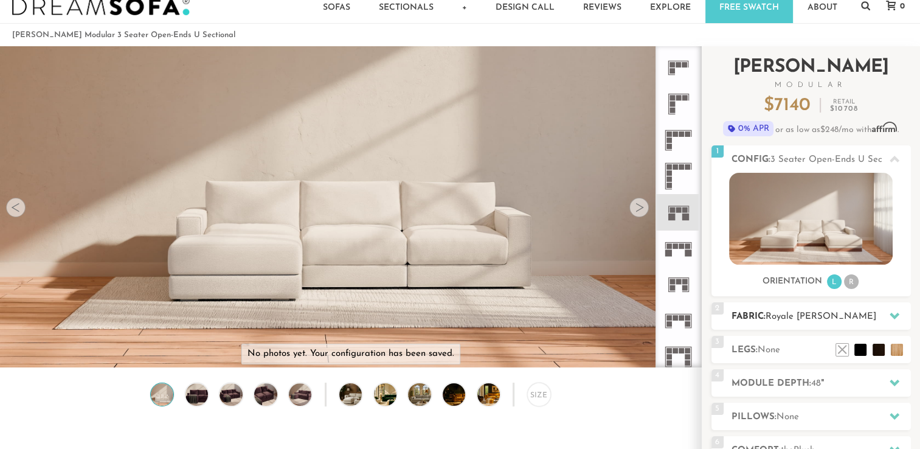
scroll to position [91, 0]
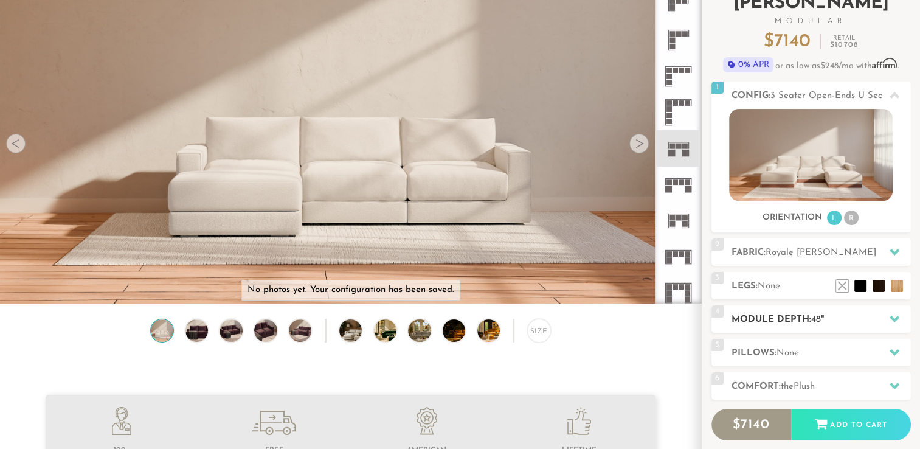
click at [893, 322] on icon at bounding box center [895, 319] width 10 height 10
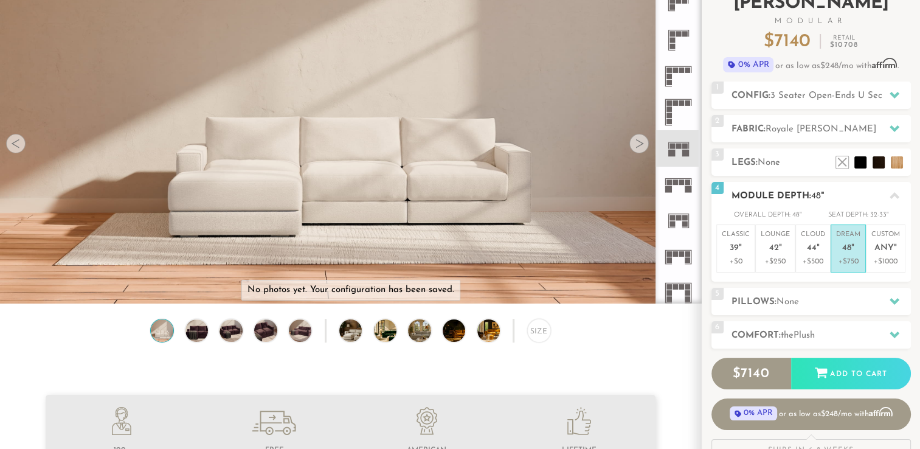
click at [900, 193] on div at bounding box center [895, 195] width 26 height 25
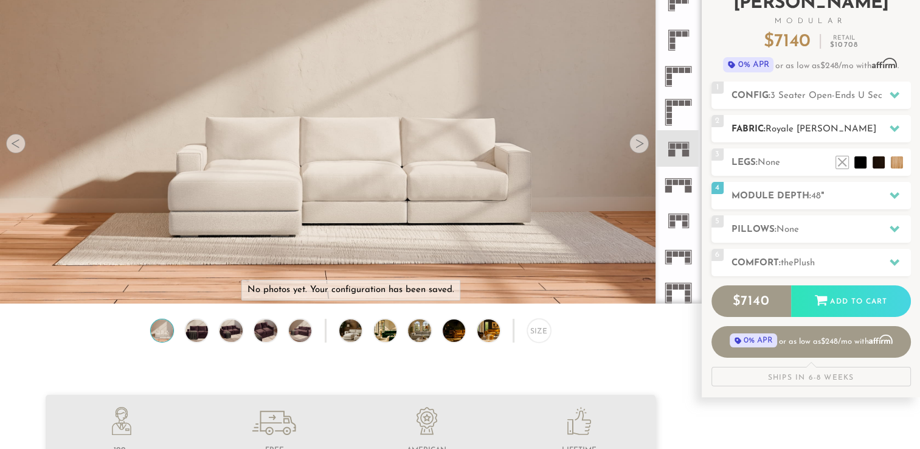
click at [833, 131] on h2 "Fabric: Royale Berry" at bounding box center [821, 129] width 179 height 14
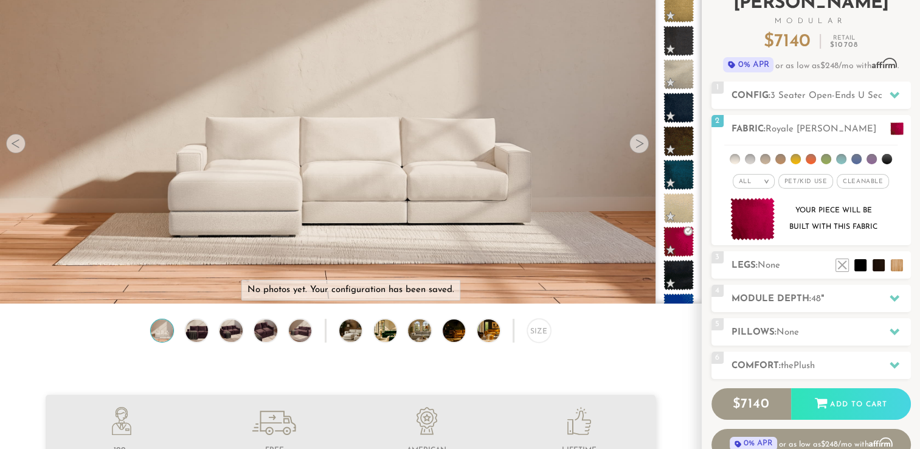
click at [918, 142] on div "Introducing Landon Modular $ 7140 Retail $ 10708 $ 7140 Retail $ 10708 0% APR o…" at bounding box center [811, 235] width 218 height 507
click at [888, 93] on div at bounding box center [895, 95] width 26 height 25
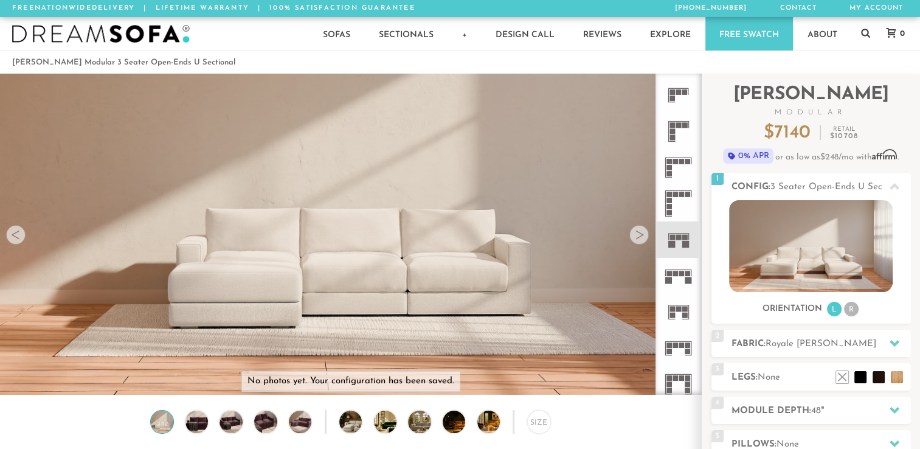
scroll to position [80, 0]
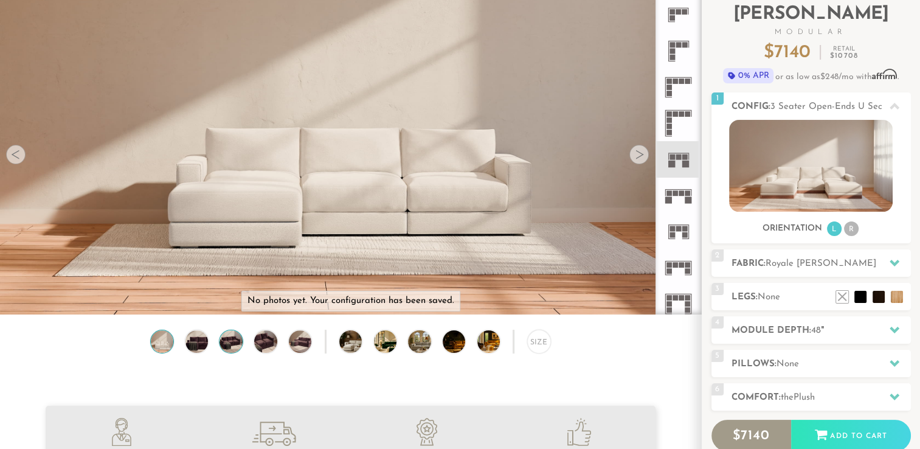
click at [231, 340] on img at bounding box center [231, 341] width 27 height 23
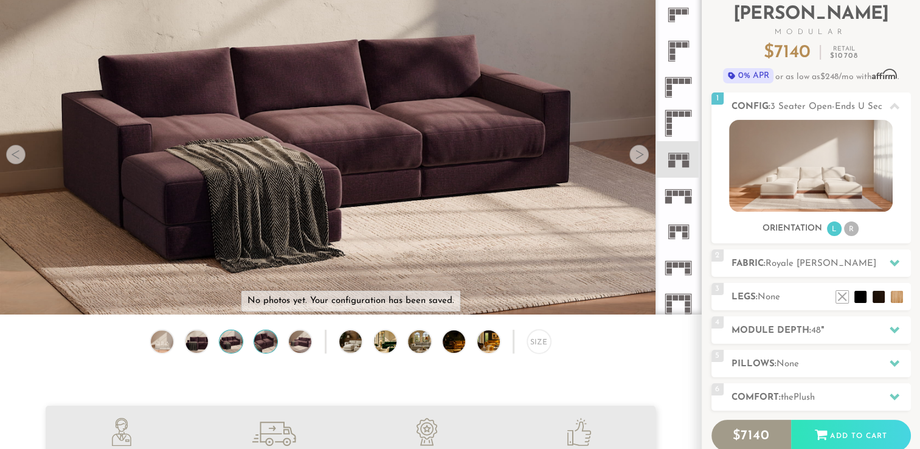
click at [260, 342] on img at bounding box center [265, 341] width 27 height 23
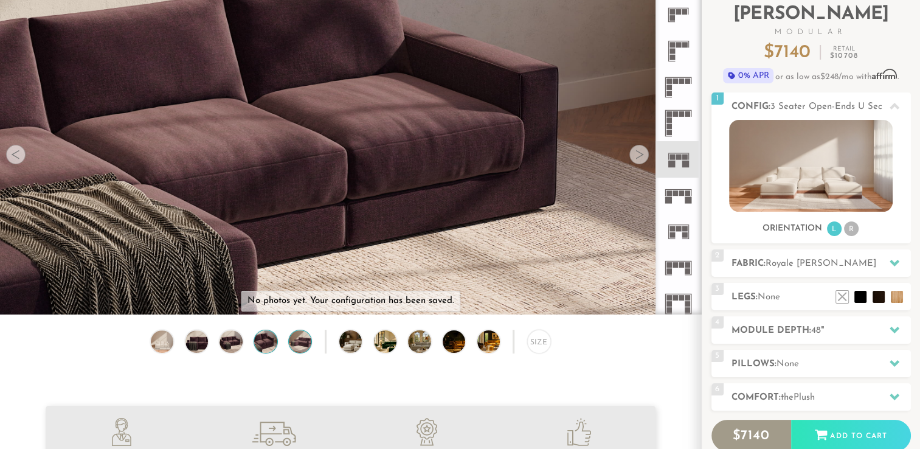
click at [297, 343] on img at bounding box center [299, 341] width 27 height 23
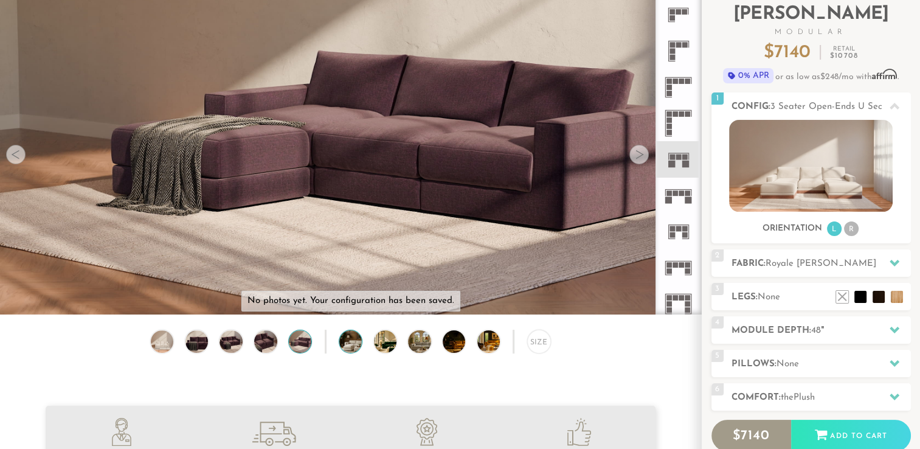
click at [353, 344] on img at bounding box center [359, 341] width 41 height 23
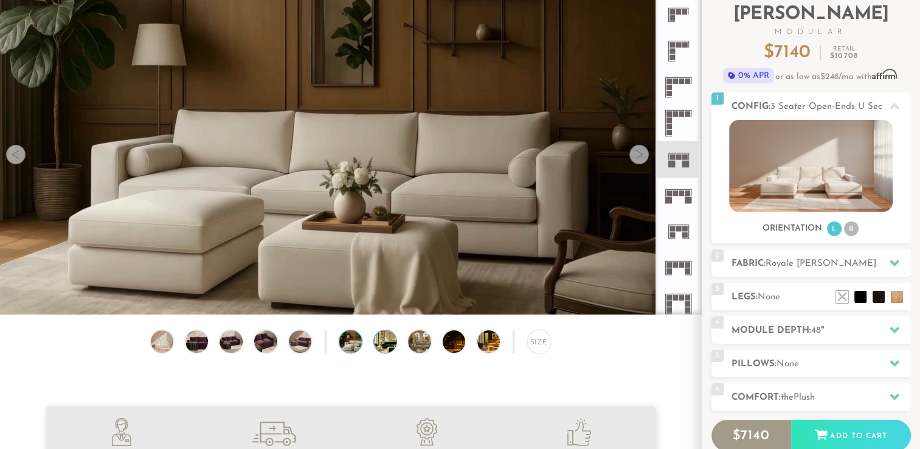
click at [378, 339] on img at bounding box center [394, 341] width 41 height 23
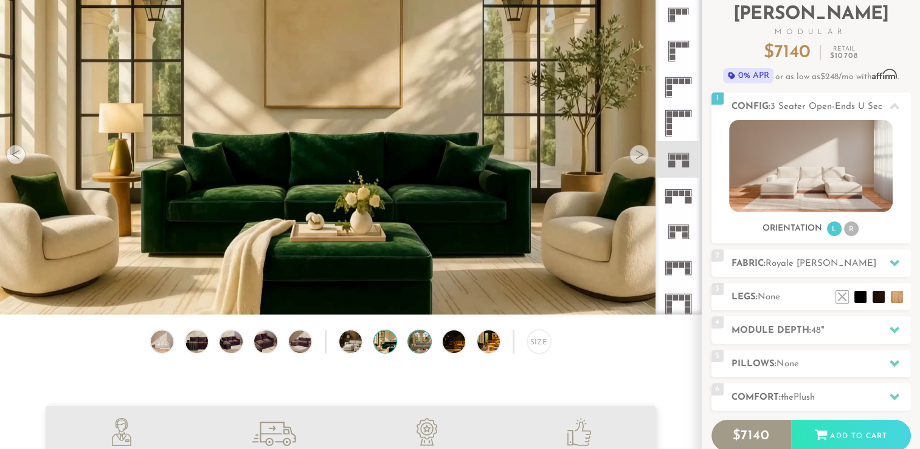
click at [418, 344] on img at bounding box center [428, 341] width 41 height 23
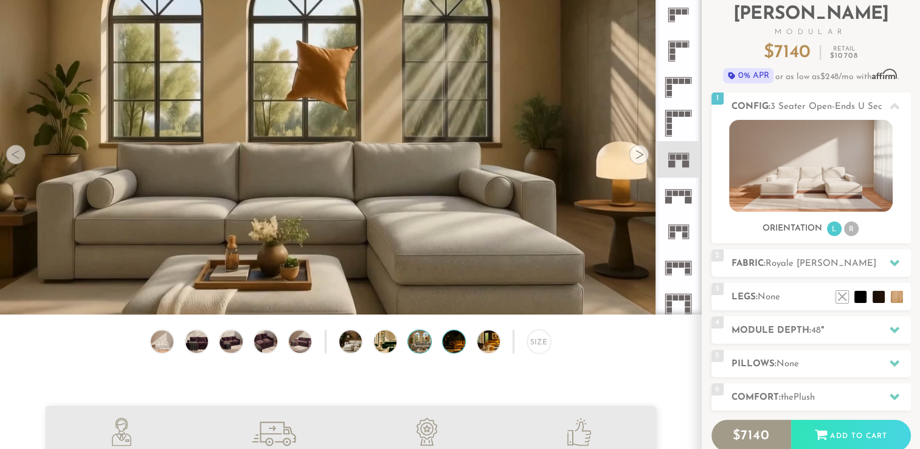
click at [448, 342] on img at bounding box center [463, 341] width 41 height 23
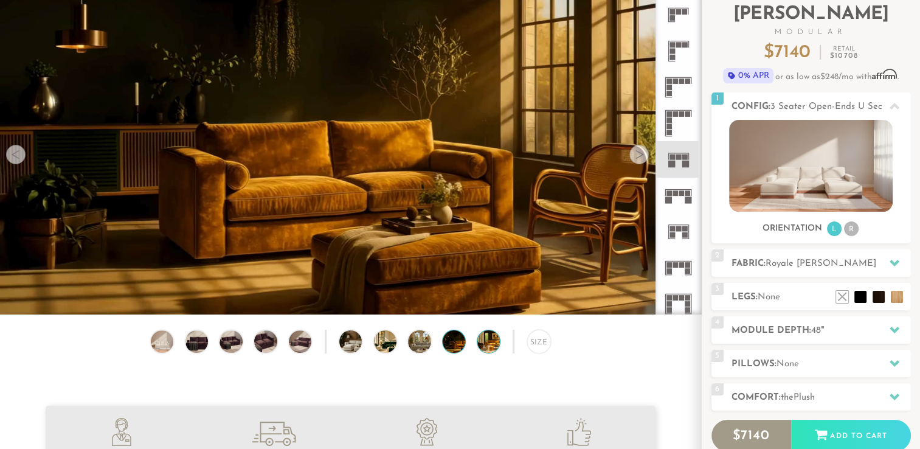
click at [480, 343] on img at bounding box center [497, 341] width 41 height 23
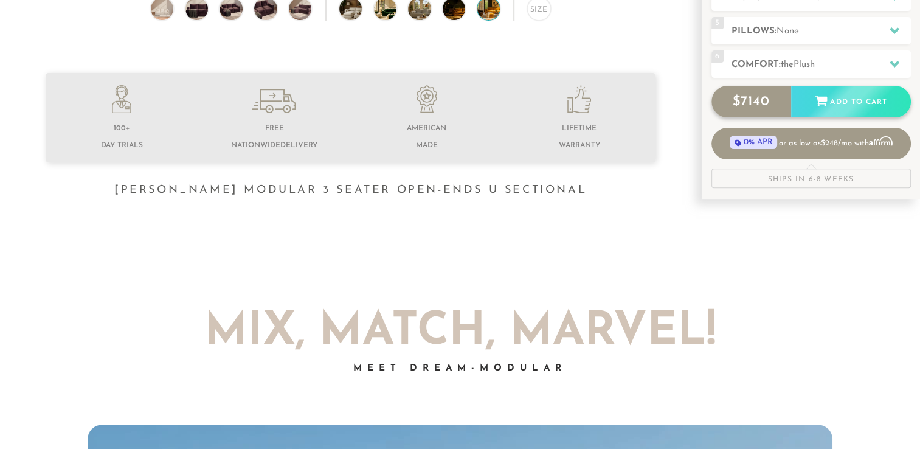
scroll to position [411, 0]
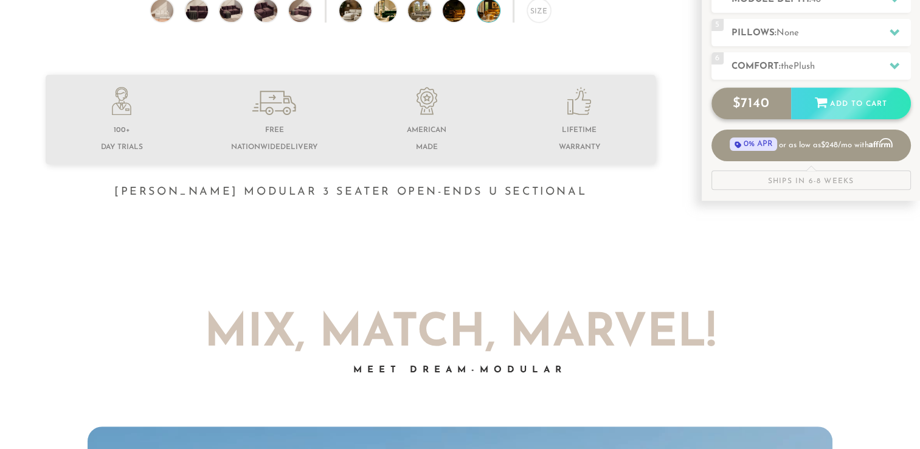
click at [865, 106] on div "Add to Cart" at bounding box center [851, 104] width 120 height 33
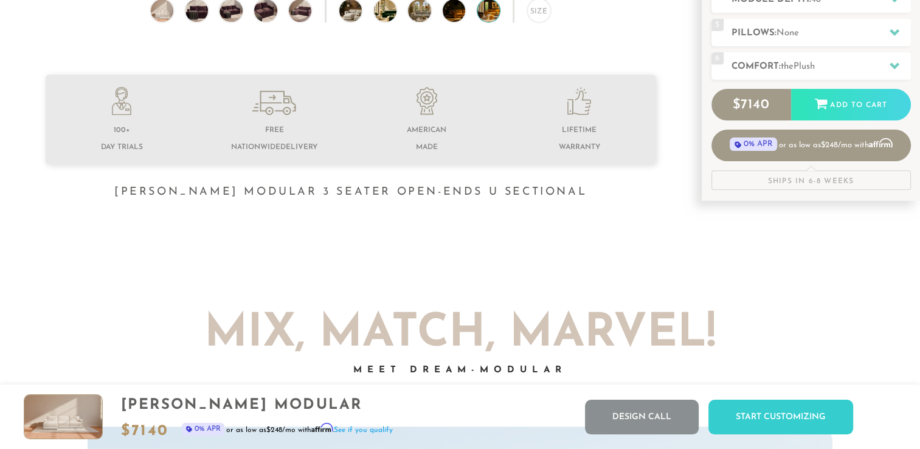
scroll to position [639, 0]
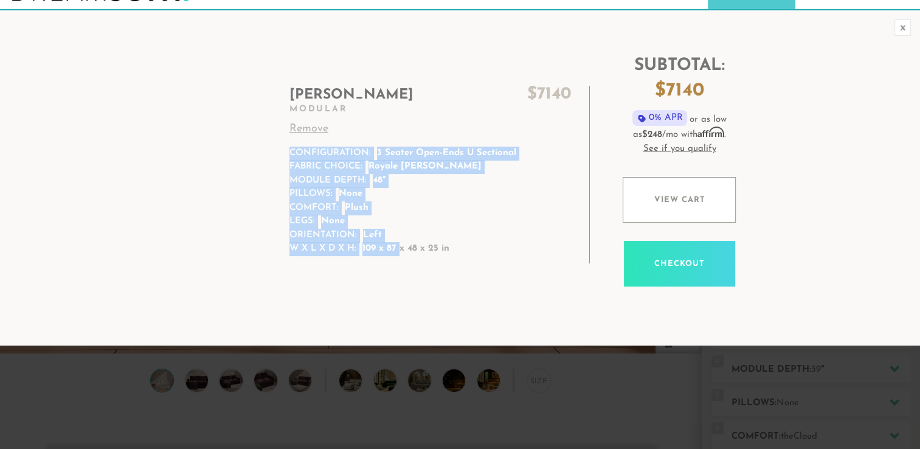
drag, startPoint x: 452, startPoint y: 248, endPoint x: 401, endPoint y: 250, distance: 51.1
click at [401, 250] on td "Landon $ 7140 Modular Remove Configuration: 3 Seater Open-Ends U Sectional Fabr…" at bounding box center [436, 175] width 308 height 178
drag, startPoint x: 401, startPoint y: 250, endPoint x: 436, endPoint y: 252, distance: 34.8
click at [436, 252] on p "109 x 87 x 48 x 25 in" at bounding box center [405, 249] width 87 height 14
drag, startPoint x: 454, startPoint y: 248, endPoint x: 396, endPoint y: 251, distance: 57.9
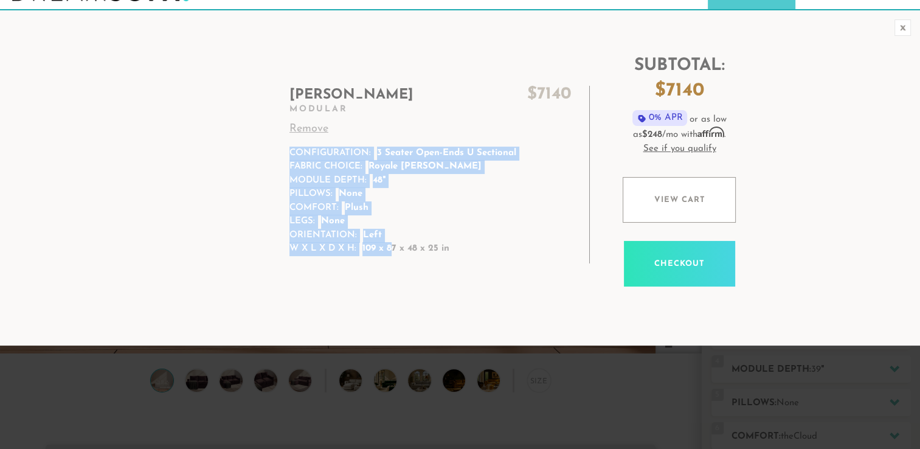
click at [396, 251] on td "Landon $ 7140 Modular Remove Configuration: 3 Seater Open-Ends U Sectional Fabr…" at bounding box center [436, 175] width 308 height 178
drag, startPoint x: 396, startPoint y: 251, endPoint x: 373, endPoint y: 253, distance: 22.6
click at [373, 253] on p "109 x 87 x 48 x 25 in" at bounding box center [405, 249] width 87 height 14
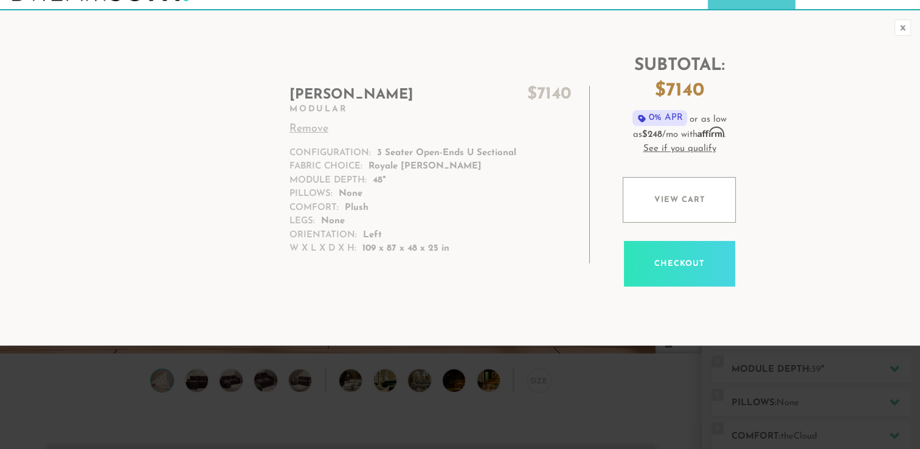
click at [435, 252] on p "109 x 87 x 48 x 25 in" at bounding box center [405, 249] width 87 height 14
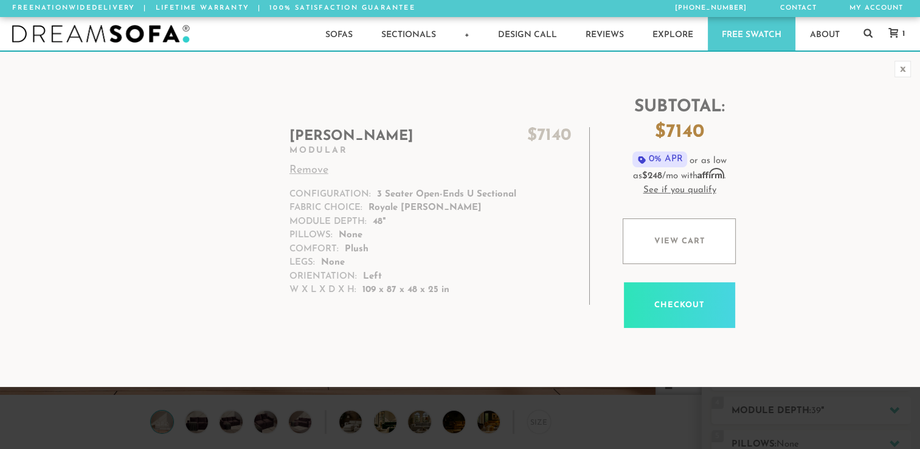
click at [331, 131] on h2 "Landon $ 7140" at bounding box center [430, 136] width 282 height 19
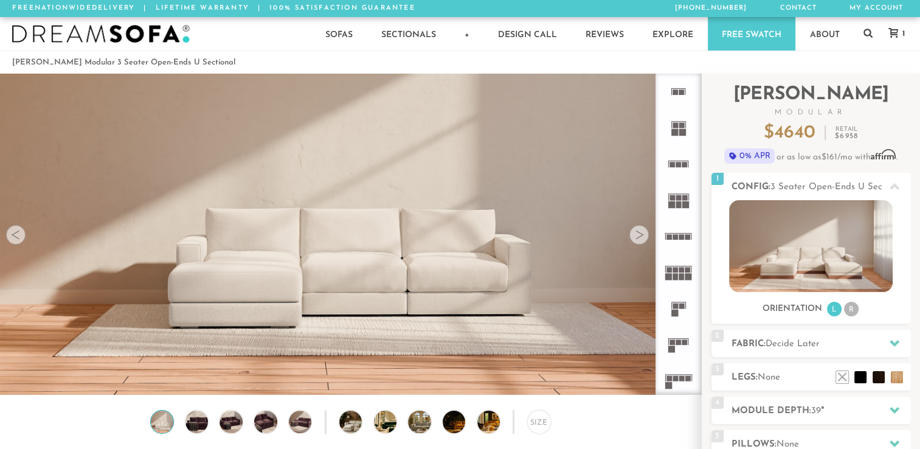
click at [896, 29] on icon at bounding box center [894, 33] width 10 height 10
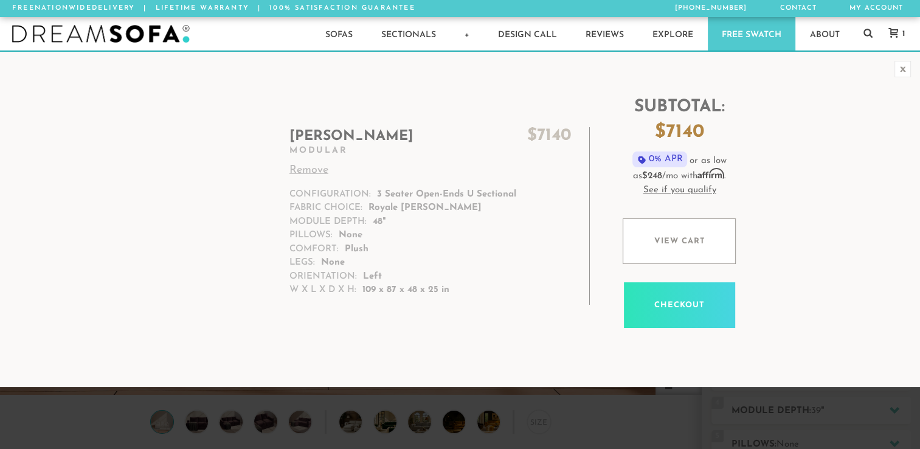
click at [685, 300] on link "Checkout" at bounding box center [679, 305] width 111 height 46
